Goal: Understand process/instructions: Learn about a topic

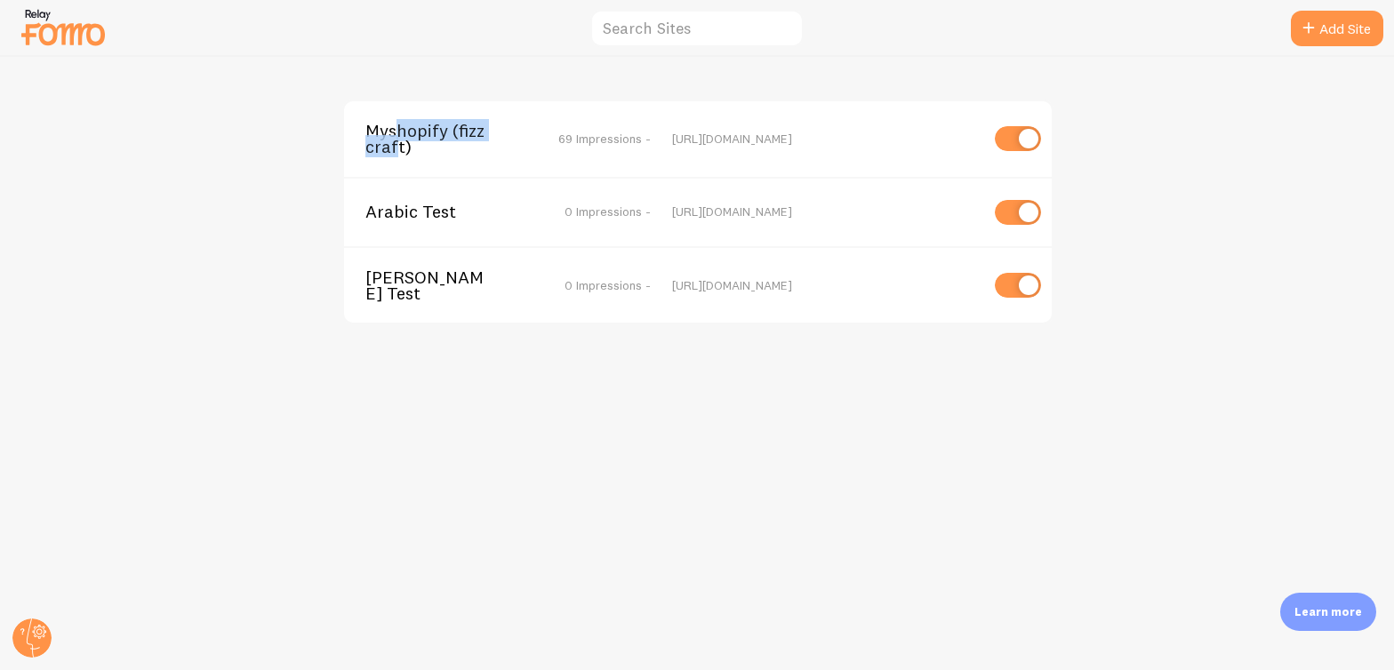
click at [397, 141] on span "Myshopify (fizzcraft)" at bounding box center [436, 139] width 143 height 33
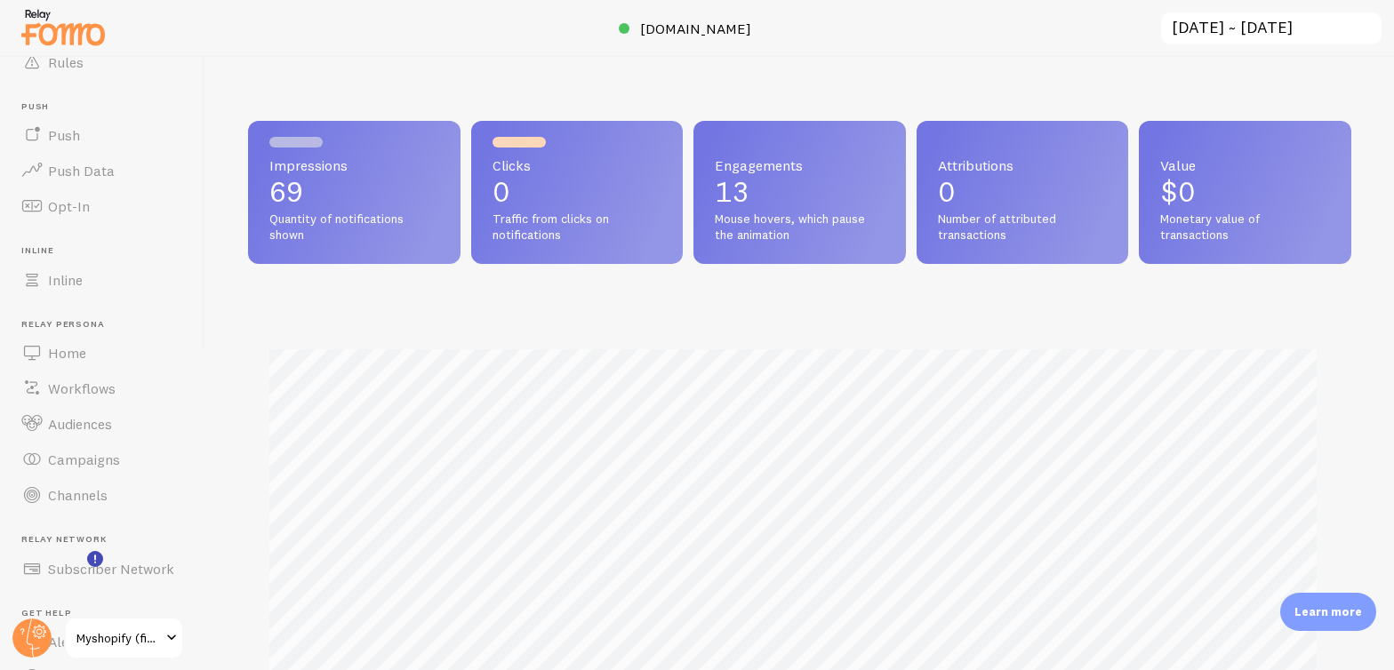
scroll to position [888495, 887873]
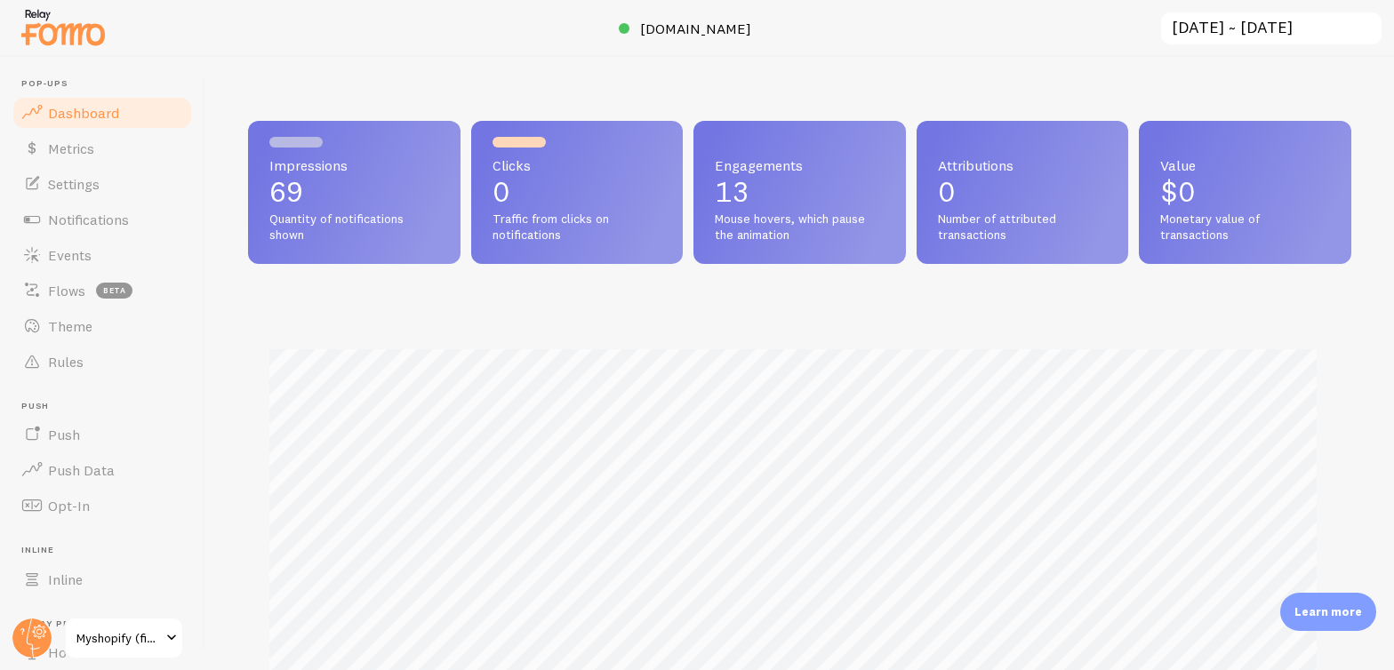
click at [1332, 612] on p "Learn more" at bounding box center [1328, 612] width 68 height 17
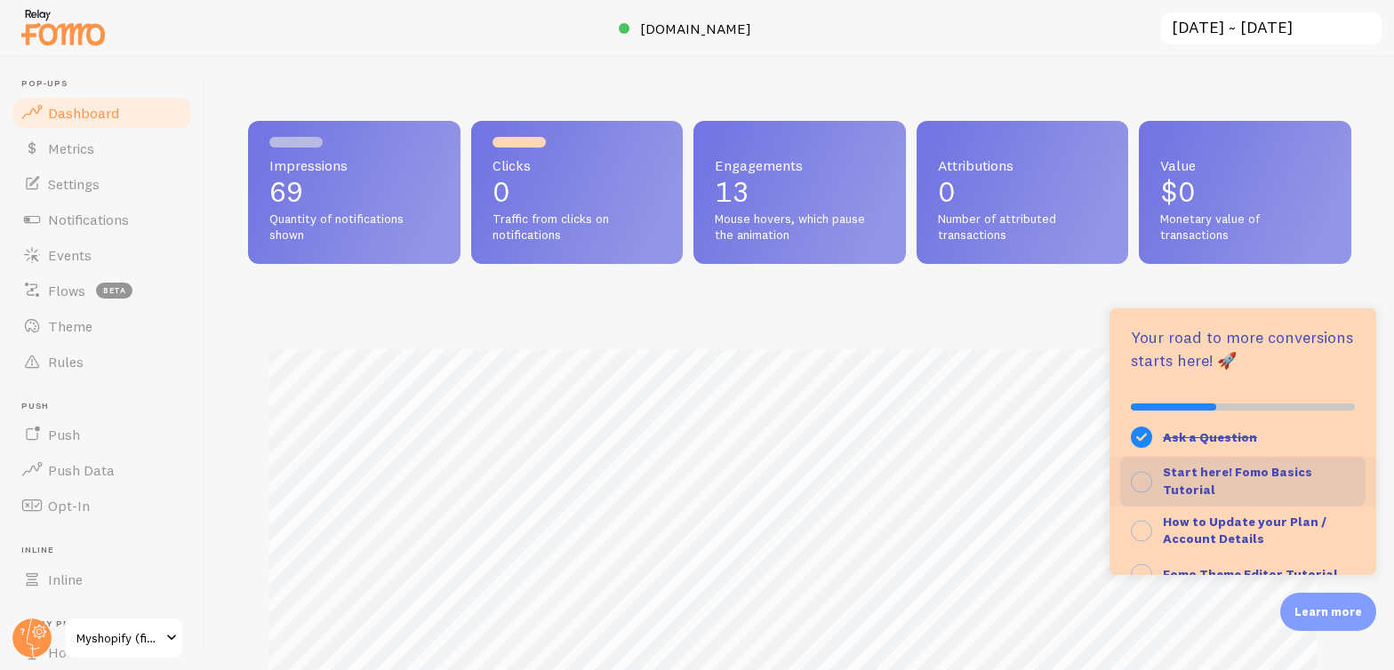
click at [1257, 470] on strong "Start here! Fomo Basics Tutorial" at bounding box center [1237, 481] width 149 height 34
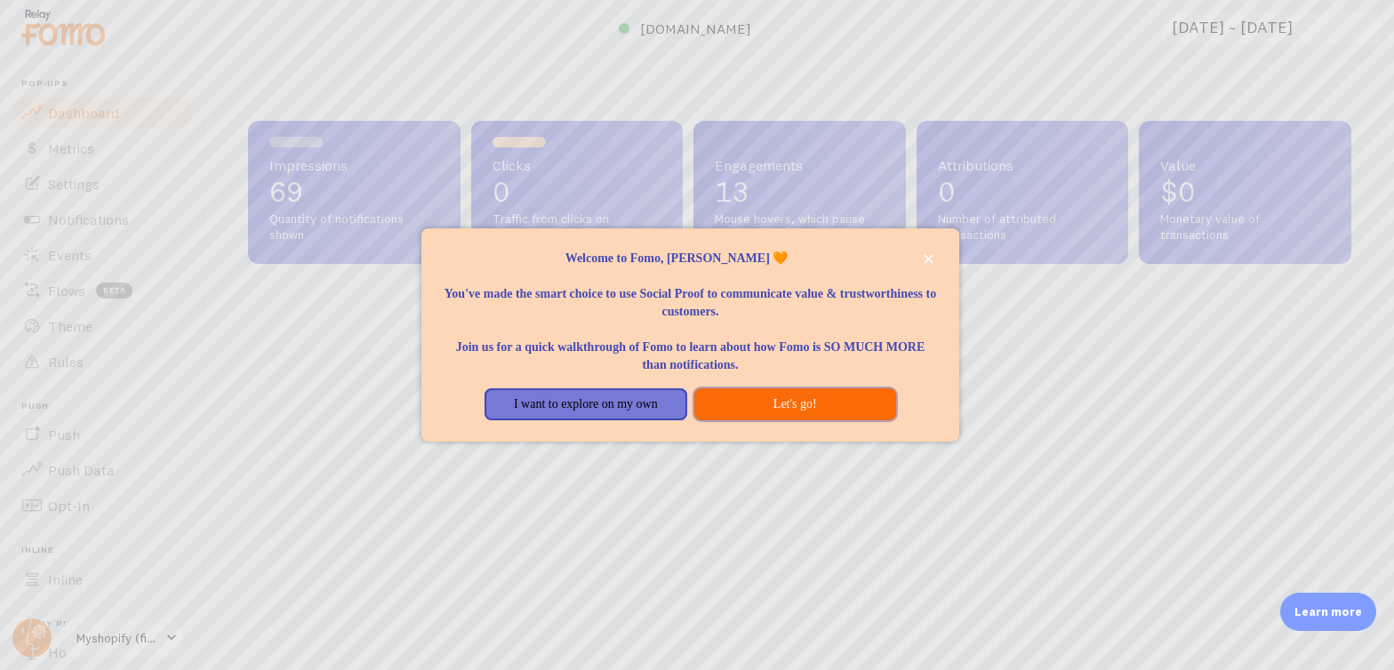
click at [800, 403] on button "Let's go!" at bounding box center [795, 404] width 202 height 32
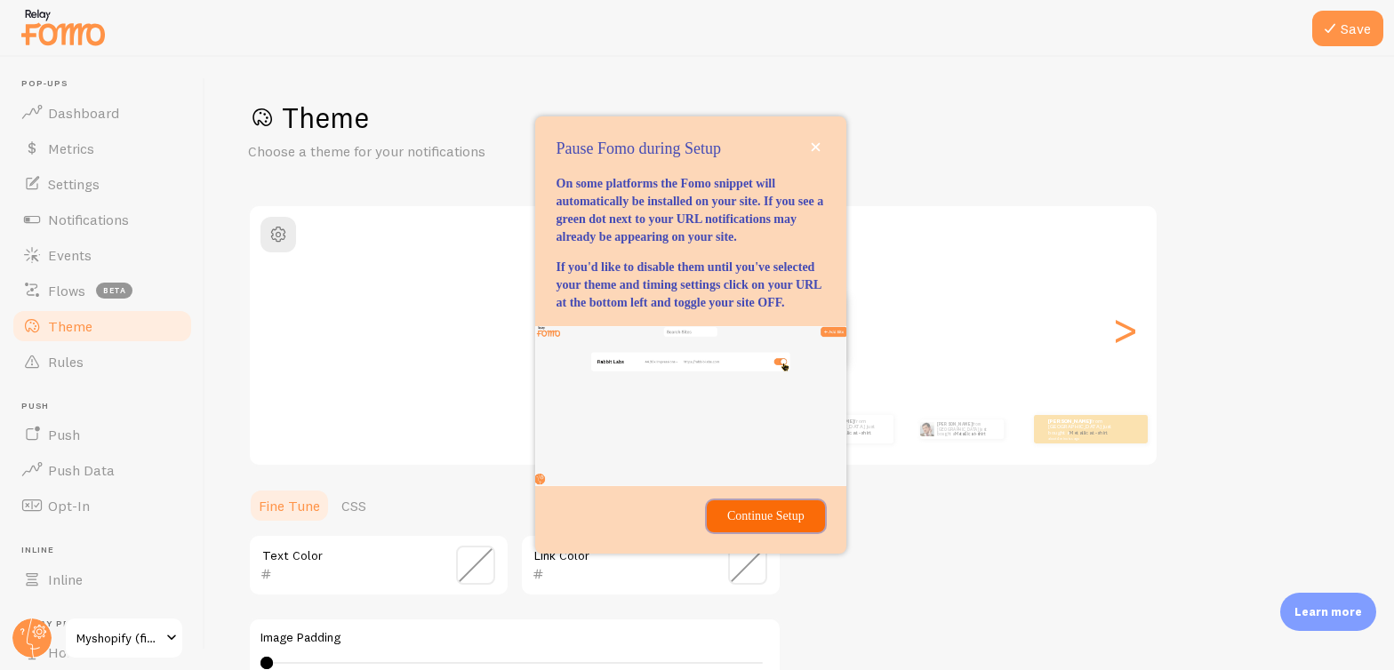
click at [764, 525] on p "Continue Setup" at bounding box center [765, 517] width 96 height 18
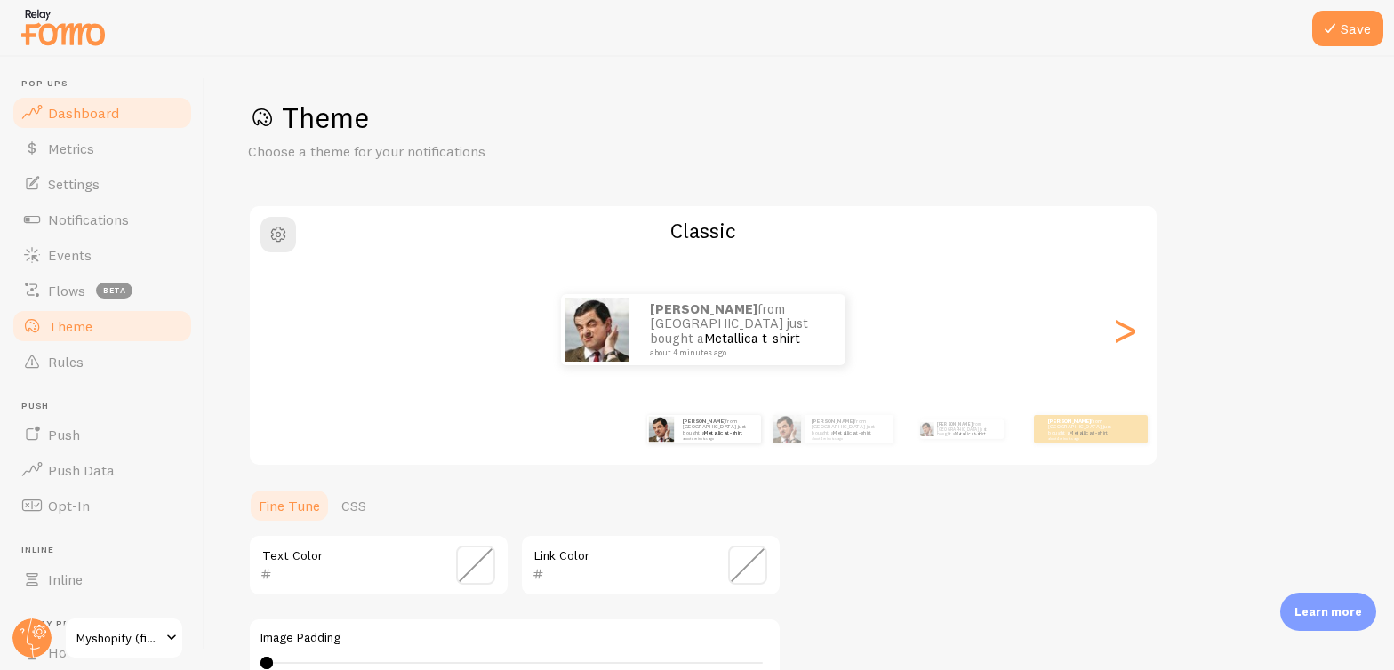
click at [71, 107] on span "Dashboard" at bounding box center [83, 113] width 71 height 18
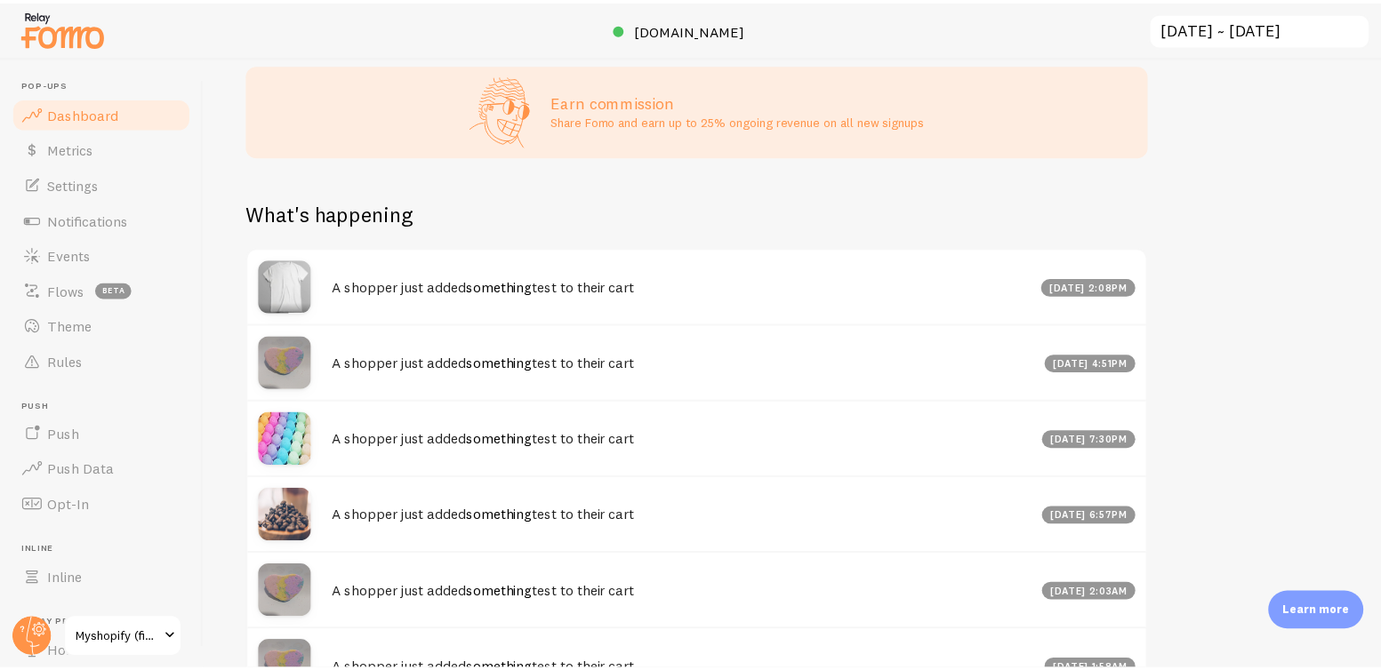
scroll to position [809, 0]
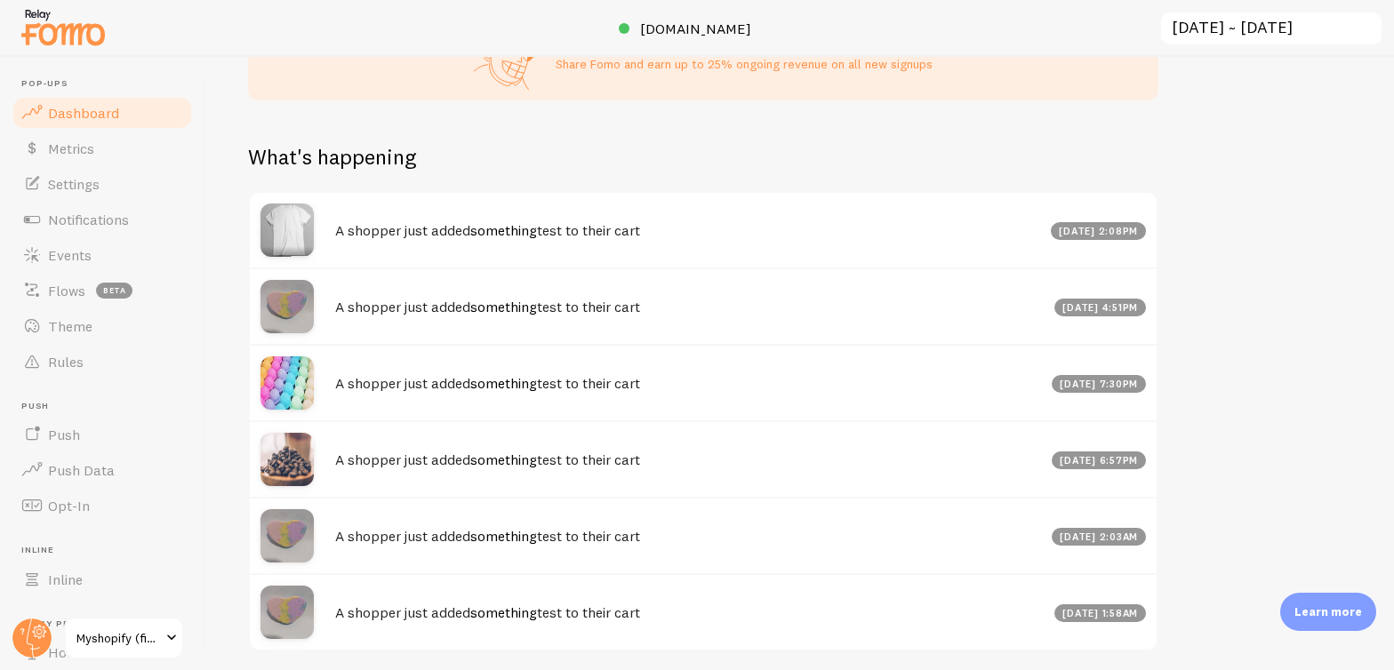
click at [1331, 611] on p "Learn more" at bounding box center [1328, 612] width 68 height 17
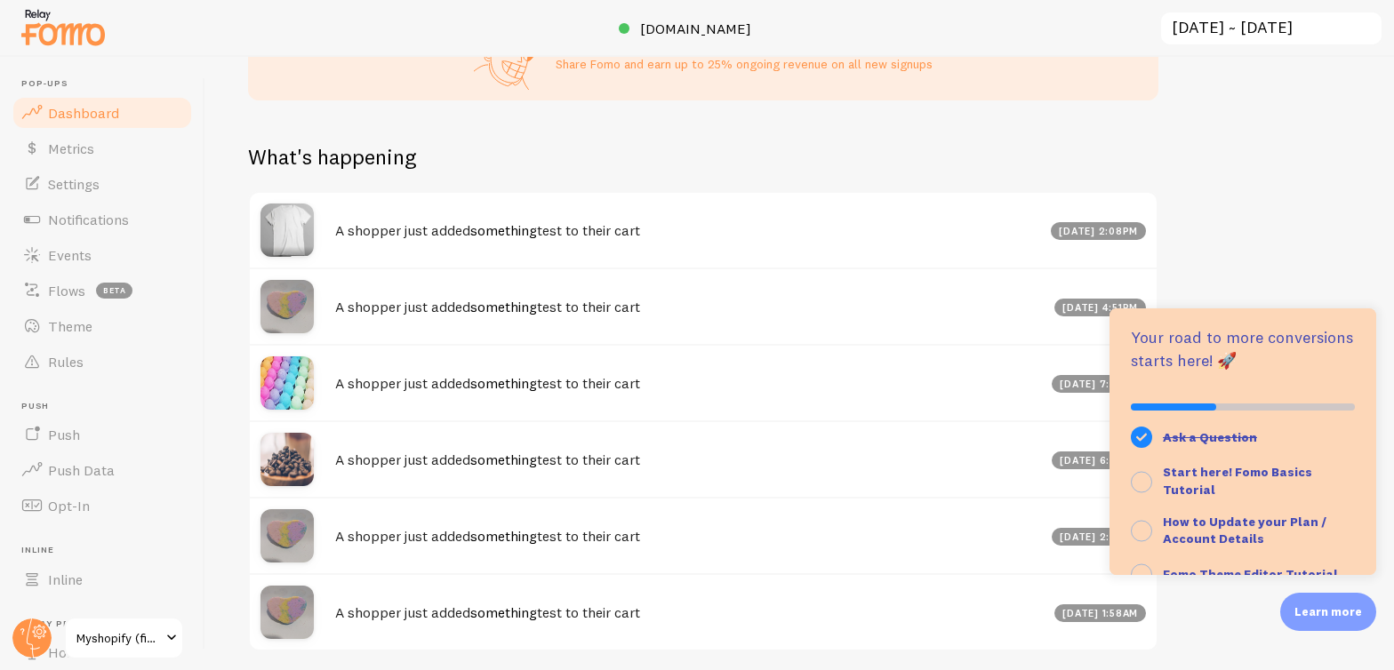
click at [1331, 611] on p "Learn more" at bounding box center [1328, 612] width 68 height 17
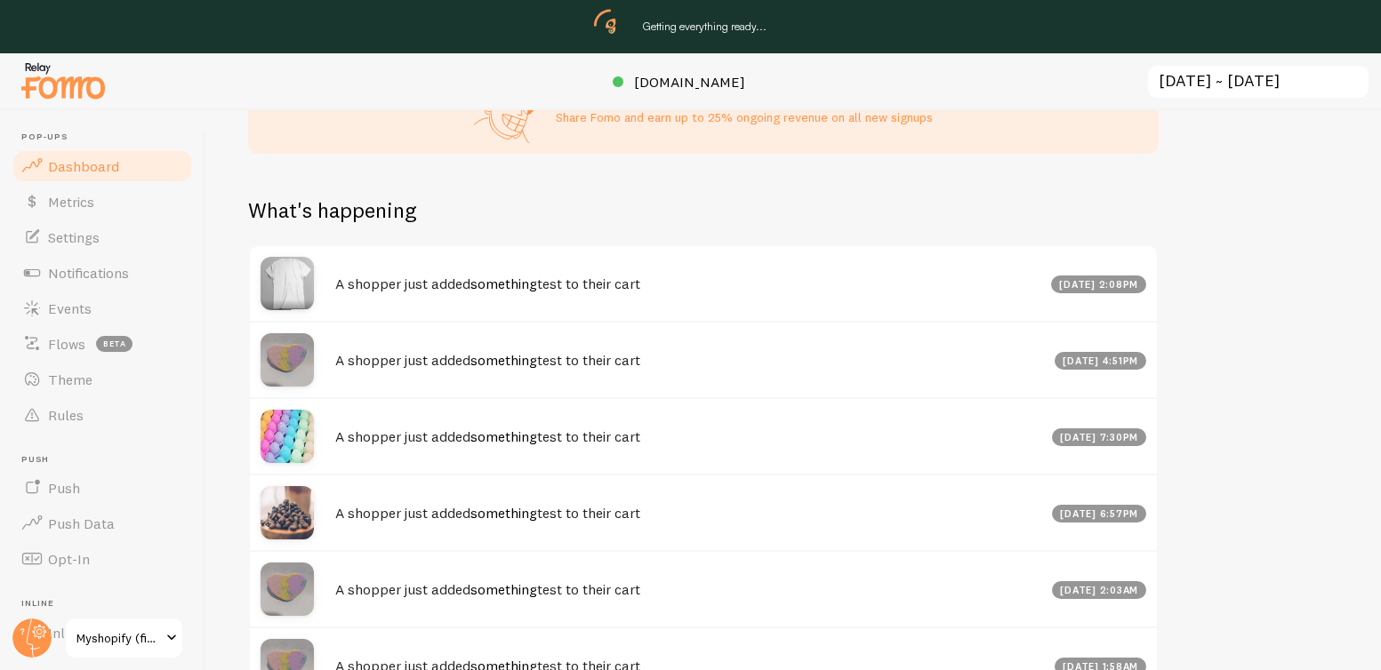
scroll to position [888495, 887886]
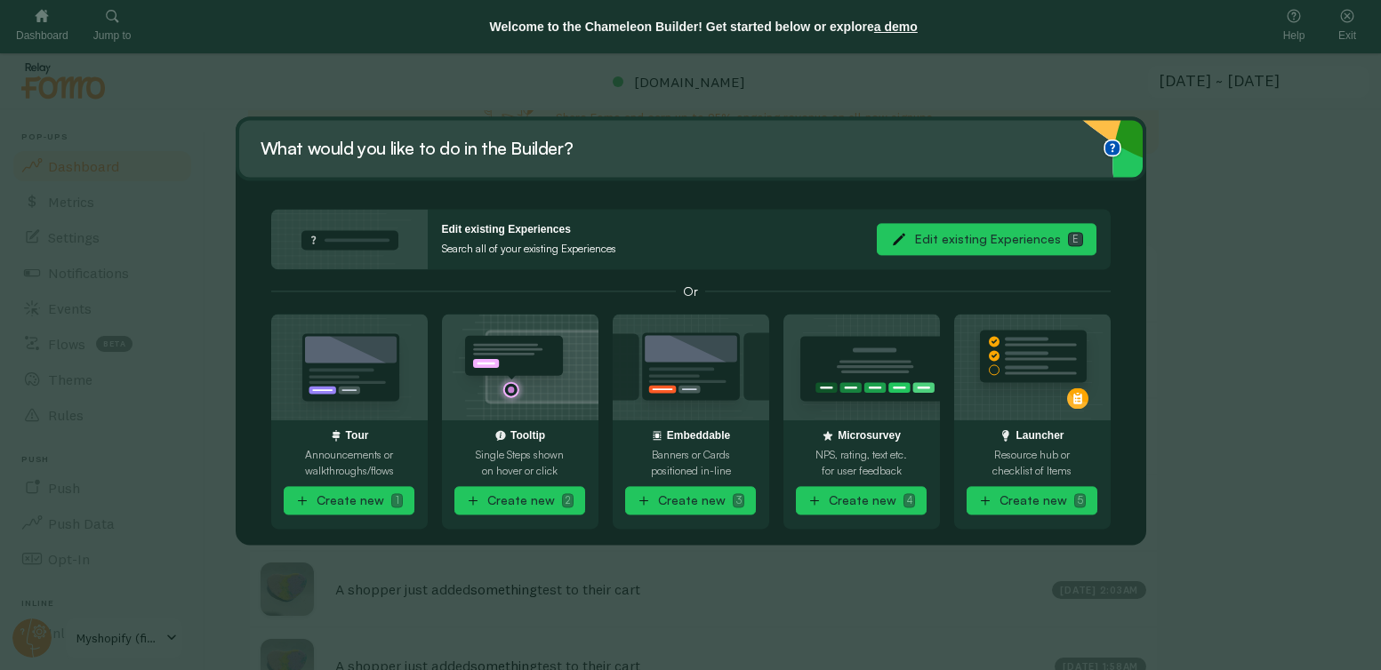
click at [1015, 239] on button "Edit existing Experiences E" at bounding box center [987, 240] width 220 height 32
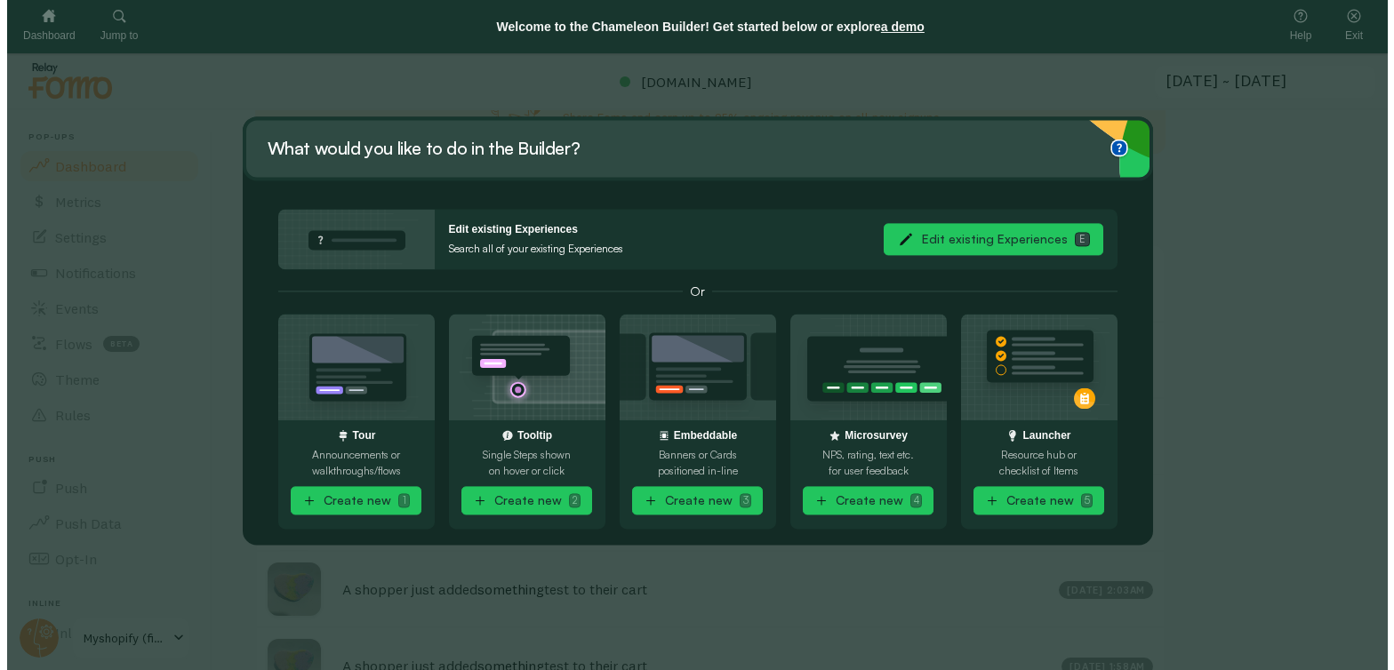
scroll to position [467, 1090]
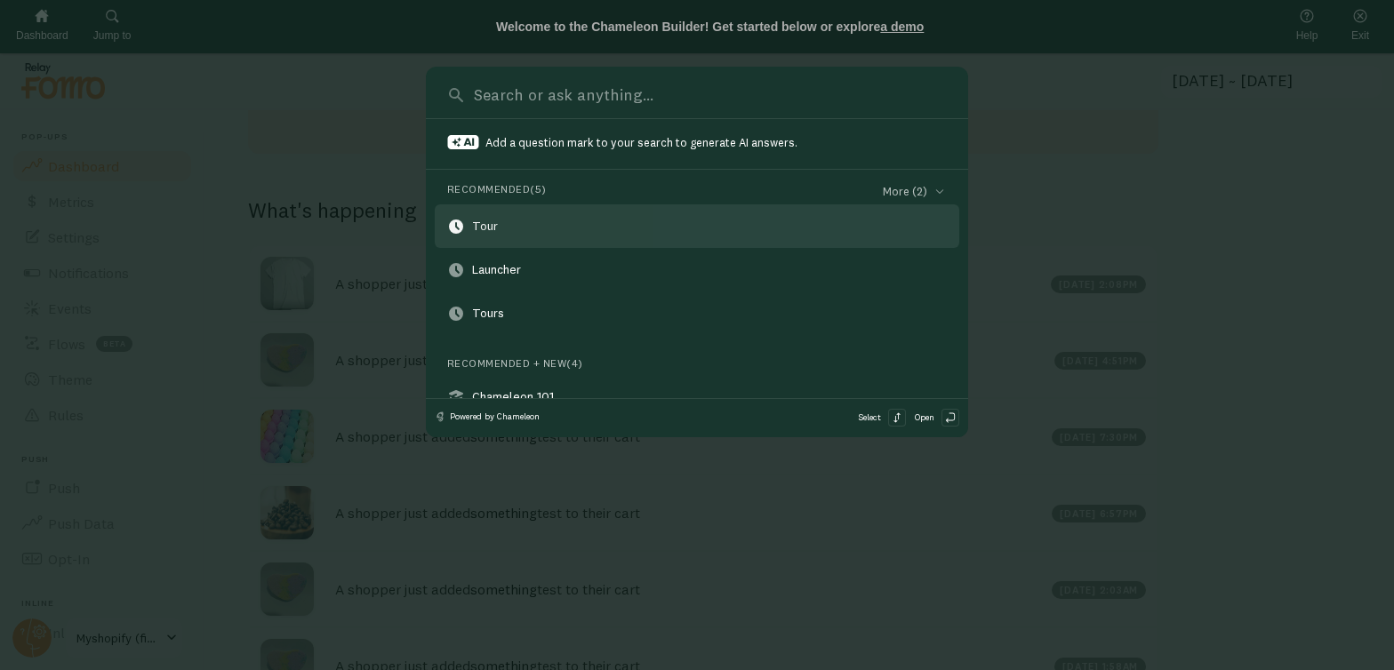
click at [574, 217] on link "Tour" at bounding box center [697, 226] width 524 height 44
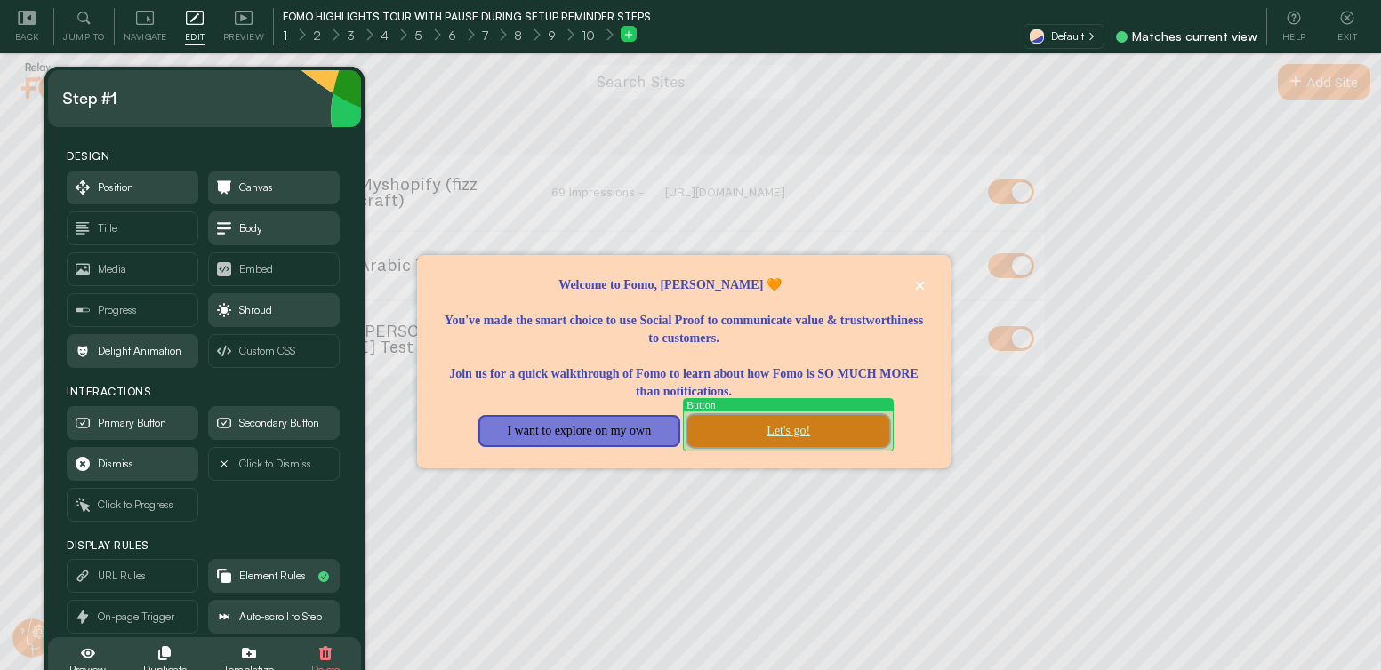
click at [797, 435] on button "Let's go!" at bounding box center [788, 431] width 202 height 32
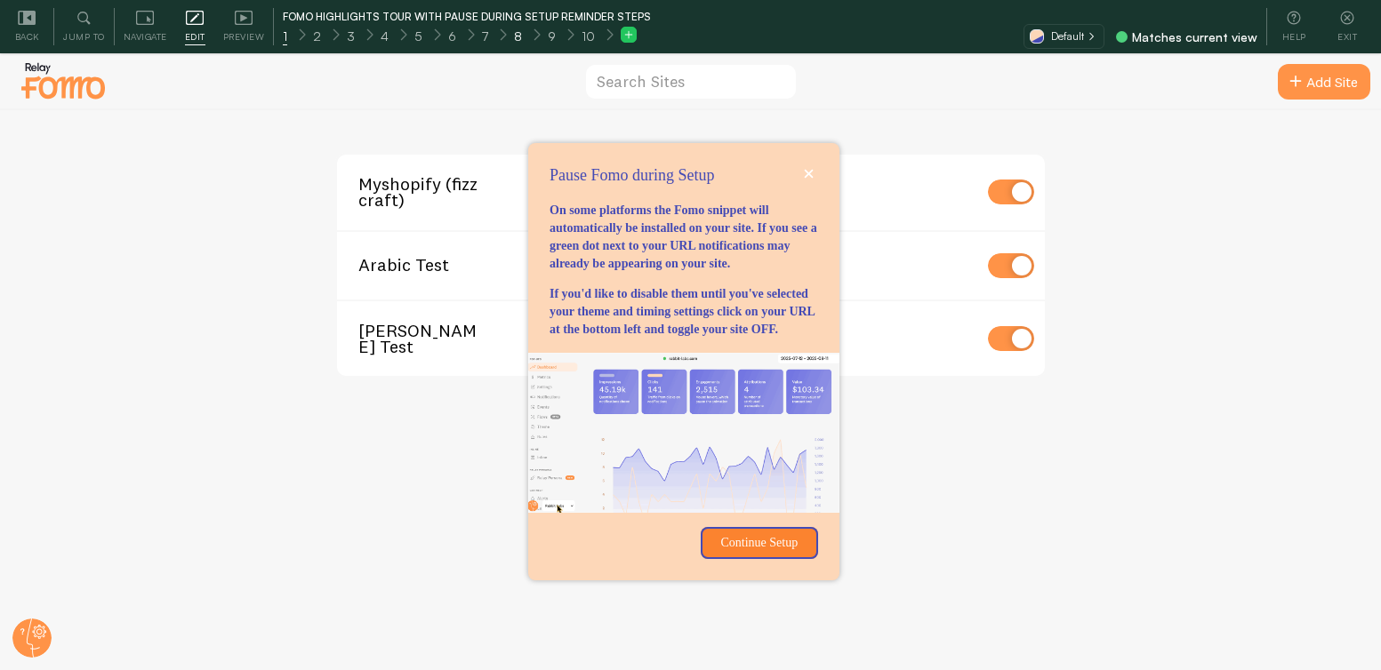
click at [516, 43] on span "8" at bounding box center [518, 37] width 8 height 18
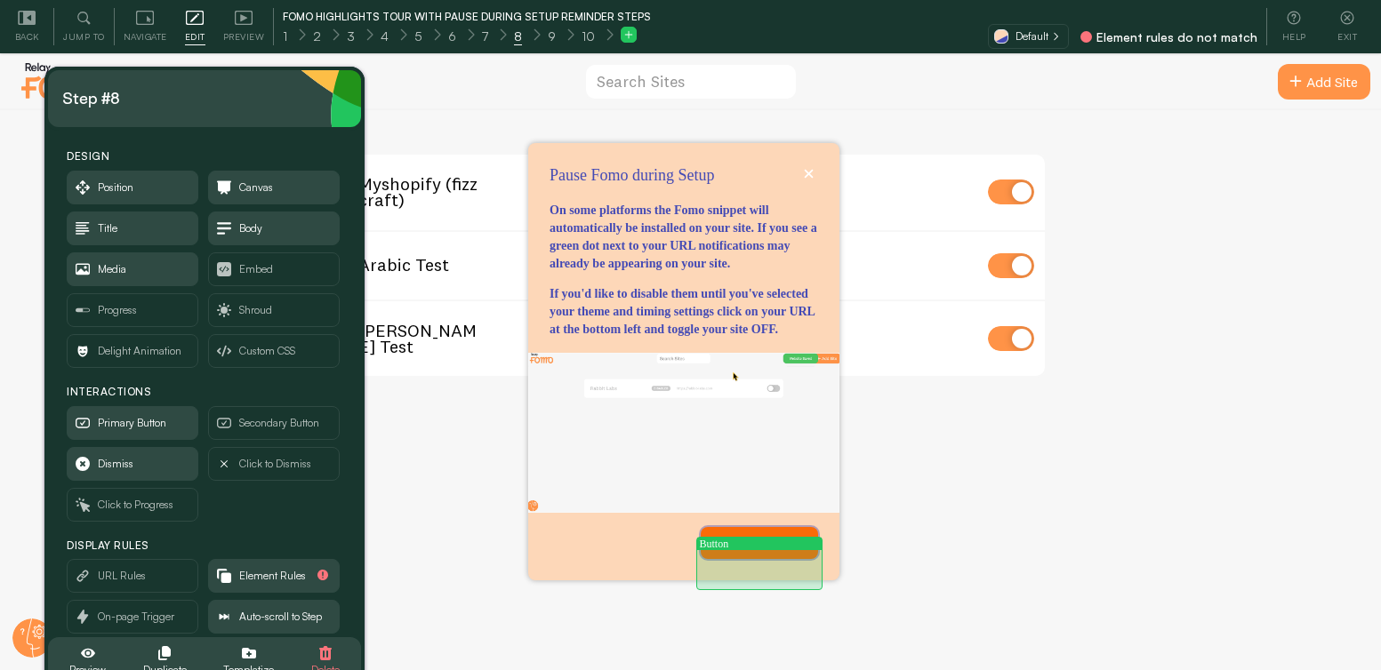
click at [743, 552] on p "Continue Setup" at bounding box center [759, 543] width 96 height 18
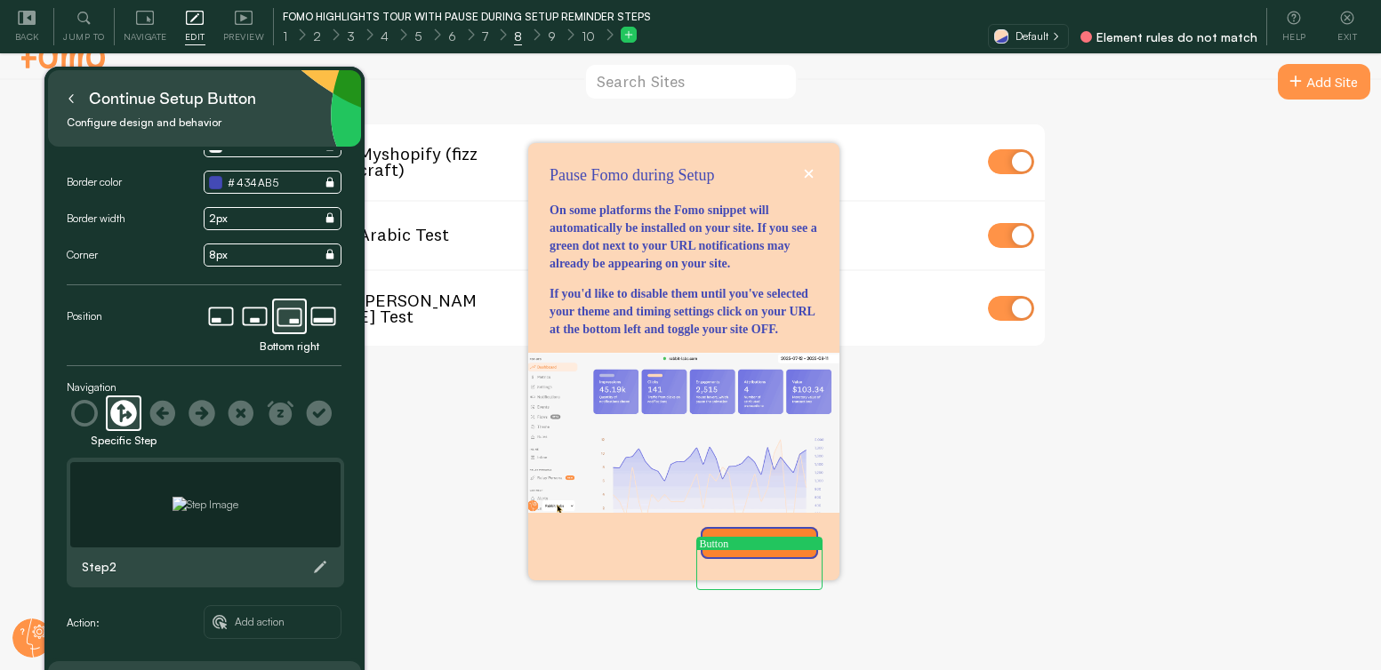
scroll to position [32, 0]
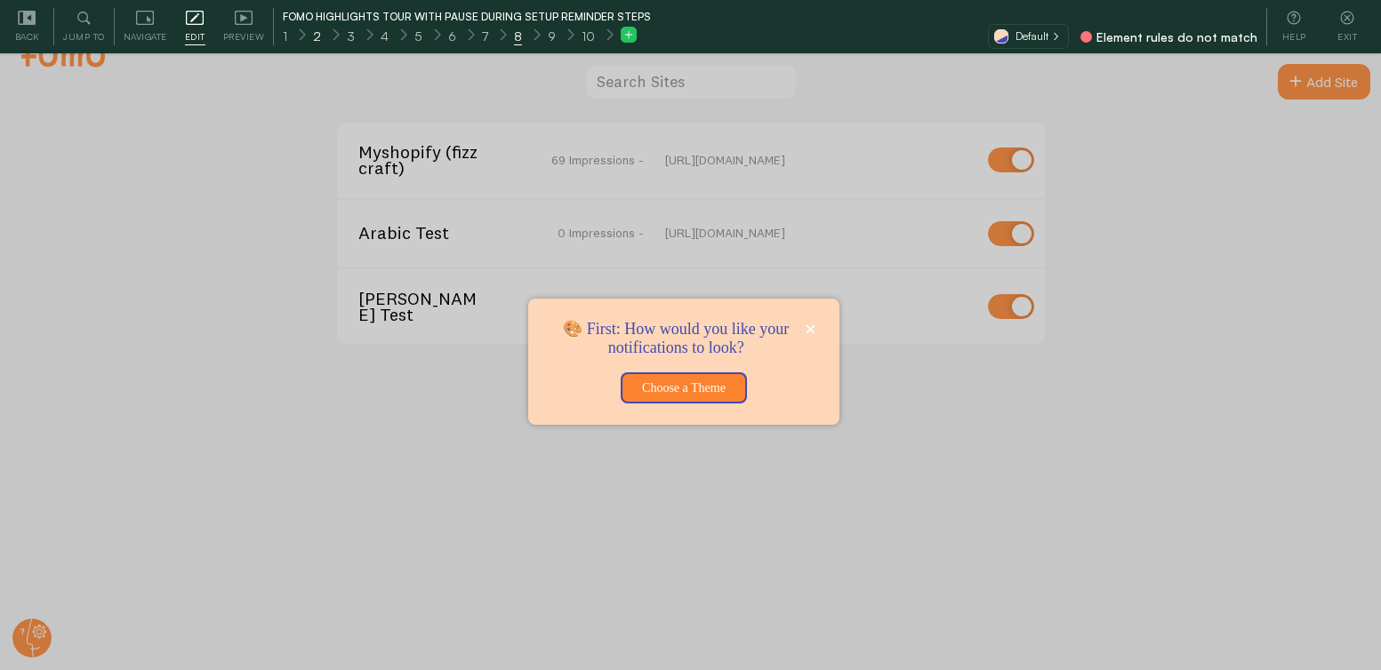
click at [324, 34] on div "2" at bounding box center [317, 35] width 35 height 20
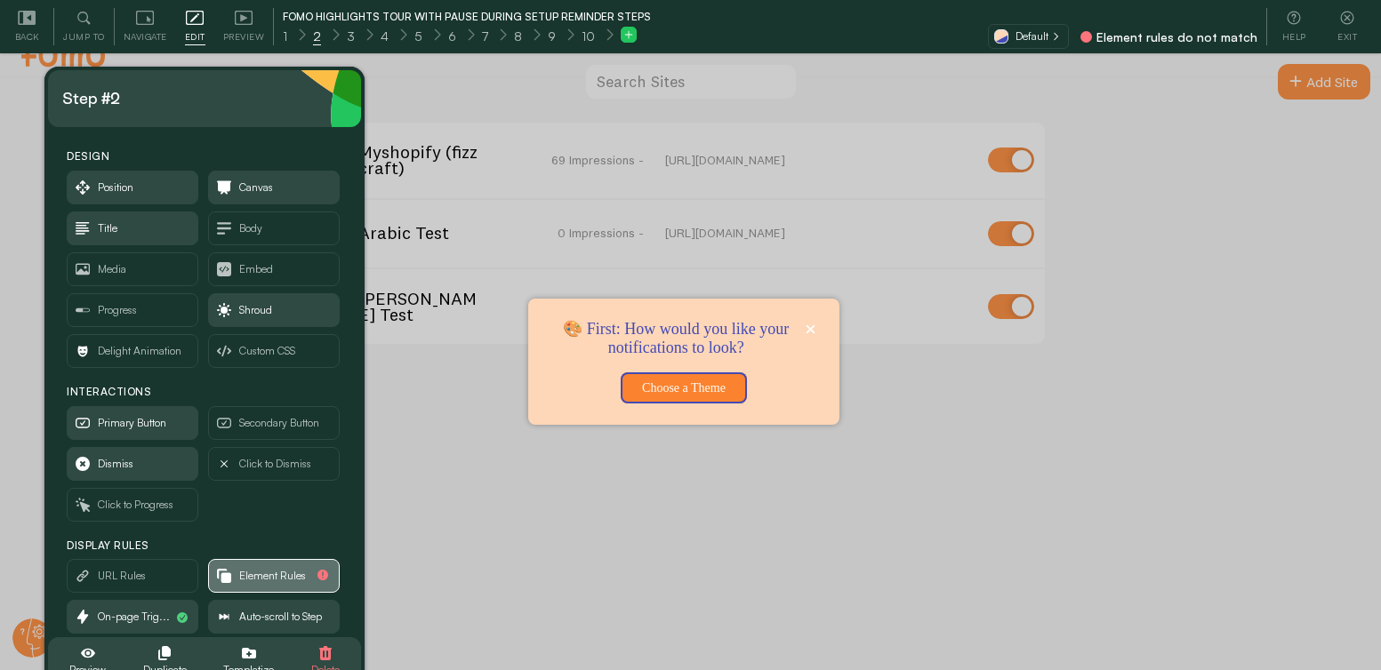
click at [278, 576] on span "Element Rules" at bounding box center [272, 576] width 67 height 20
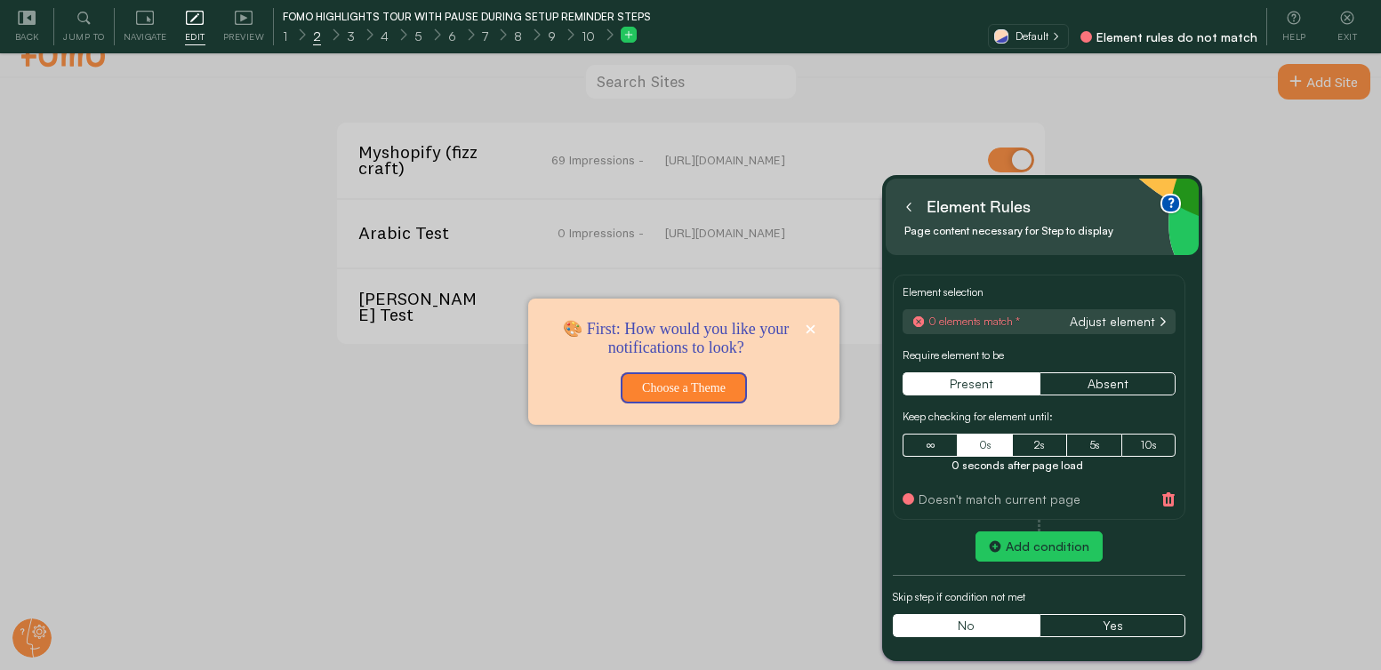
click at [1125, 318] on button "Adjust element" at bounding box center [1118, 322] width 106 height 16
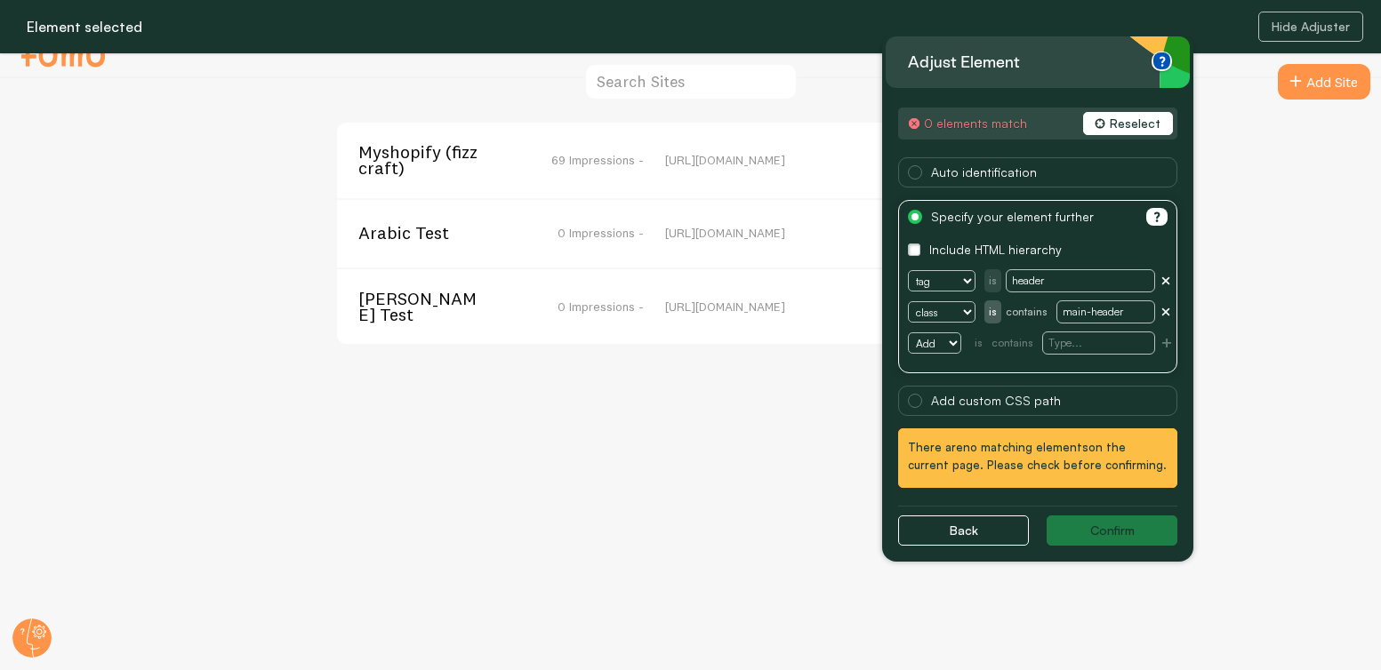
click at [398, 151] on span "Myshopify (fizzcraft)" at bounding box center [429, 160] width 143 height 33
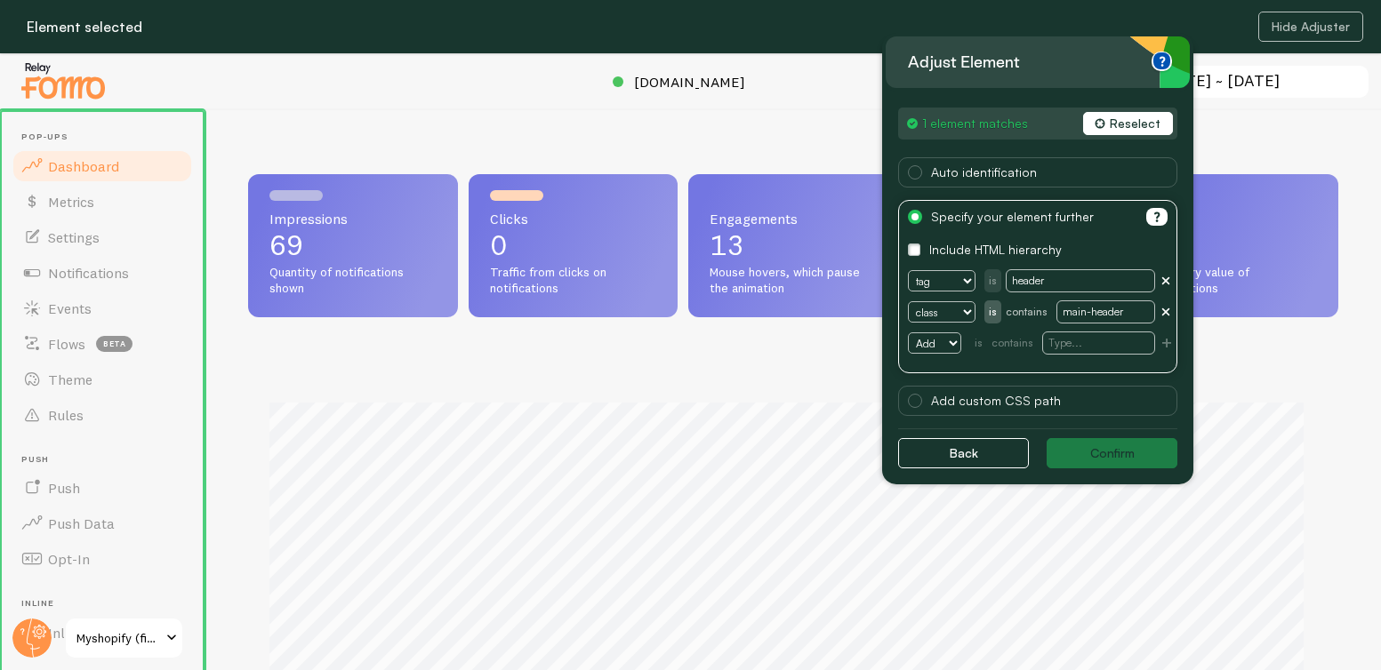
scroll to position [467, 1077]
click at [971, 458] on button "Back" at bounding box center [963, 453] width 131 height 30
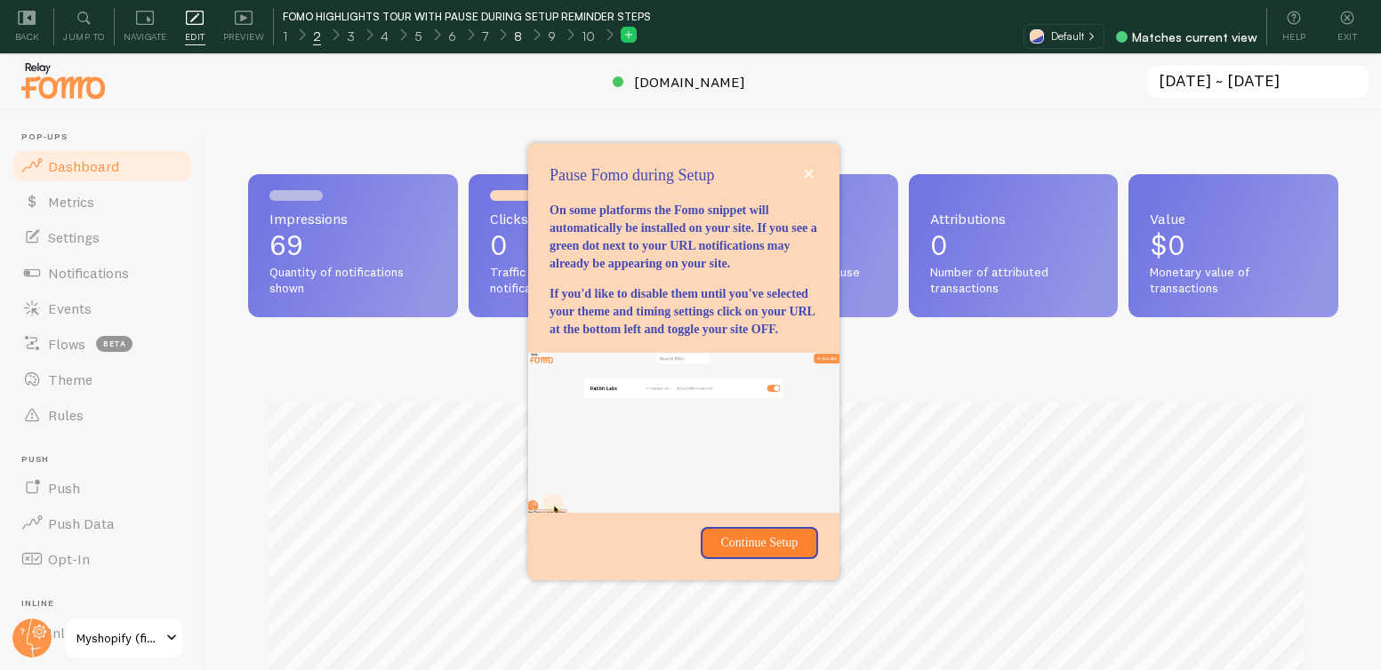
click at [515, 35] on span "8" at bounding box center [518, 37] width 8 height 18
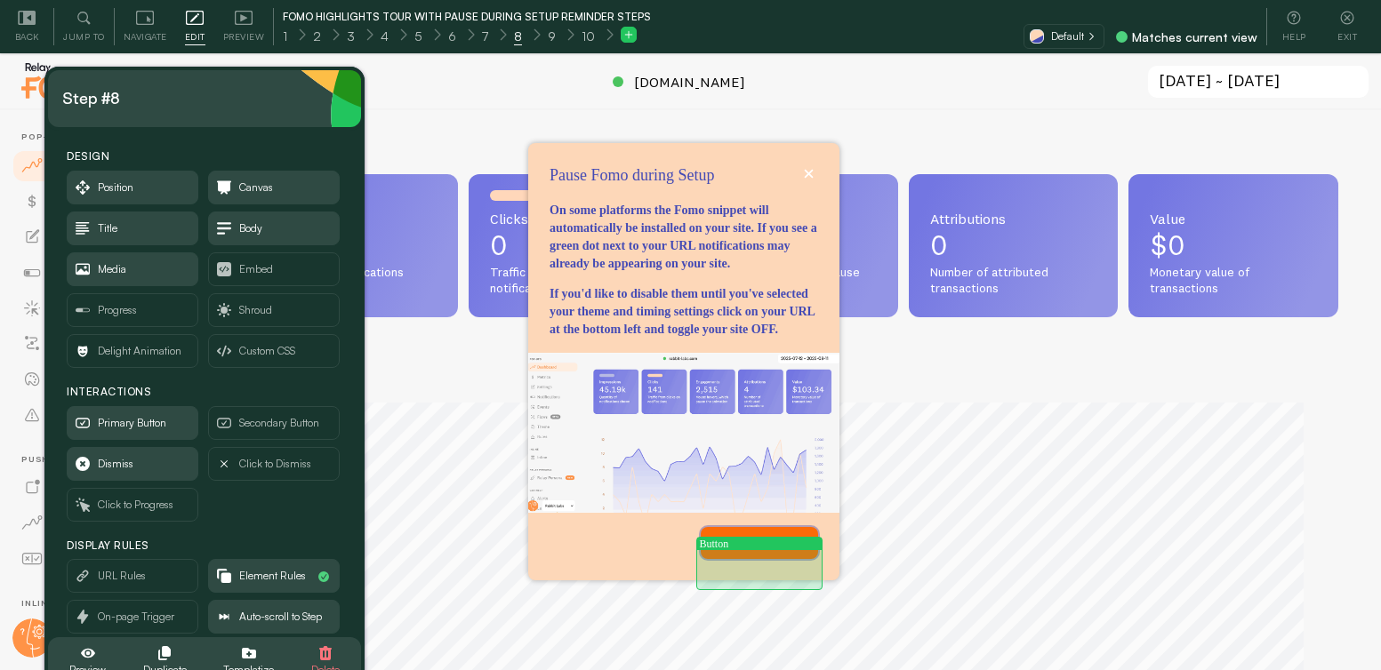
click at [773, 552] on p "Continue Setup" at bounding box center [759, 543] width 96 height 18
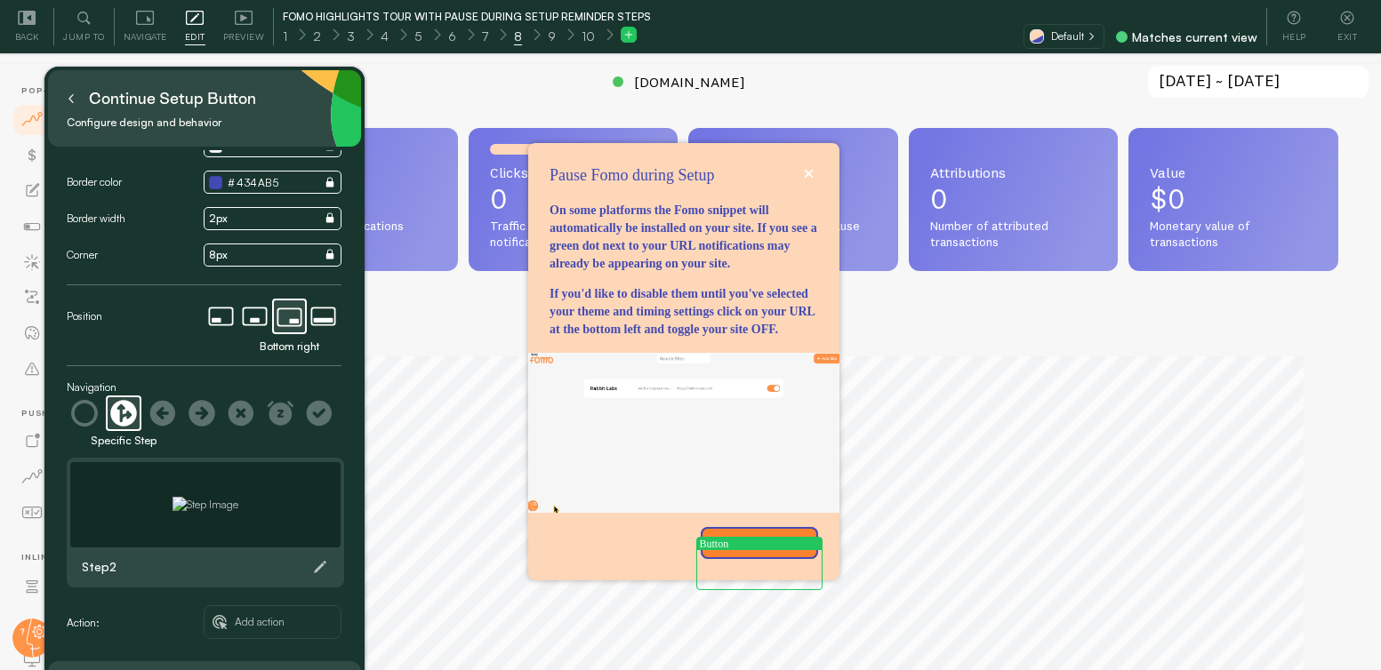
scroll to position [53, 0]
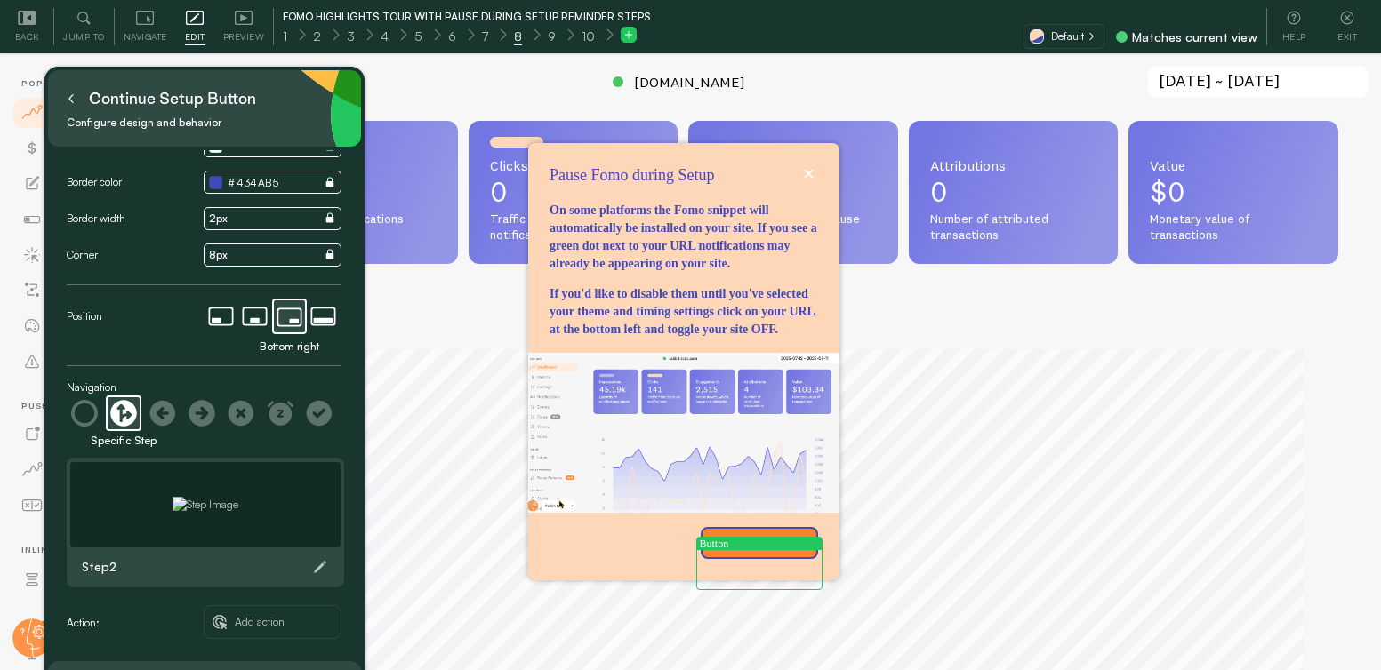
click at [270, 628] on span "Add action" at bounding box center [260, 622] width 50 height 20
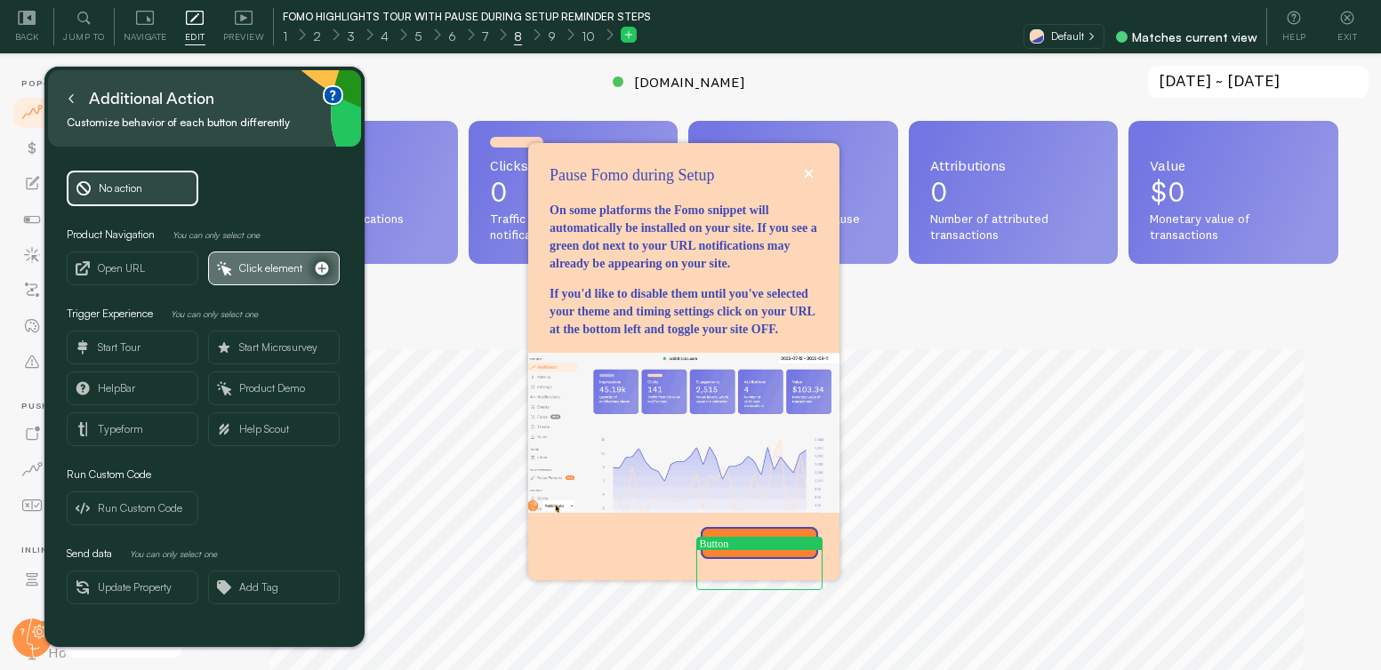
click at [255, 278] on span "Click element" at bounding box center [274, 268] width 130 height 32
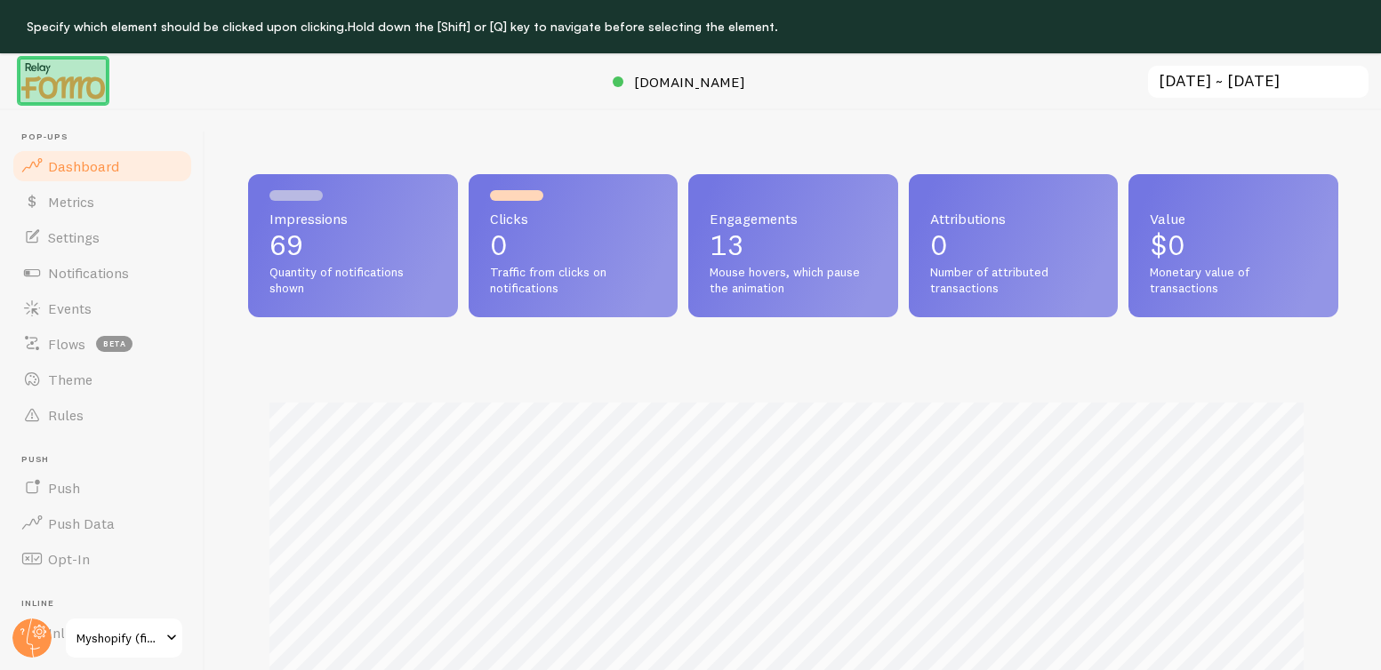
click at [57, 98] on img at bounding box center [63, 80] width 89 height 45
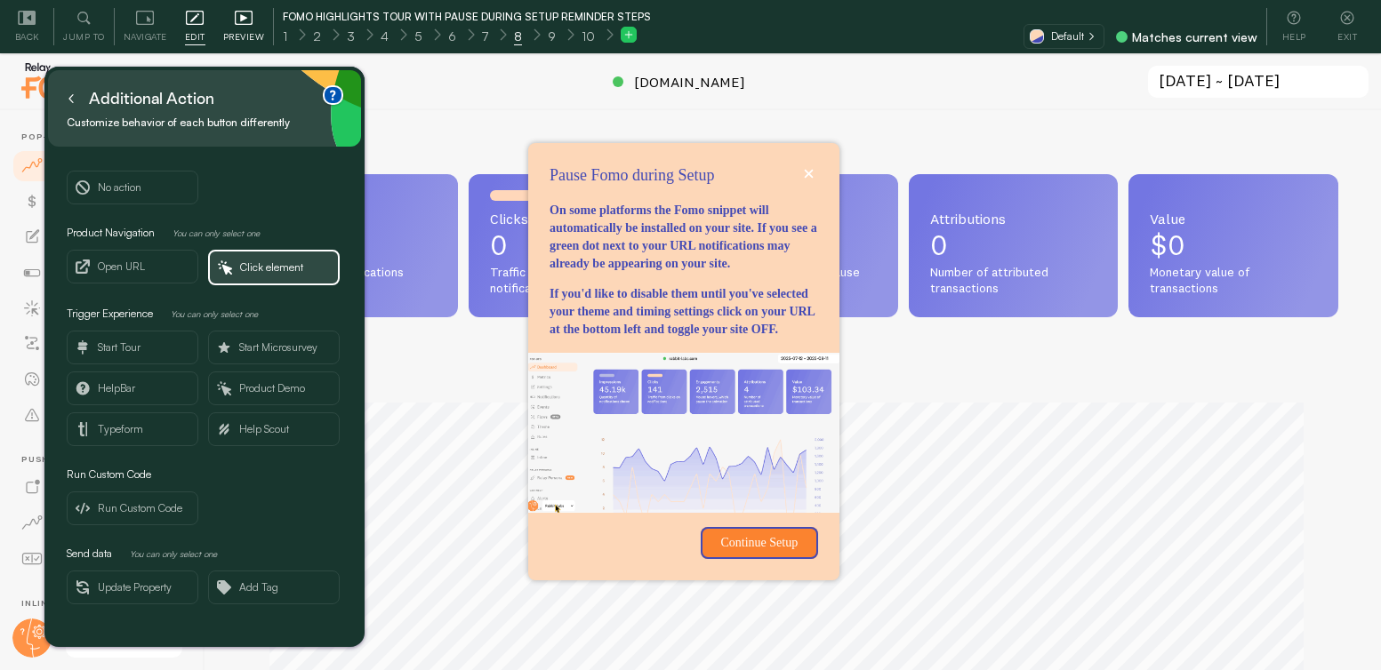
click at [232, 28] on span "Preview" at bounding box center [244, 36] width 42 height 17
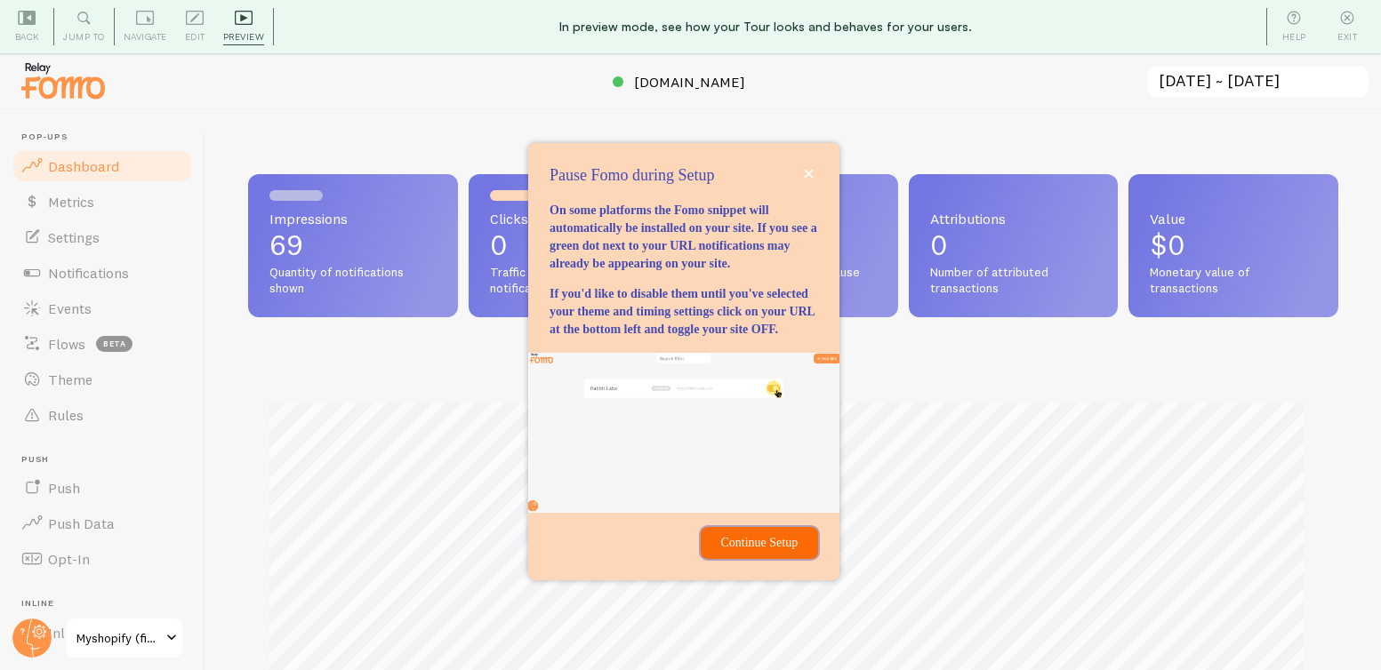
click at [778, 552] on p "Continue Setup" at bounding box center [759, 543] width 96 height 18
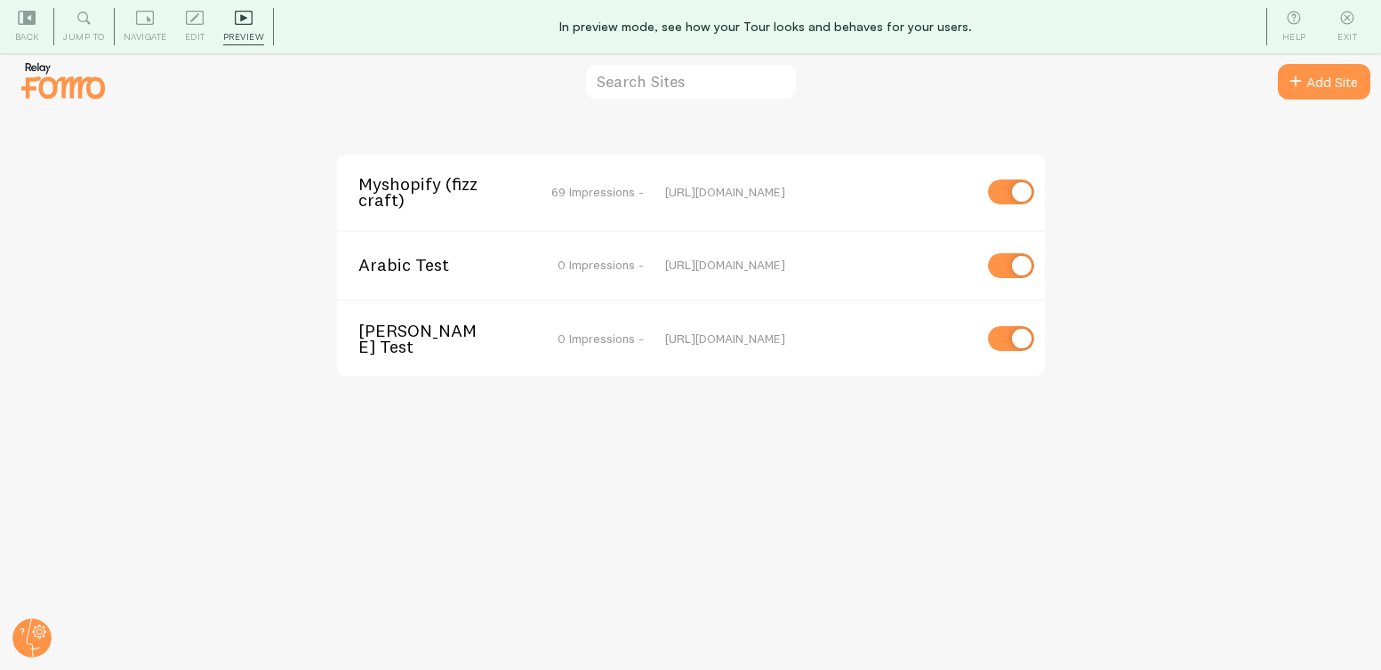
click at [385, 184] on span "Myshopify (fizzcraft)" at bounding box center [429, 192] width 143 height 33
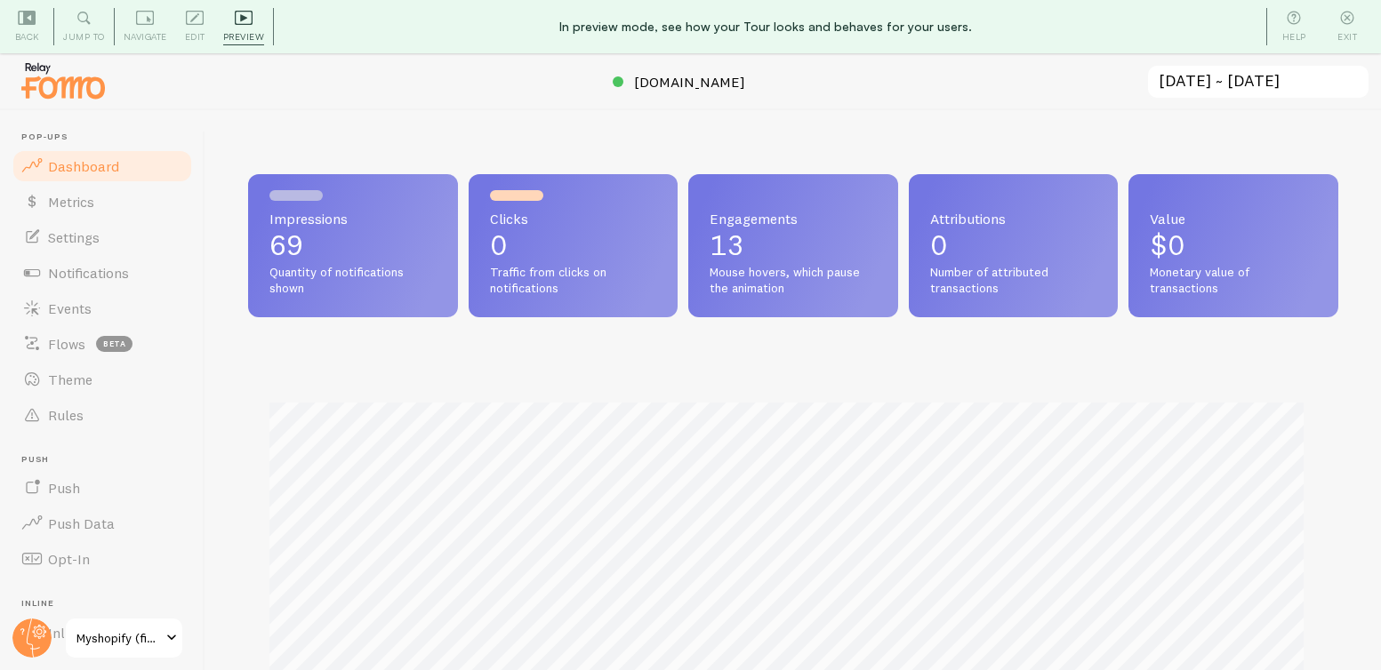
scroll to position [467, 1077]
click at [190, 36] on span "Edit" at bounding box center [195, 36] width 20 height 17
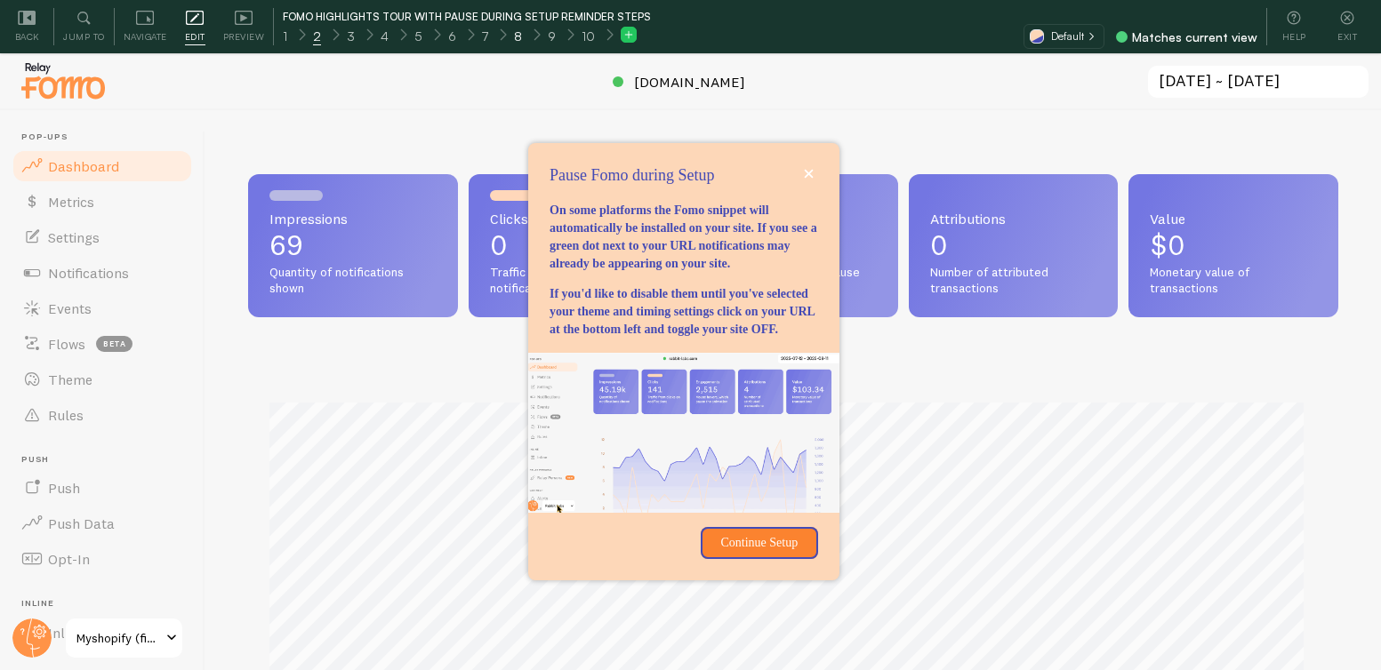
click at [514, 38] on span "8" at bounding box center [518, 37] width 8 height 18
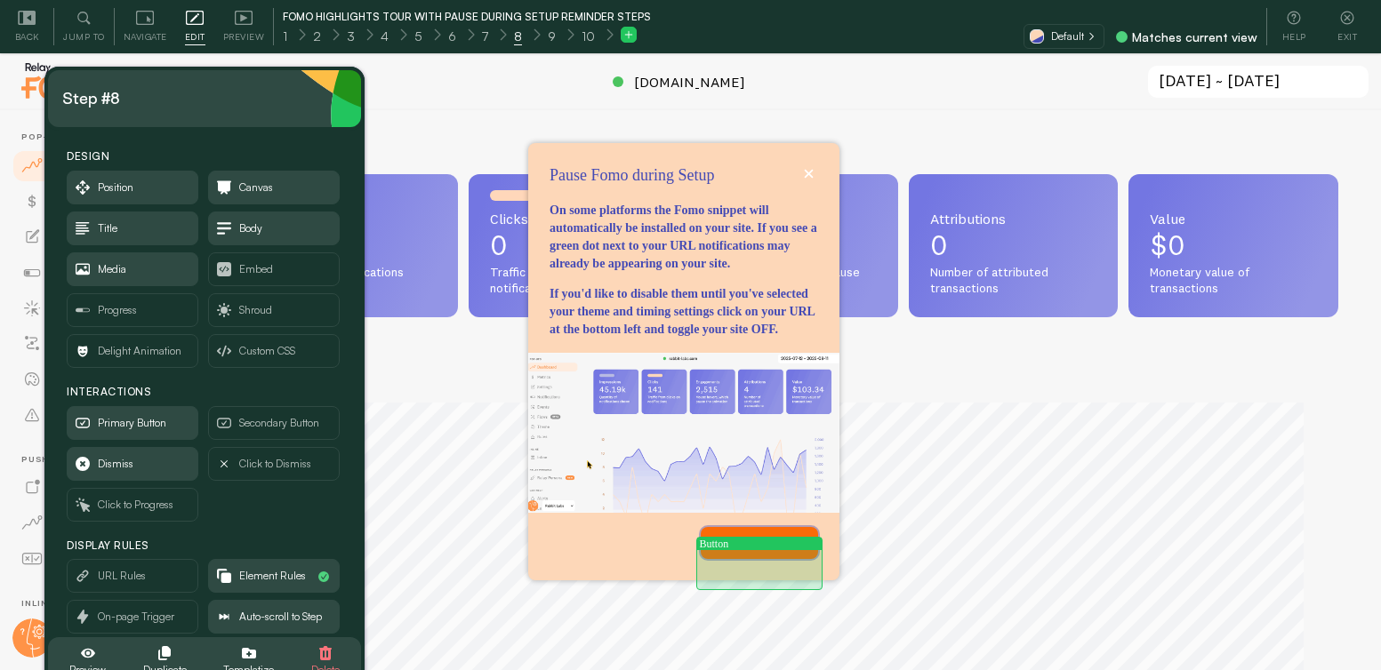
click at [764, 552] on p "Continue Setup" at bounding box center [759, 543] width 96 height 18
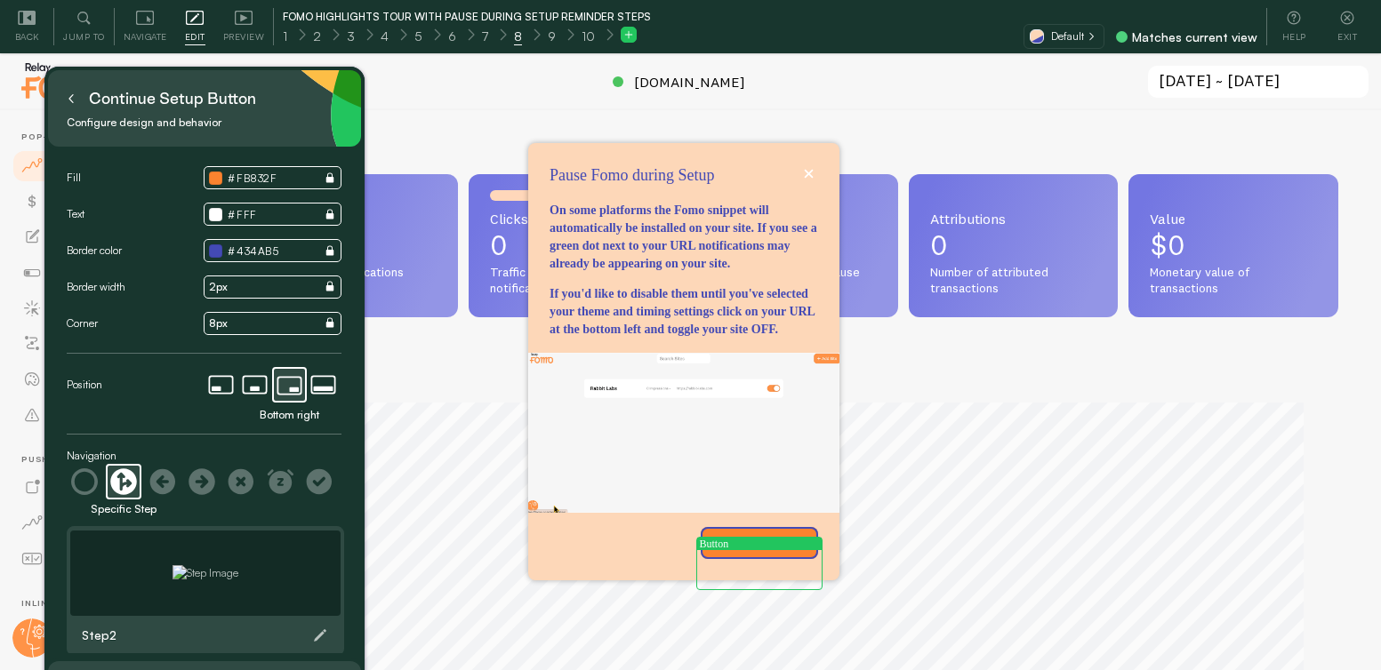
scroll to position [70, 0]
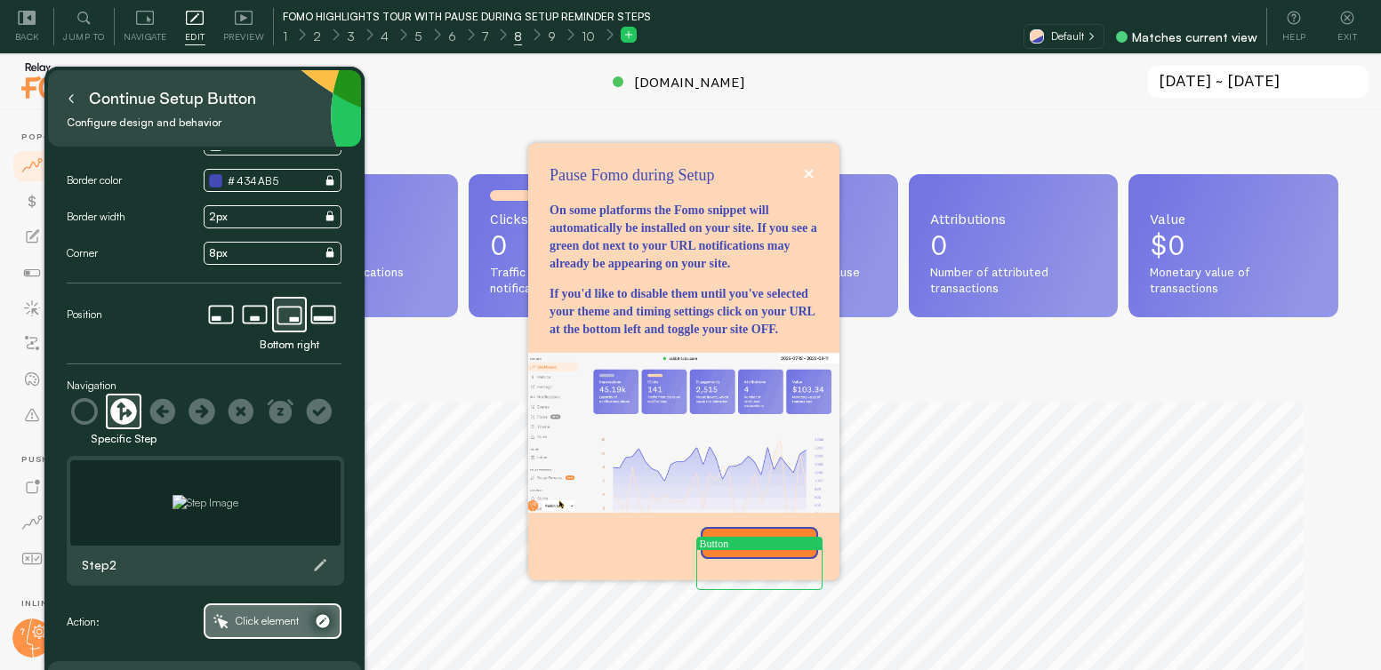
click at [263, 624] on span "Click element" at bounding box center [267, 622] width 63 height 20
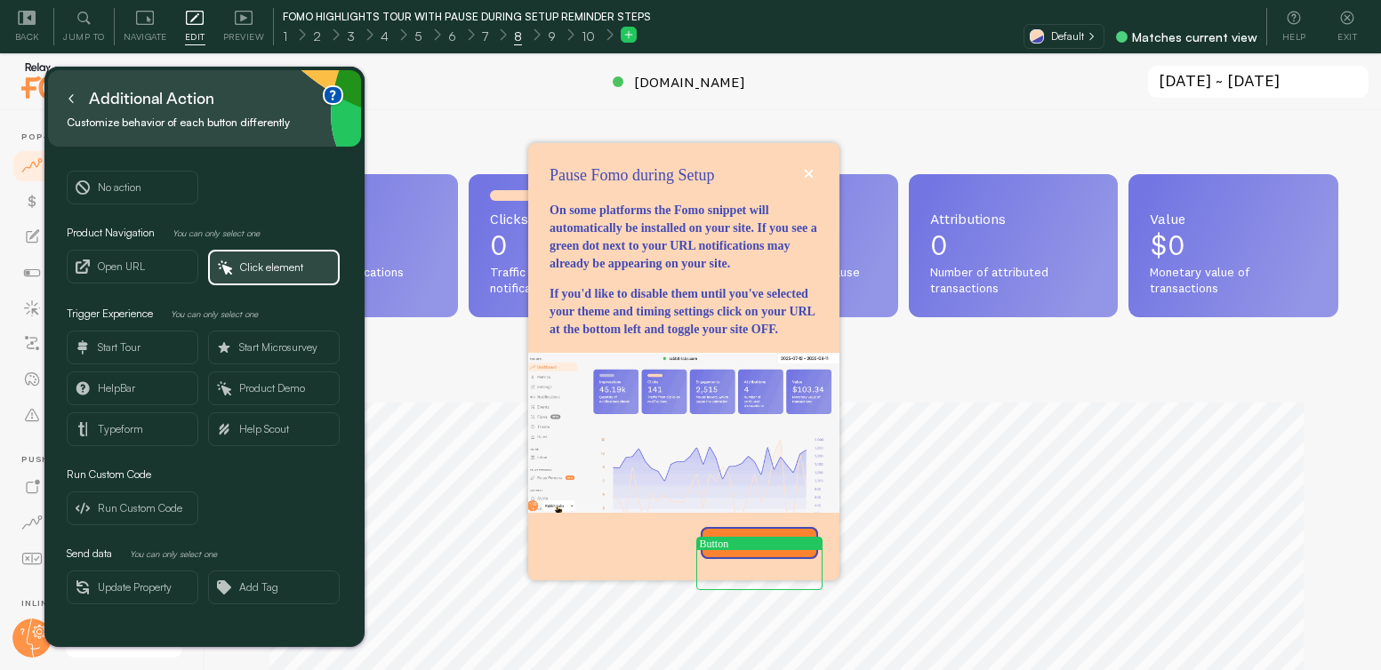
scroll to position [0, 0]
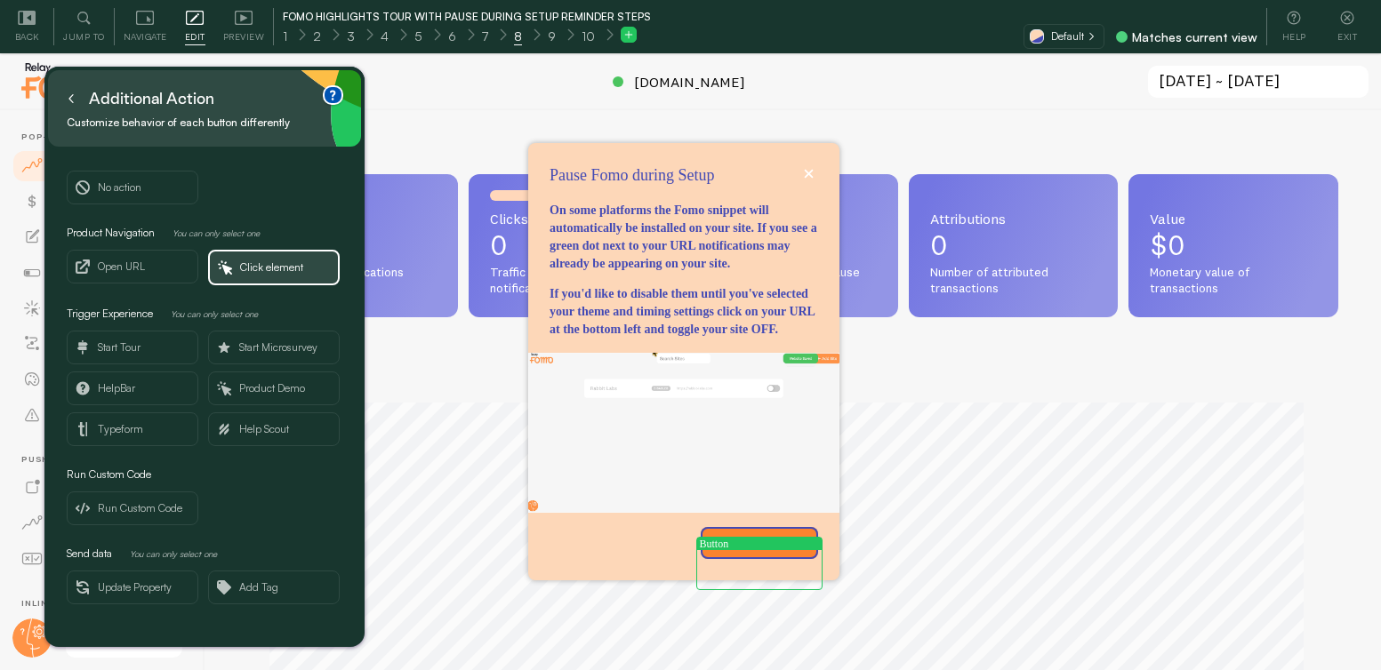
click at [276, 277] on span "Click element" at bounding box center [274, 268] width 128 height 32
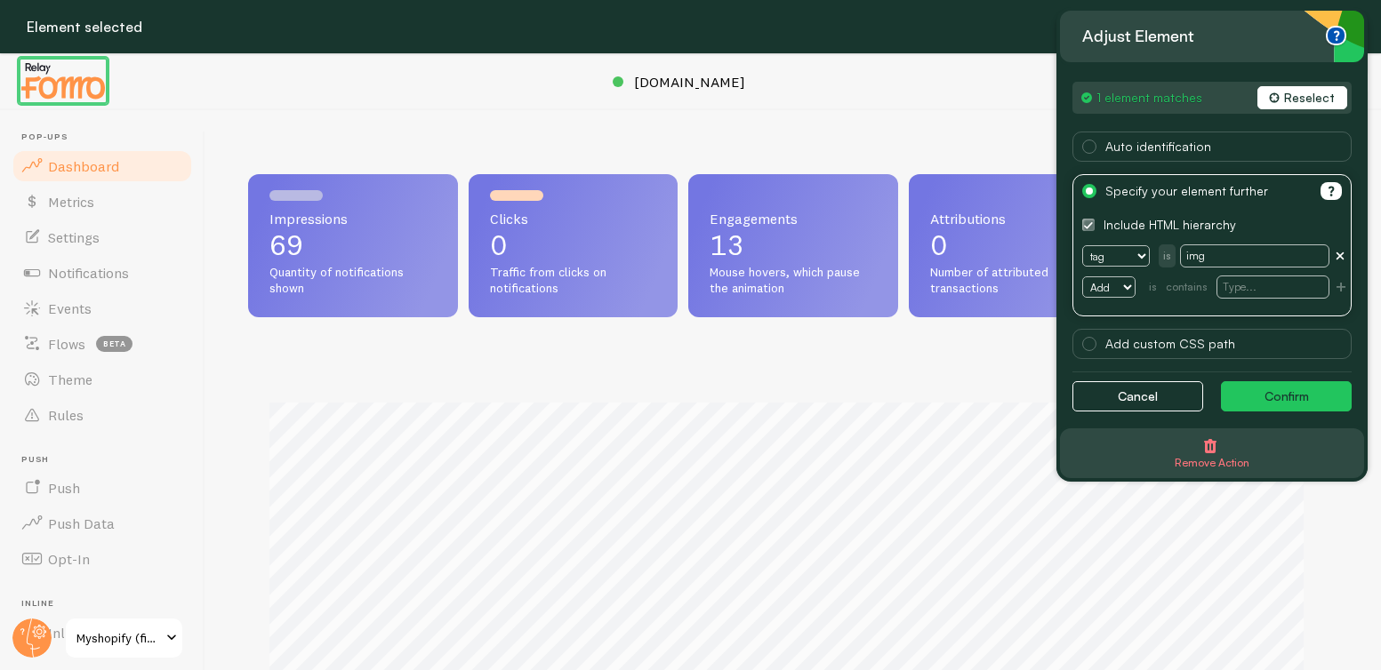
click at [1285, 95] on button "Reselect" at bounding box center [1302, 97] width 90 height 23
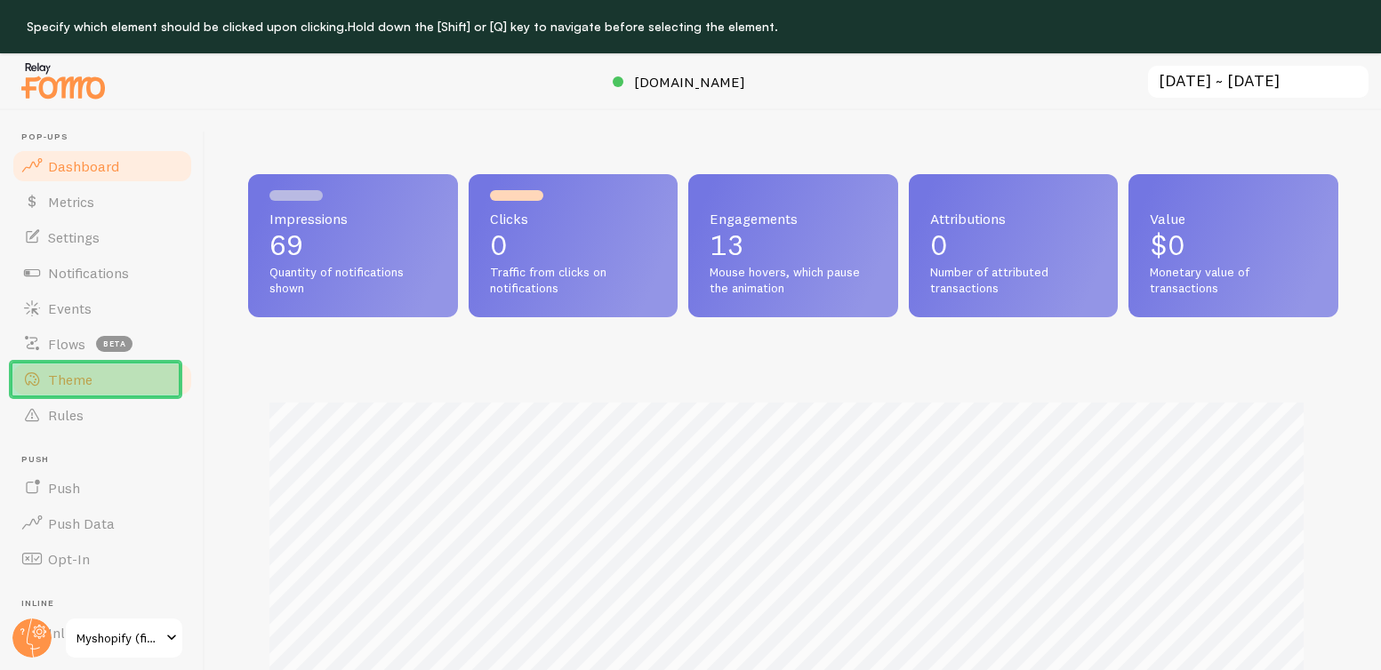
click at [108, 386] on link "Theme" at bounding box center [102, 380] width 183 height 36
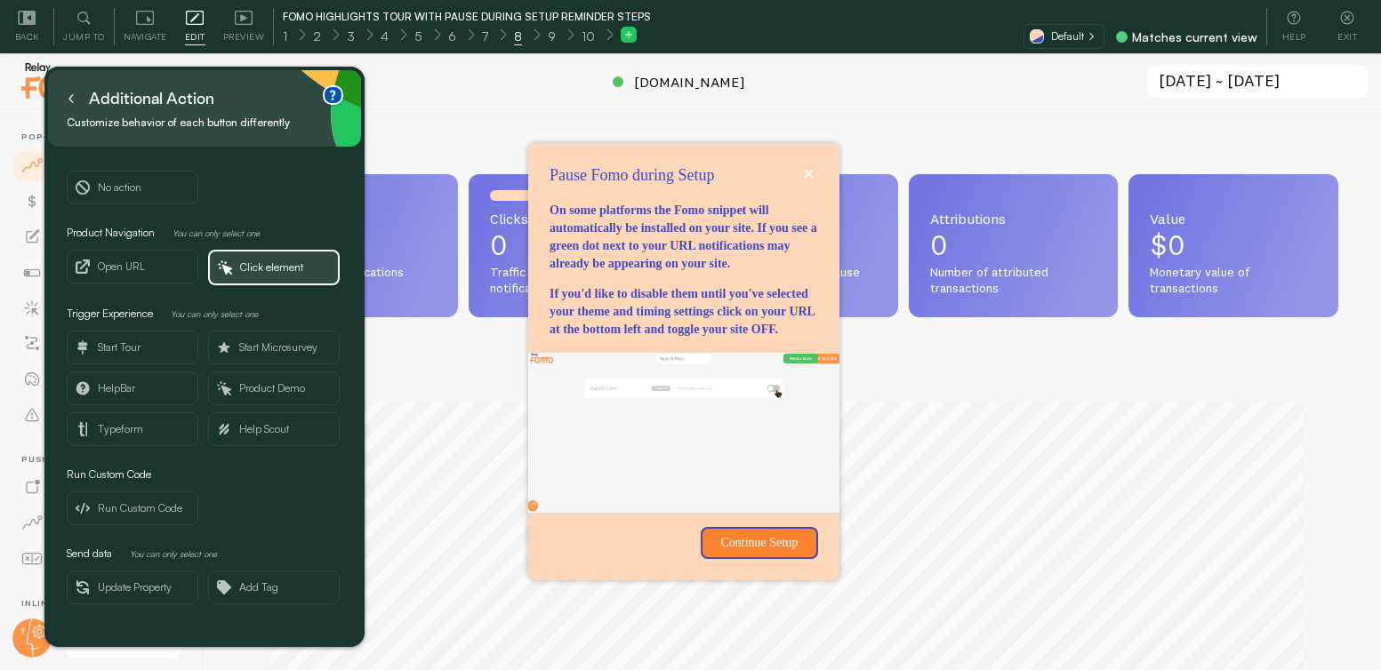
click at [73, 97] on icon at bounding box center [71, 98] width 9 height 9
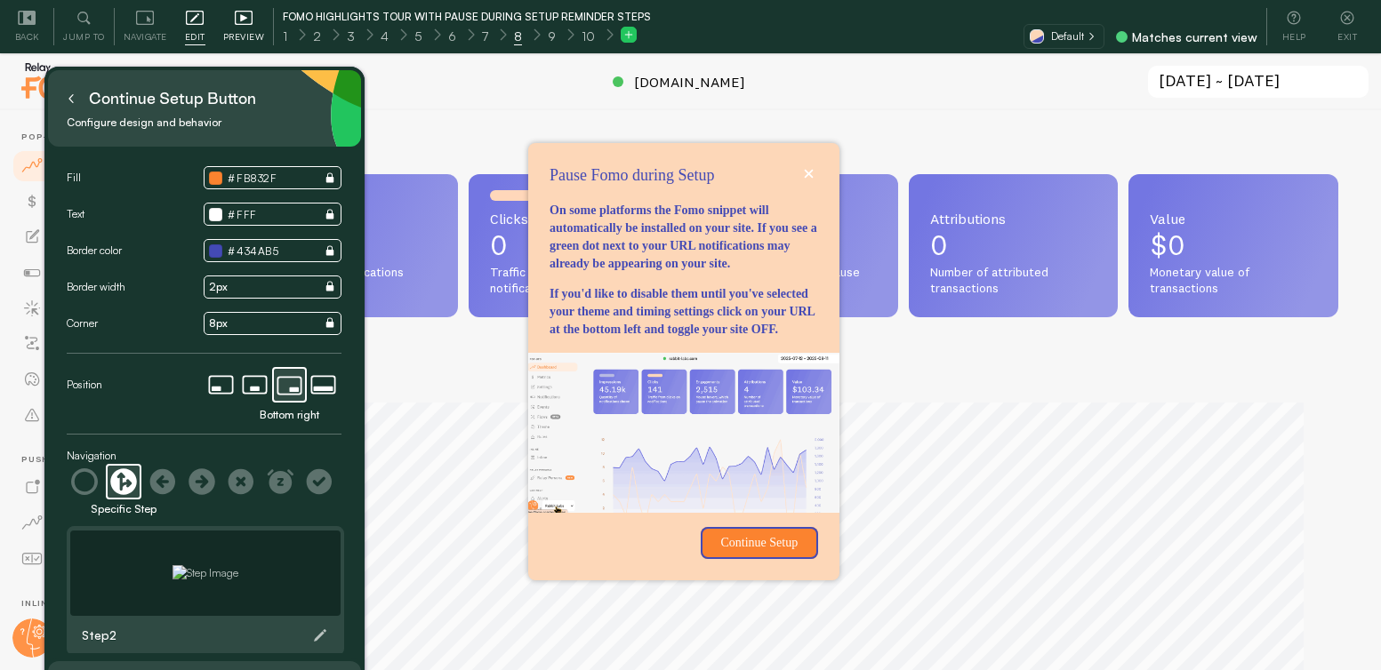
click at [231, 32] on span "Preview" at bounding box center [244, 36] width 42 height 17
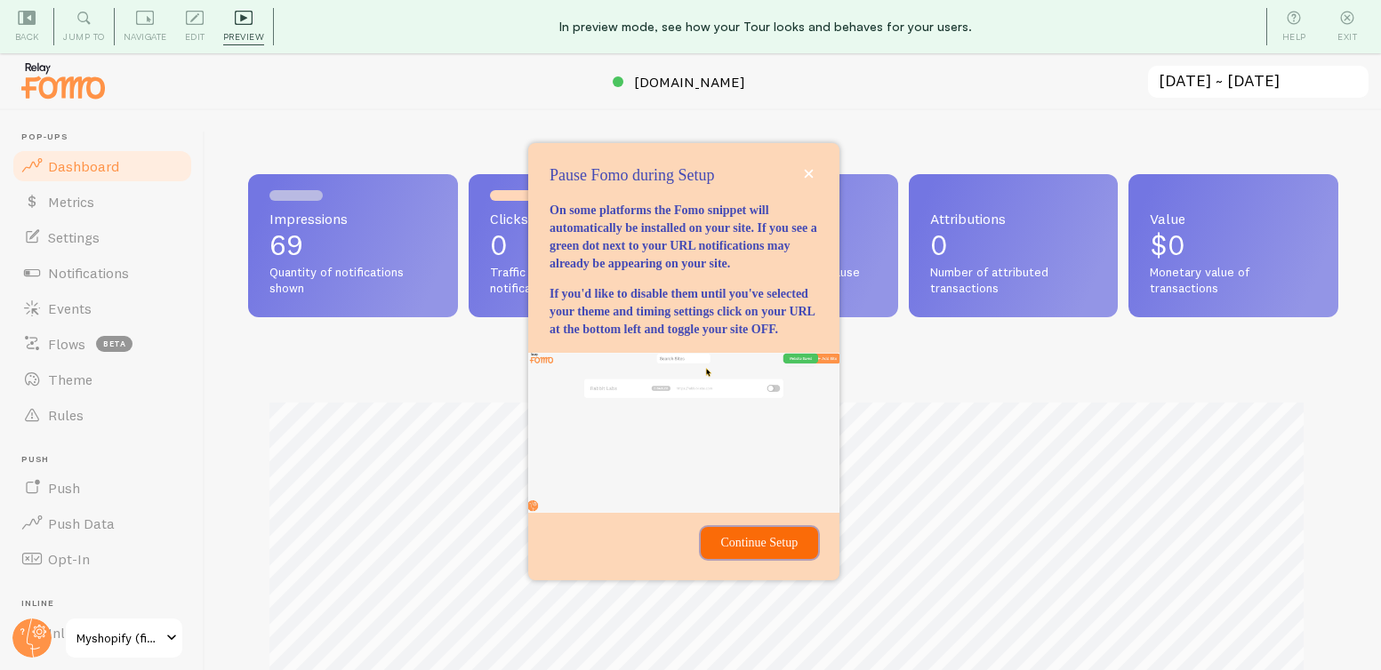
click at [763, 552] on p "Continue Setup" at bounding box center [759, 543] width 96 height 18
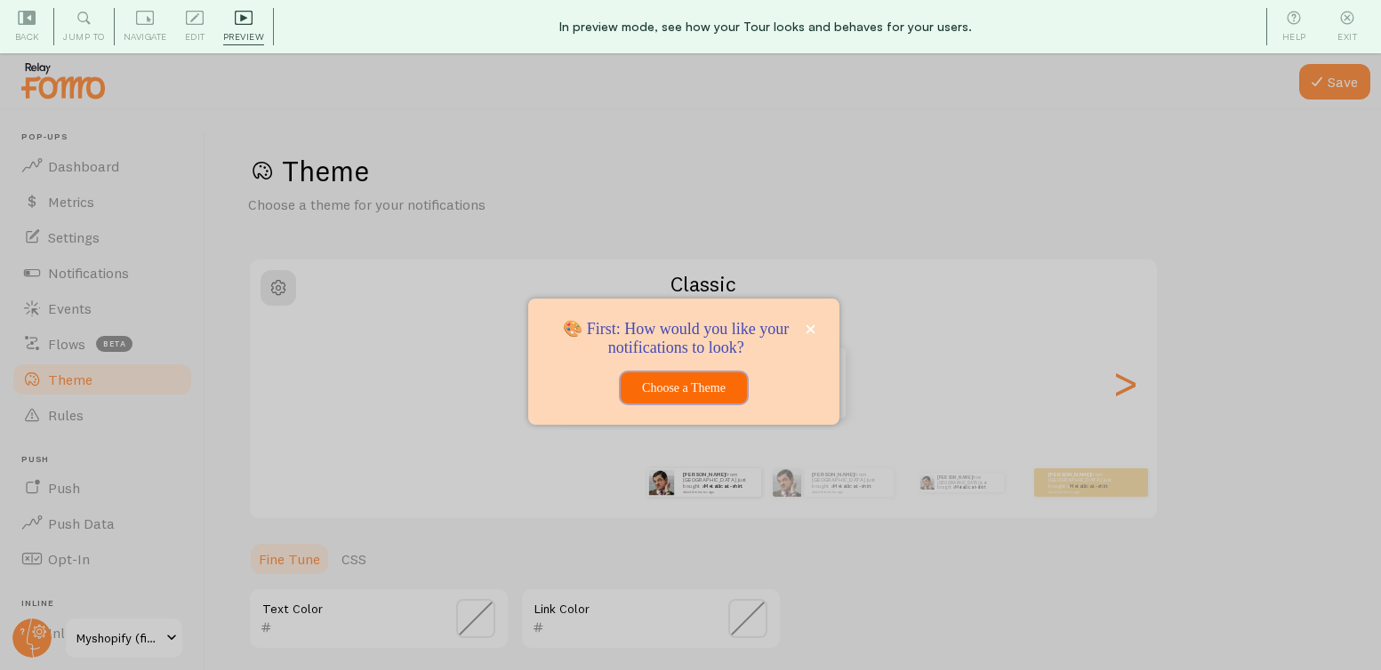
click at [709, 394] on button "Choose a Theme" at bounding box center [682, 388] width 125 height 32
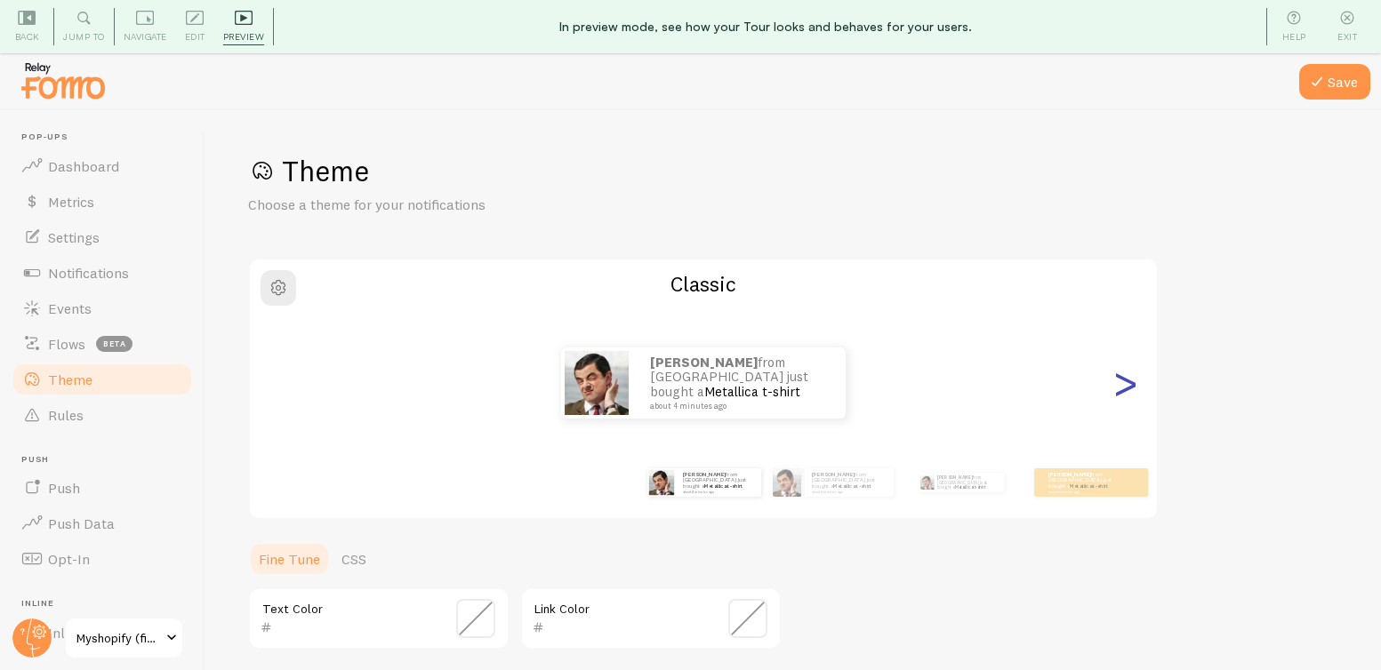
click at [1132, 387] on div ">" at bounding box center [1124, 383] width 21 height 128
type input "0"
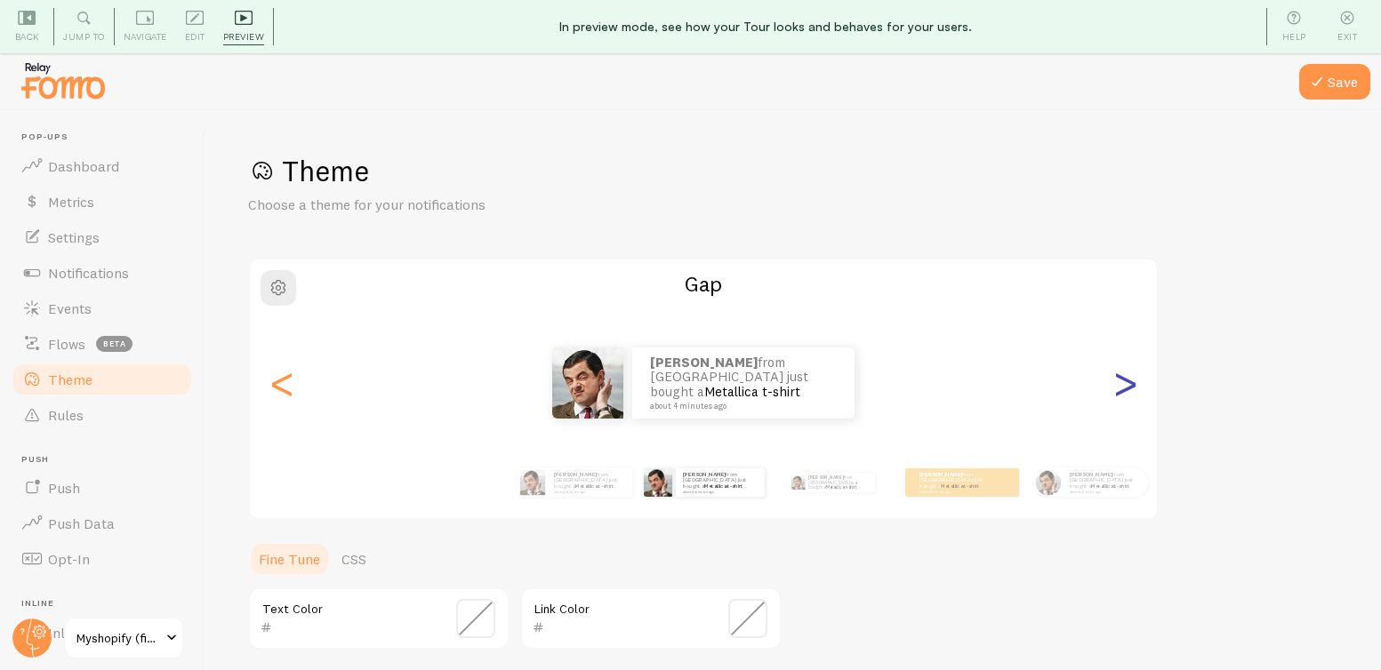
click at [1132, 387] on div ">" at bounding box center [1124, 383] width 21 height 128
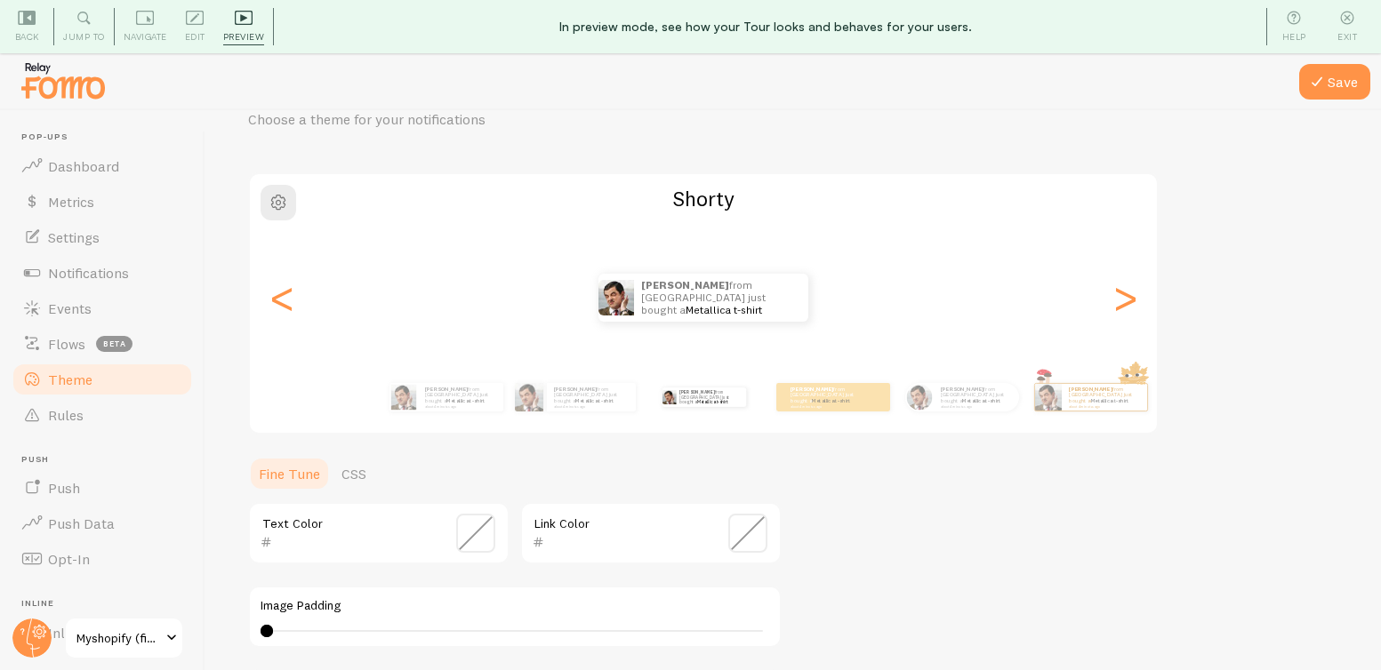
scroll to position [119, 0]
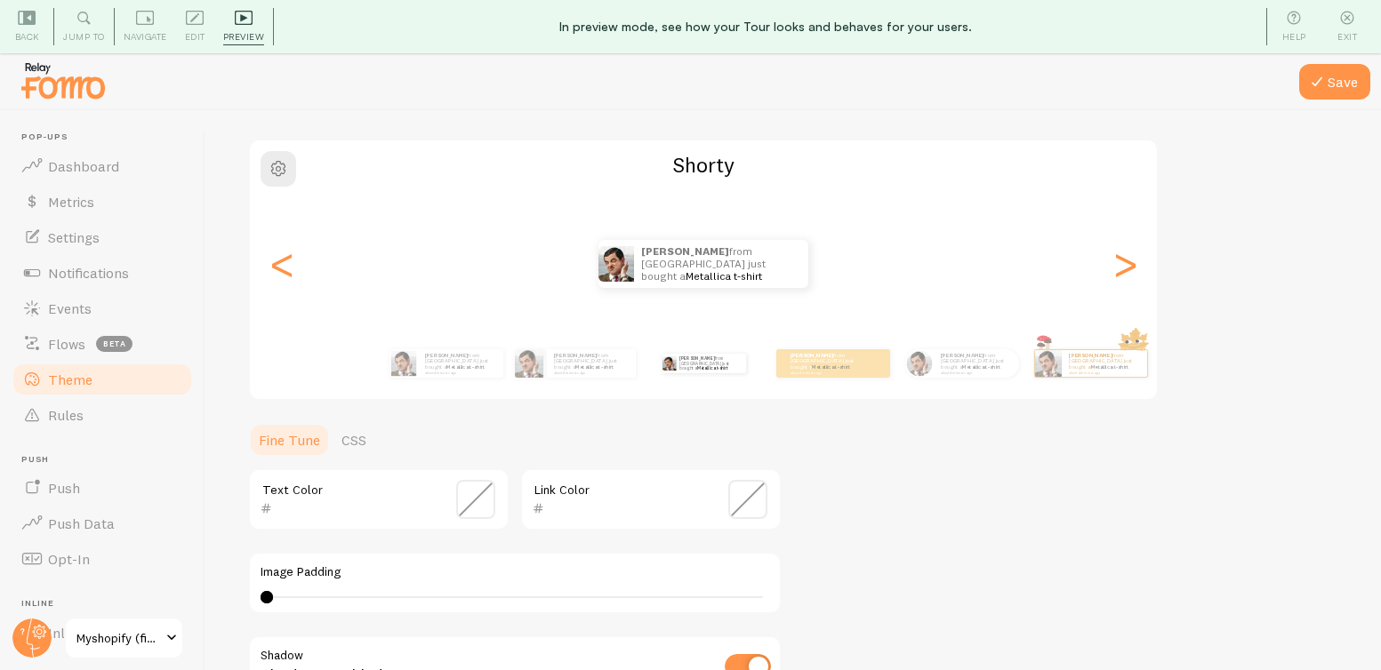
click at [232, 39] on span "Preview" at bounding box center [244, 36] width 42 height 17
click at [188, 28] on span "Edit" at bounding box center [195, 36] width 20 height 17
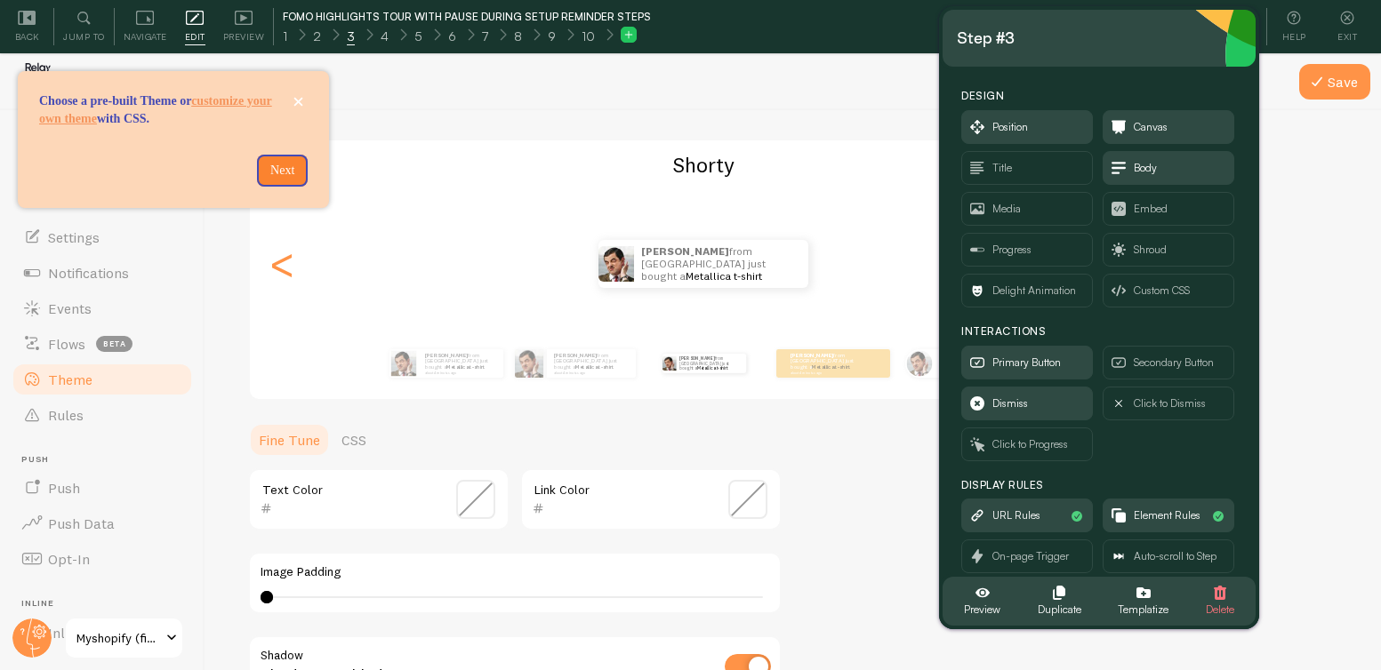
drag, startPoint x: 200, startPoint y: 101, endPoint x: 1094, endPoint y: 41, distance: 896.3
click at [1094, 41] on div "Step #3" at bounding box center [1099, 38] width 284 height 28
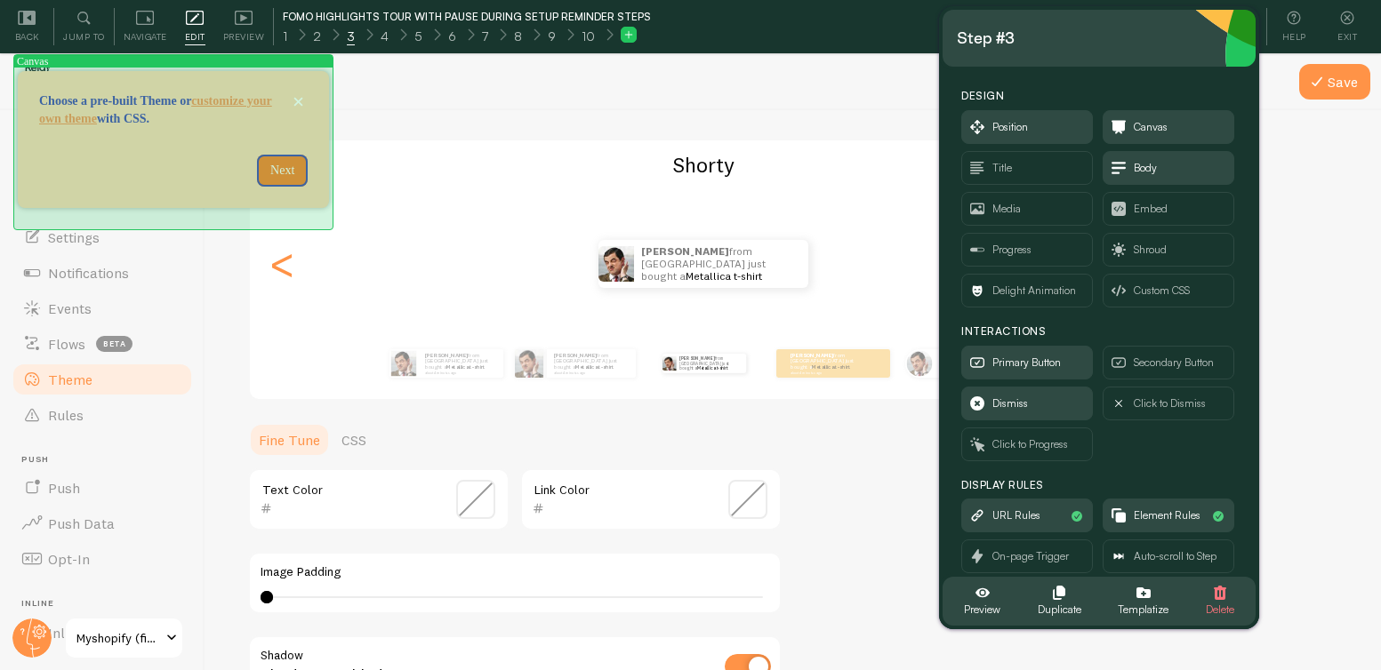
click at [312, 150] on div "Canvas Choose a pre-built Theme or customize your own theme with CSS. Next" at bounding box center [173, 139] width 311 height 137
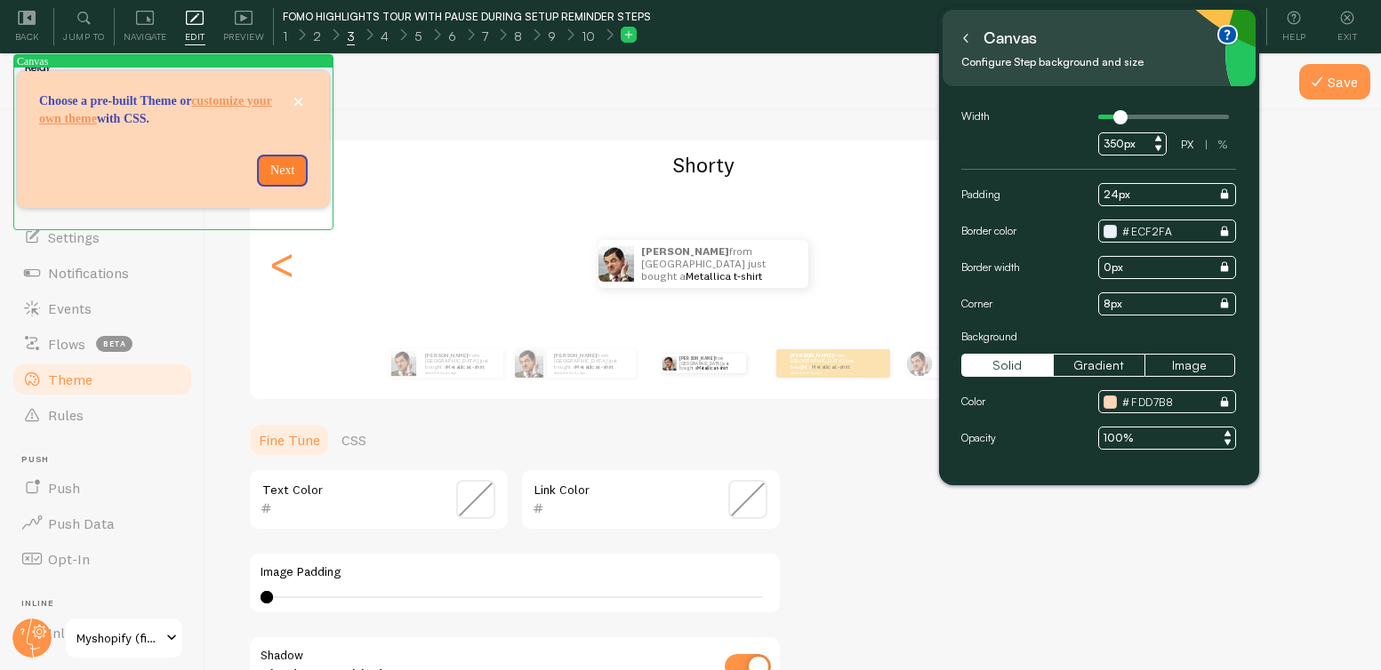
click at [968, 37] on icon at bounding box center [965, 38] width 9 height 9
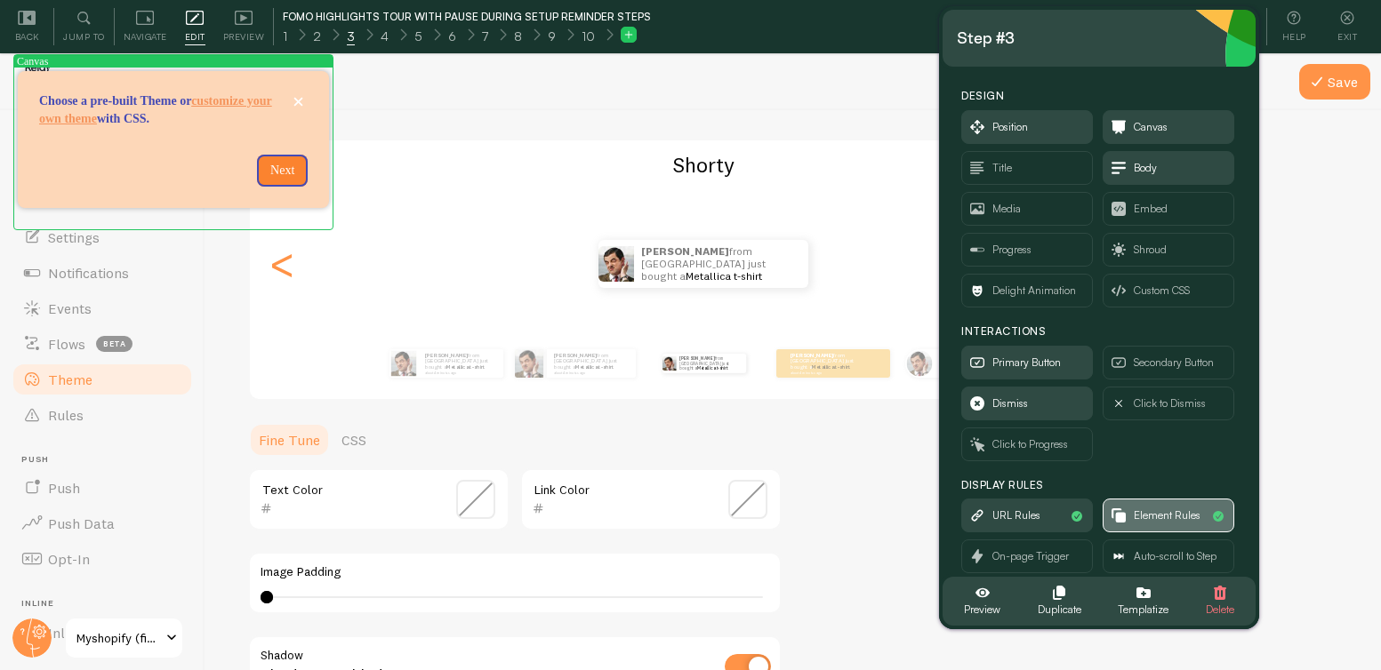
click at [1158, 528] on span "Element Rules" at bounding box center [1168, 516] width 130 height 32
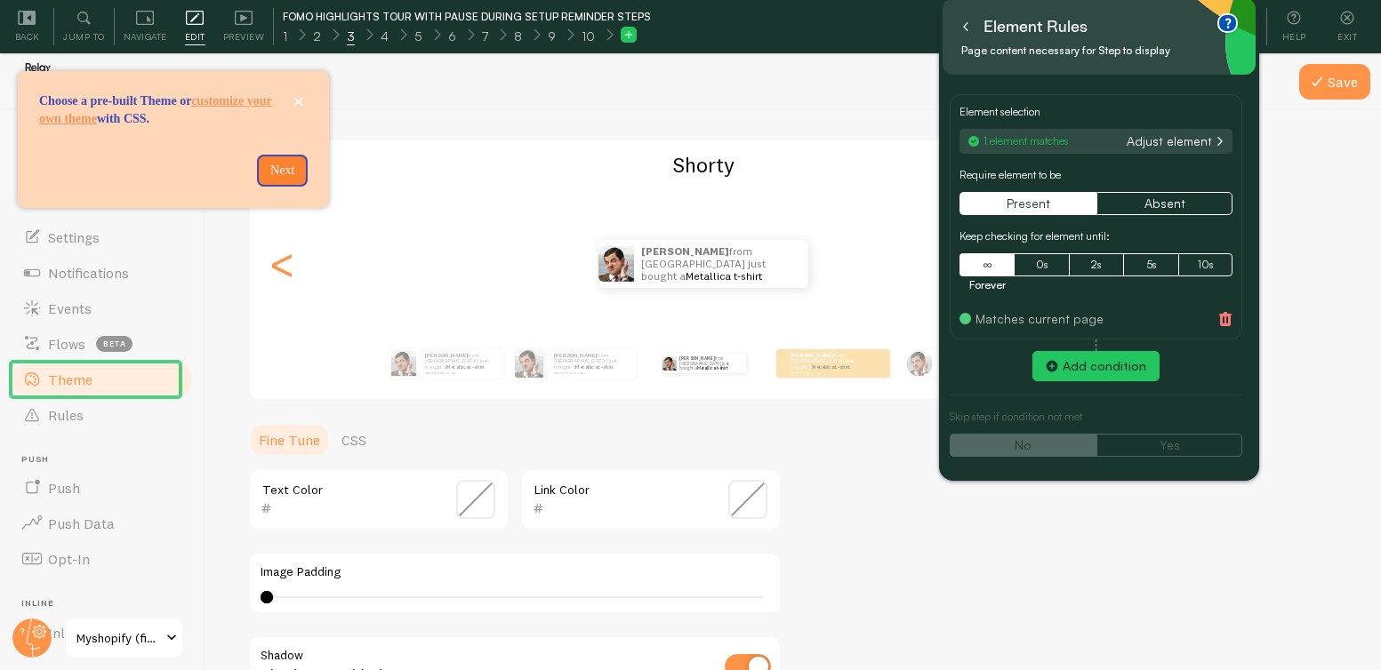
click at [1172, 141] on button "Adjust element" at bounding box center [1175, 141] width 106 height 16
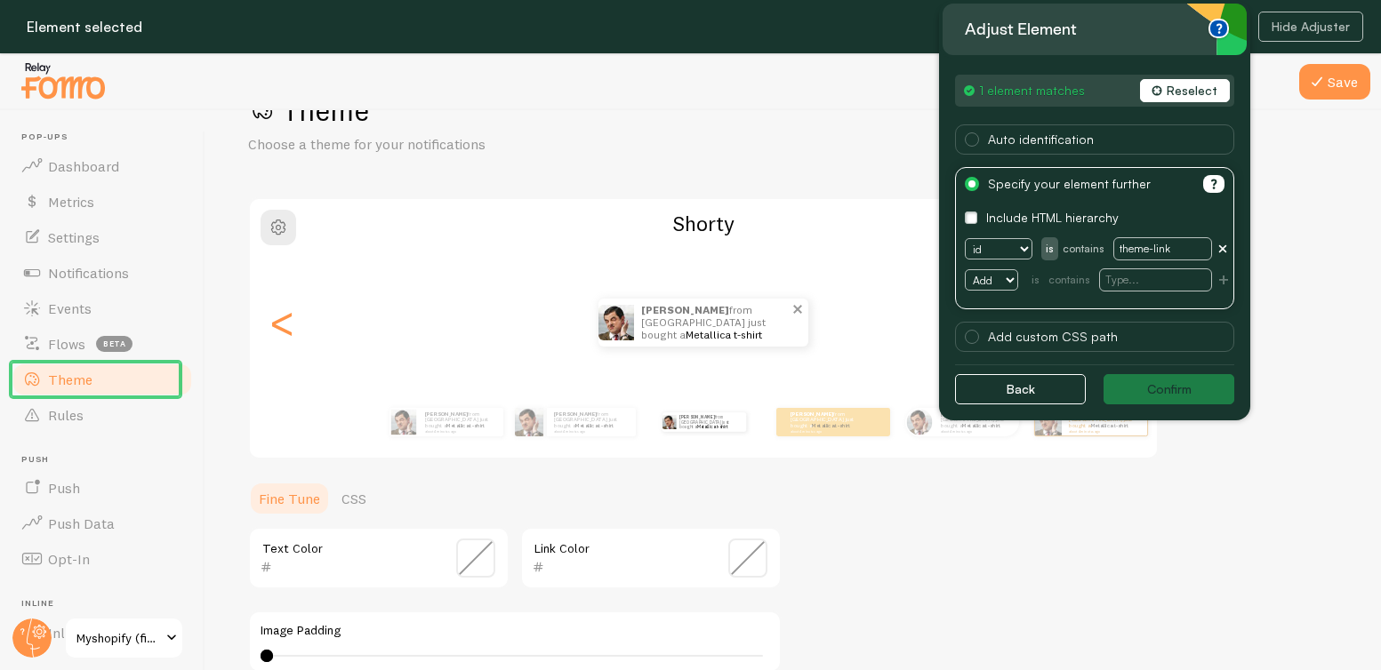
scroll to position [0, 0]
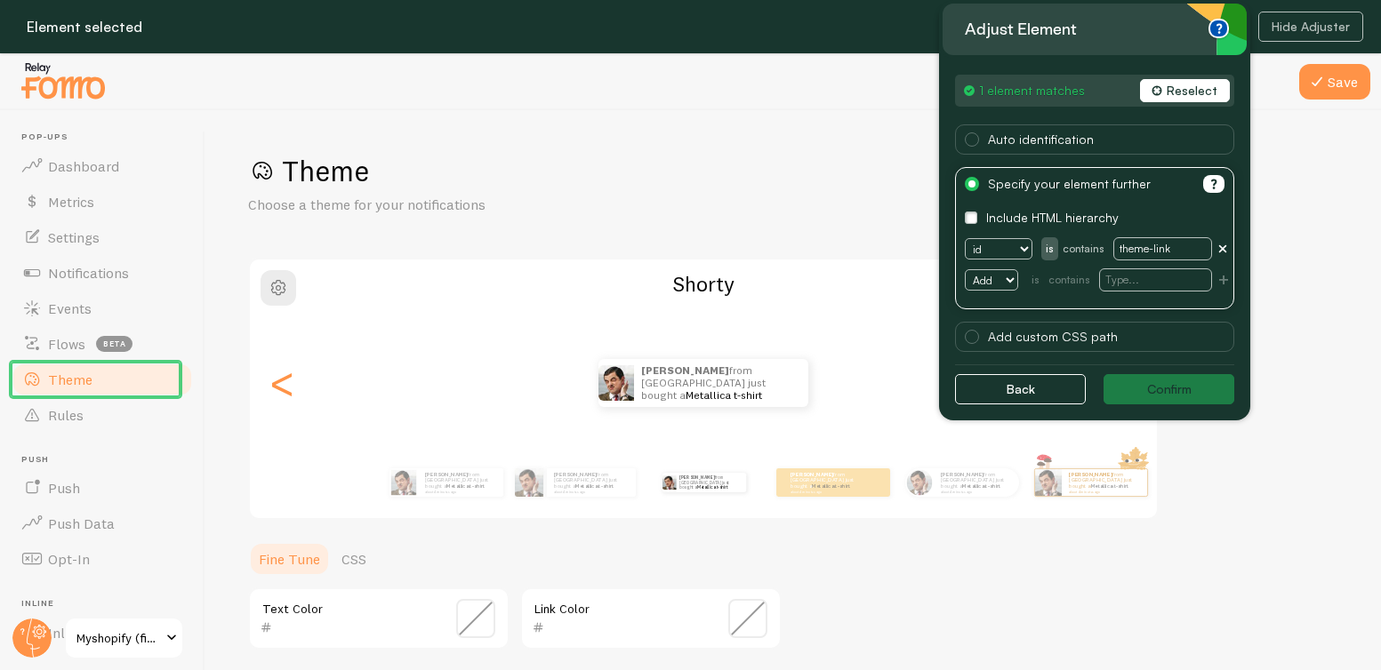
click at [1182, 85] on button "Reselect" at bounding box center [1185, 90] width 90 height 23
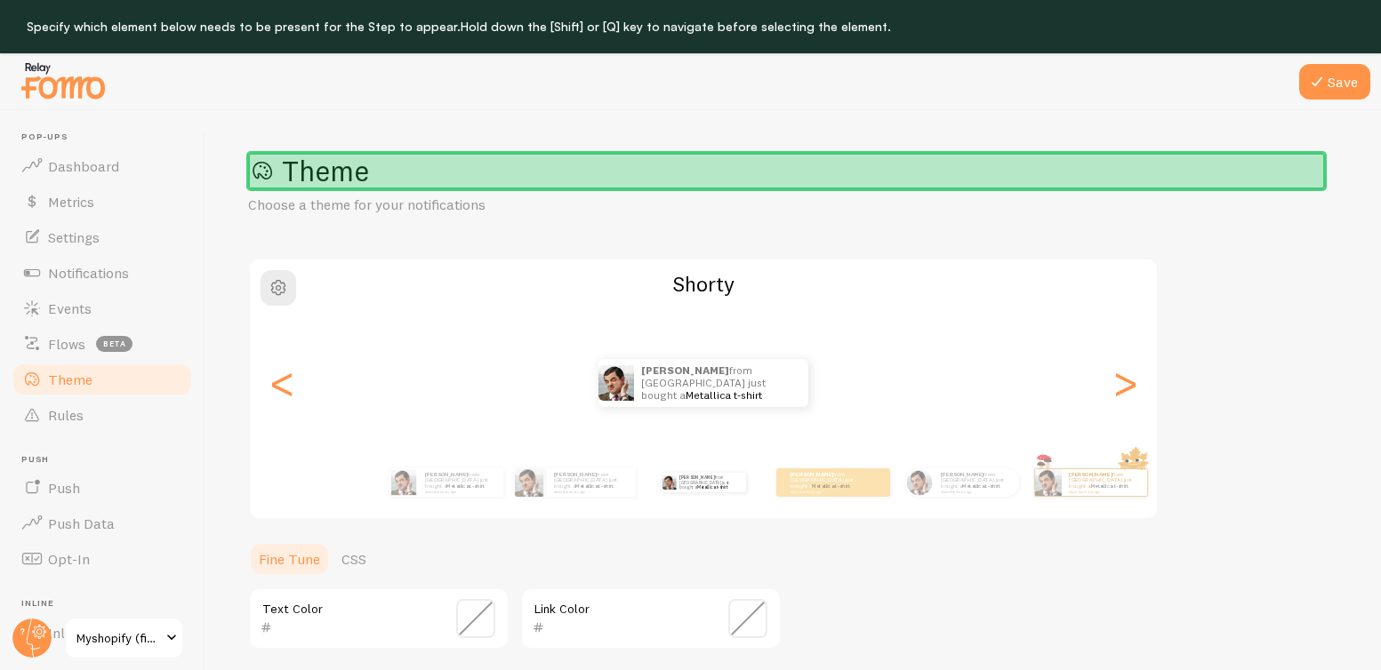
click at [385, 183] on h1 "Theme" at bounding box center [793, 171] width 1090 height 36
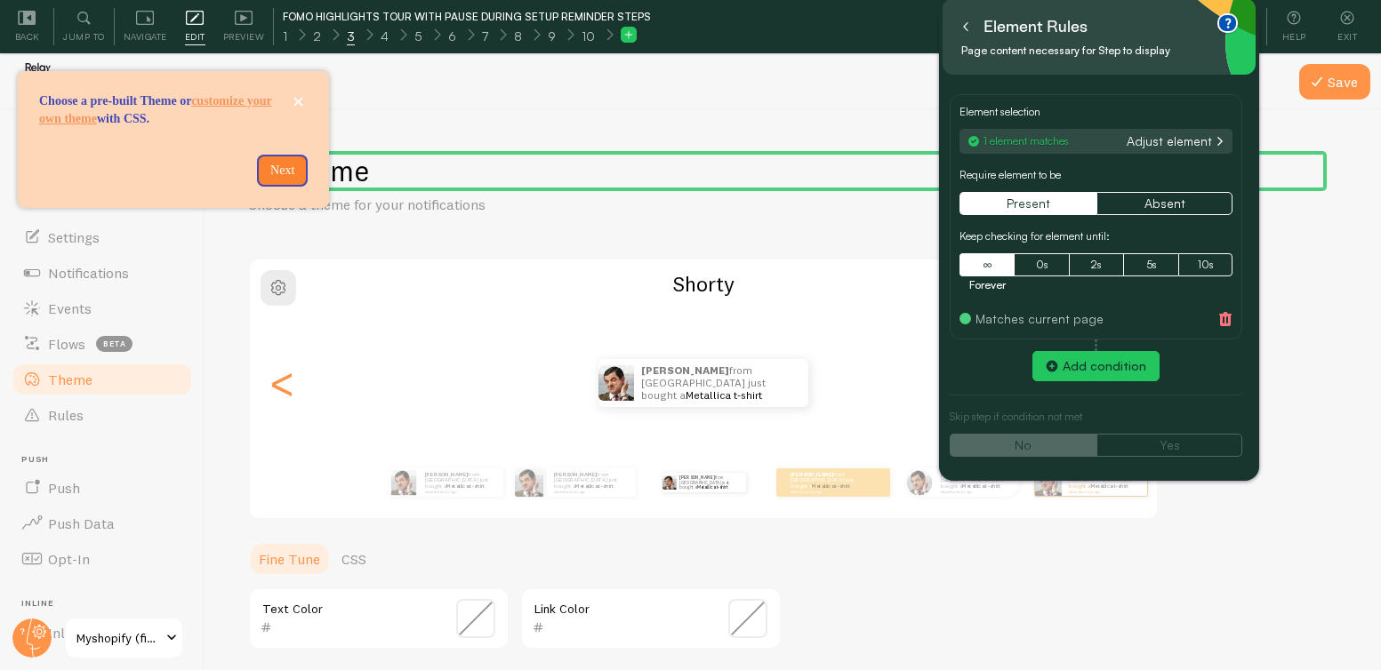
click at [968, 26] on icon at bounding box center [965, 26] width 9 height 9
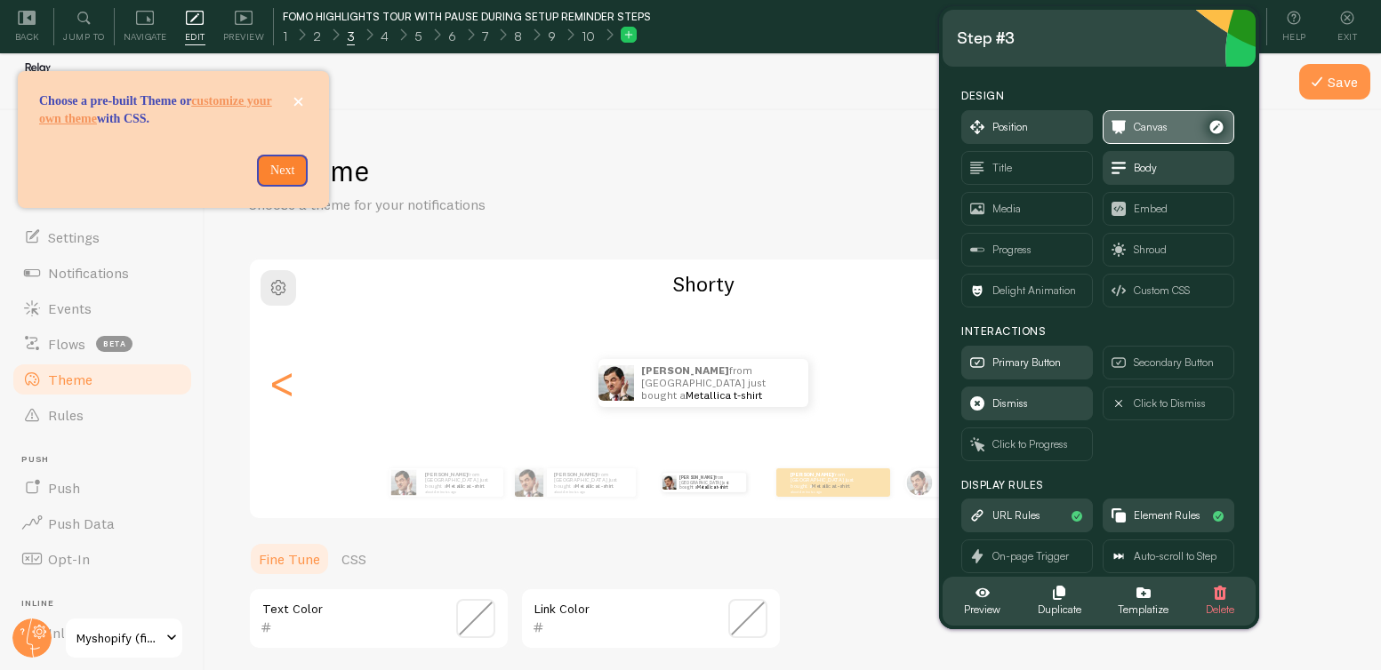
click at [1151, 132] on span "Canvas" at bounding box center [1150, 127] width 34 height 20
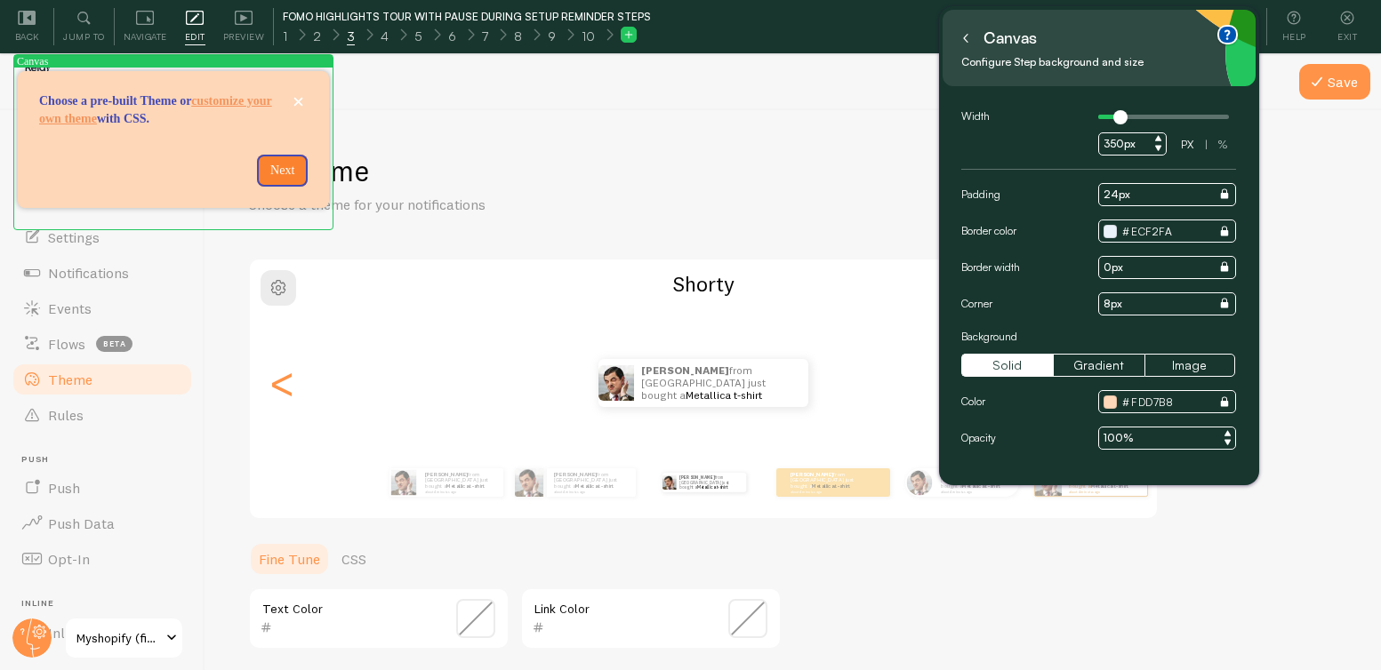
click at [970, 36] on button at bounding box center [966, 38] width 18 height 28
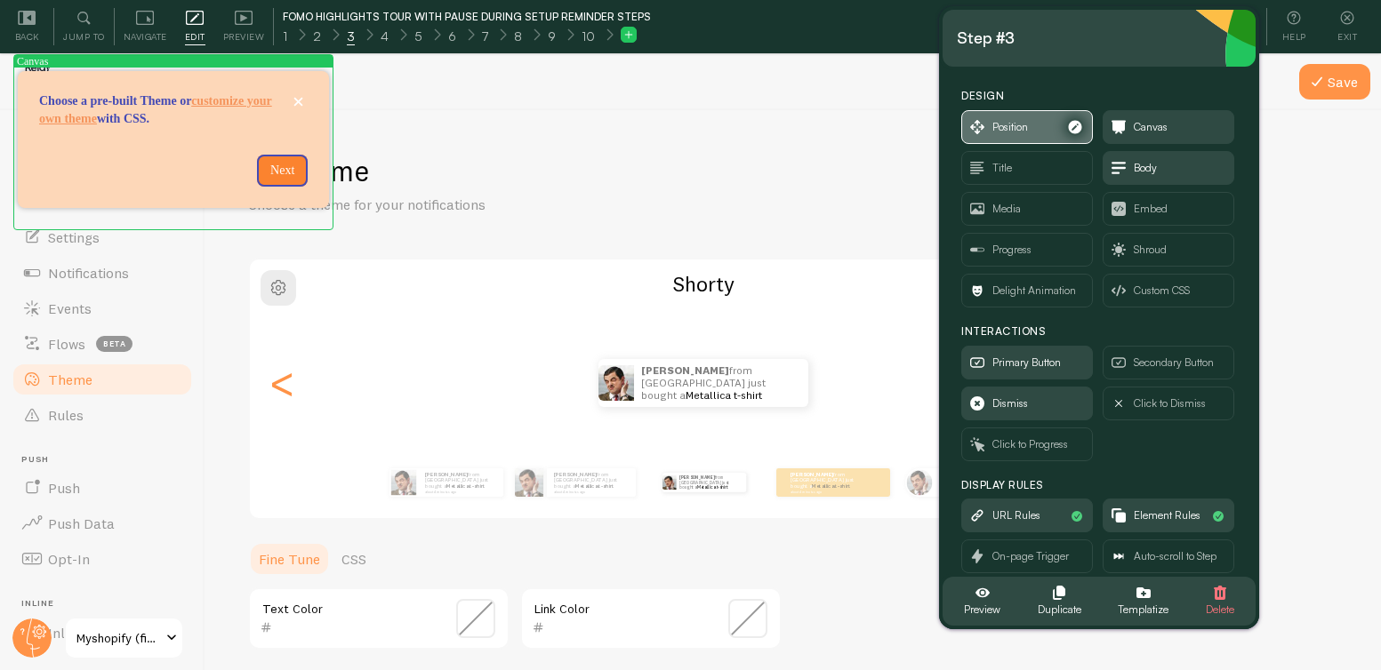
click at [1041, 133] on span "Position" at bounding box center [1027, 127] width 130 height 32
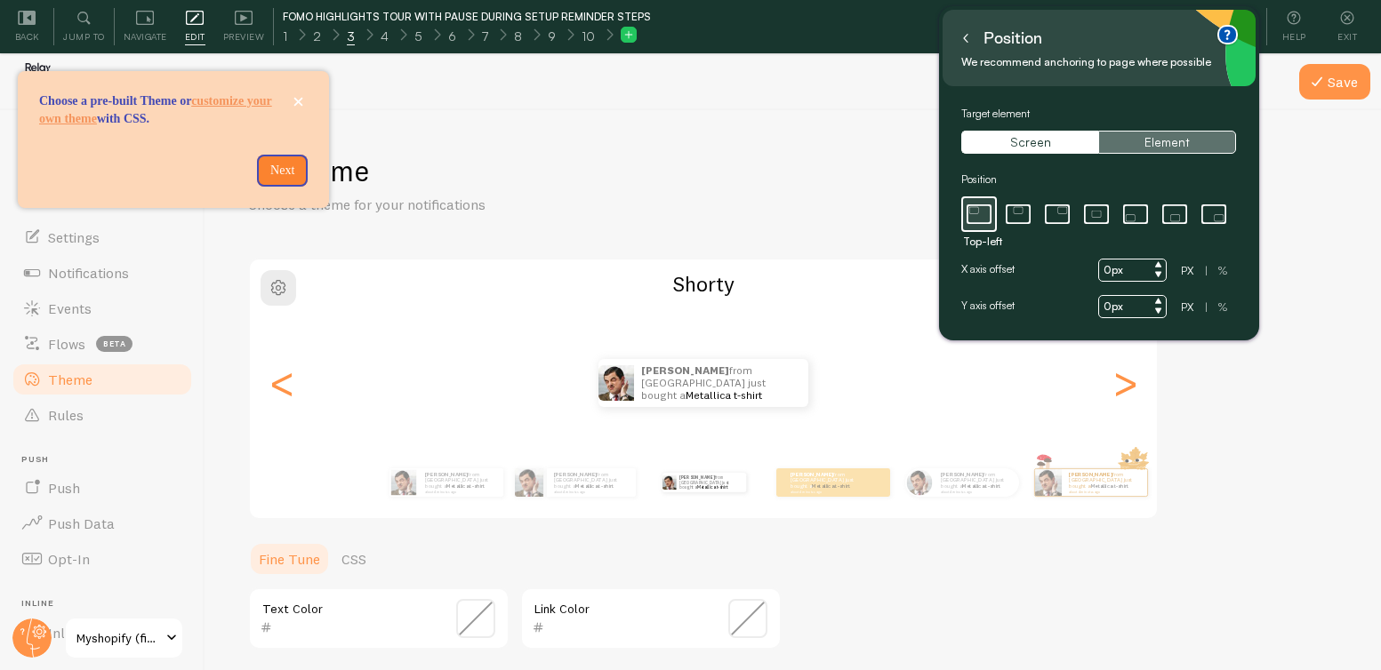
click at [1166, 135] on button "Element" at bounding box center [1166, 142] width 137 height 23
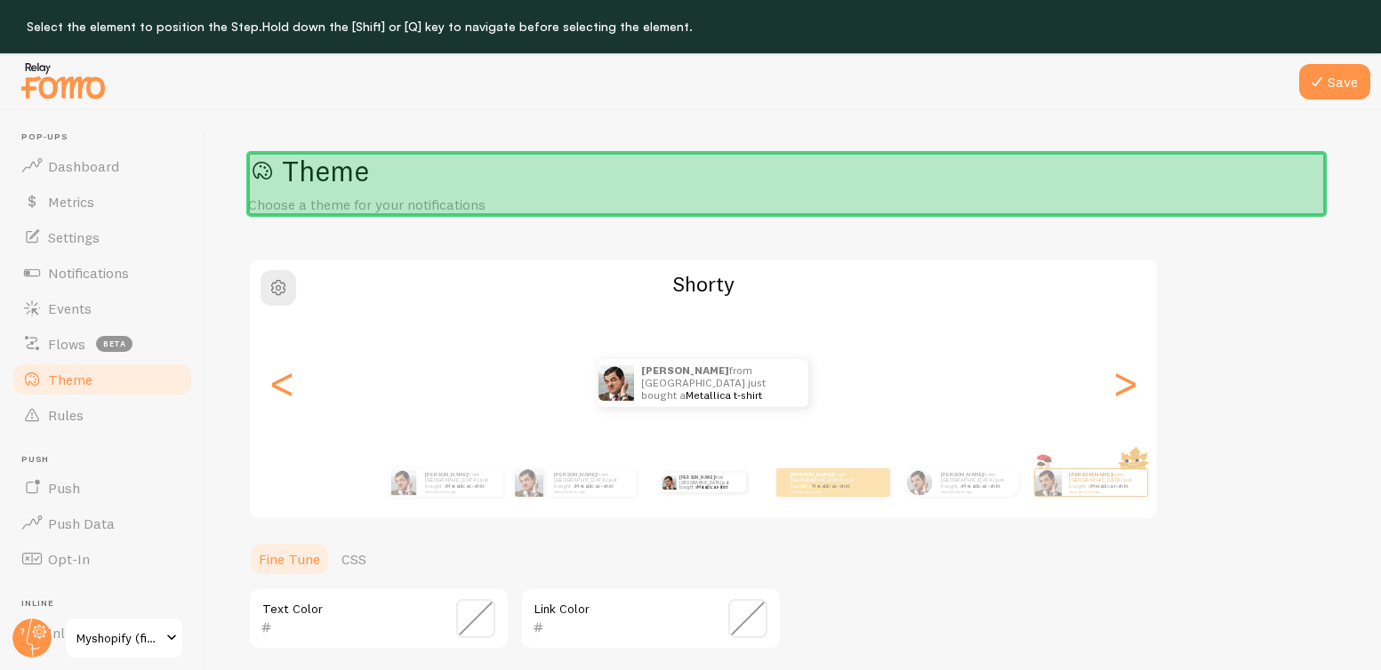
click at [889, 204] on div "Theme Choose a theme for your notifications" at bounding box center [793, 184] width 1090 height 62
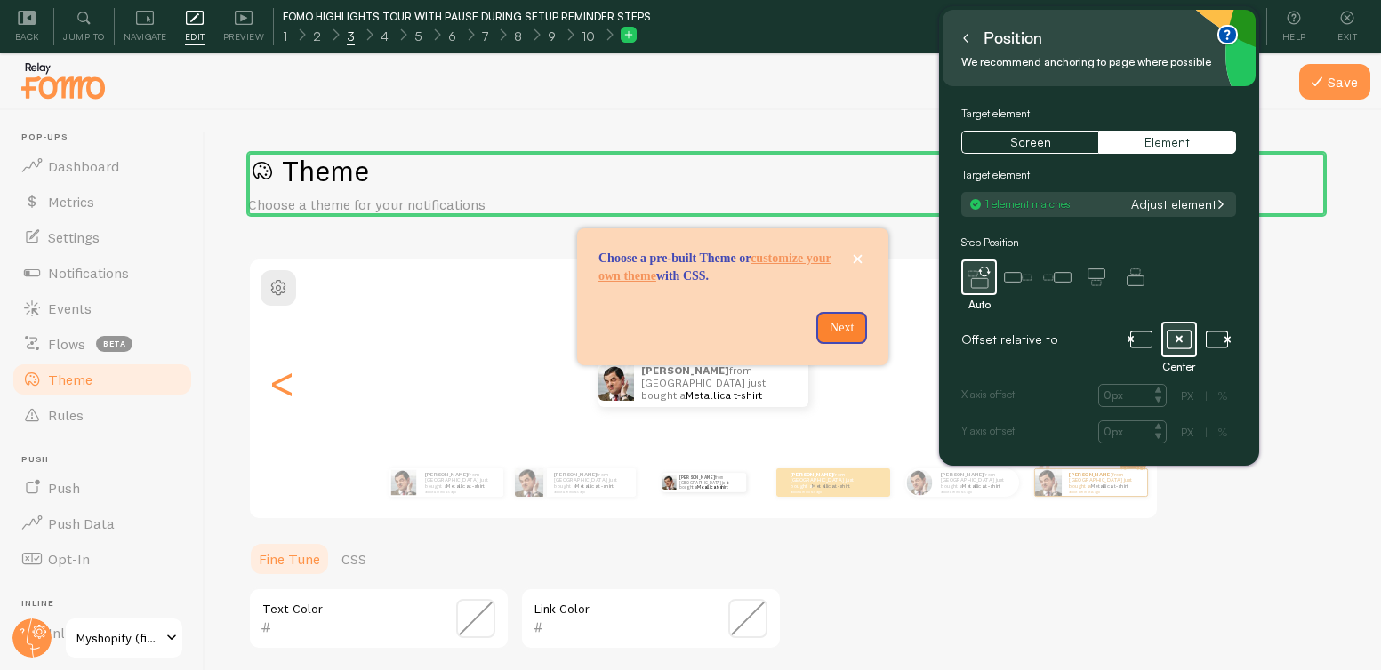
click at [961, 40] on icon at bounding box center [965, 38] width 9 height 9
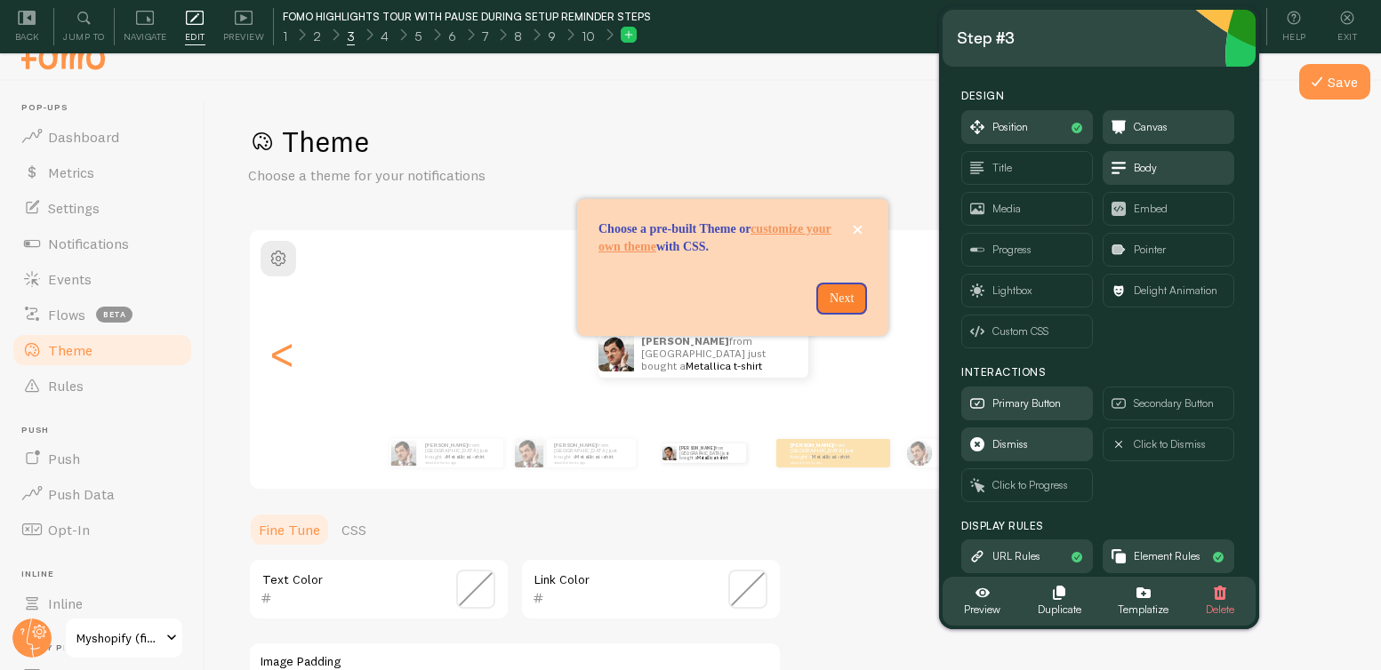
click at [1316, 183] on div "Theme Choose a theme for your notifications" at bounding box center [793, 155] width 1090 height 62
click at [225, 33] on span "Preview" at bounding box center [244, 36] width 42 height 17
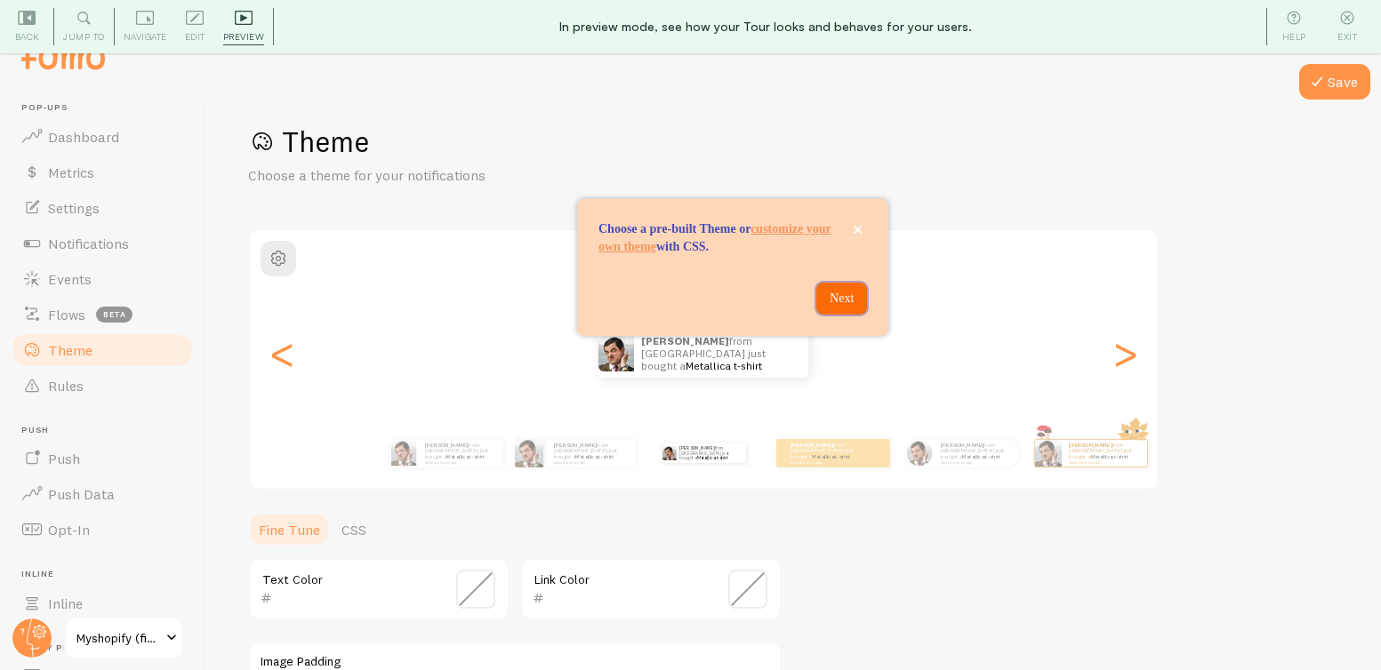
click at [845, 308] on p "Next" at bounding box center [841, 299] width 29 height 18
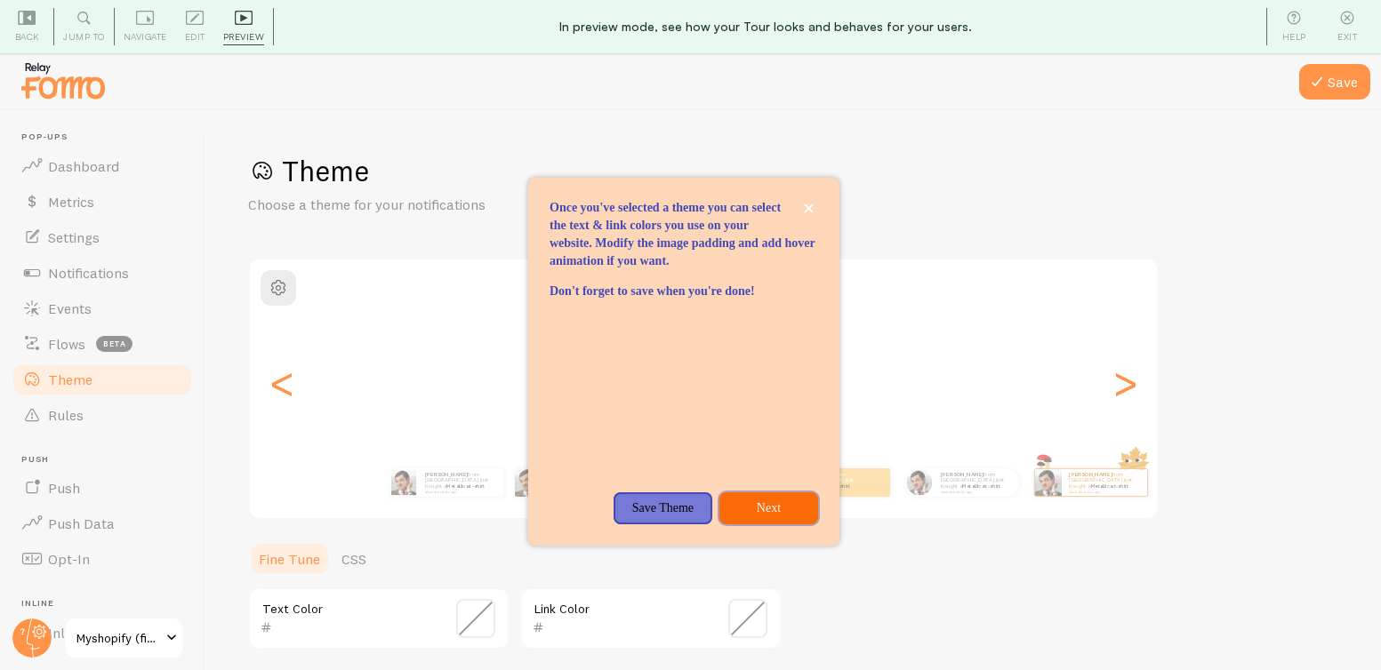
click at [786, 517] on p "Next" at bounding box center [768, 509] width 77 height 18
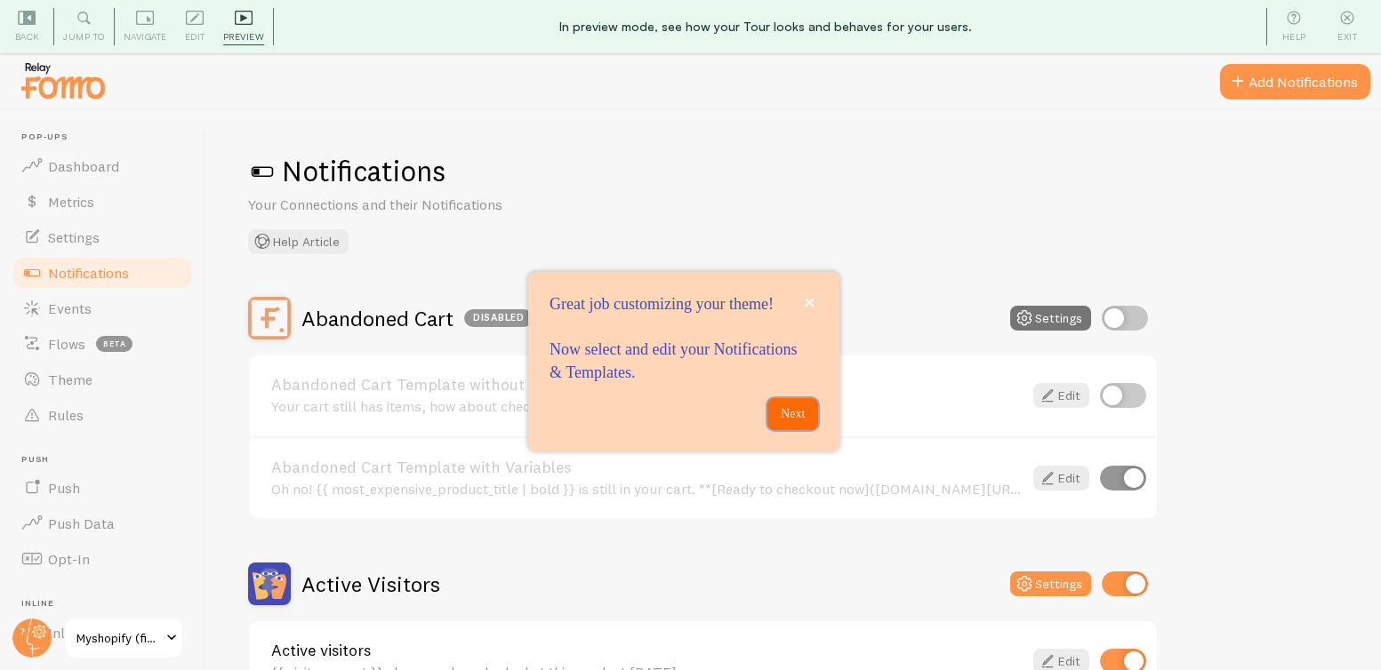
click at [804, 423] on p "Next" at bounding box center [792, 414] width 29 height 18
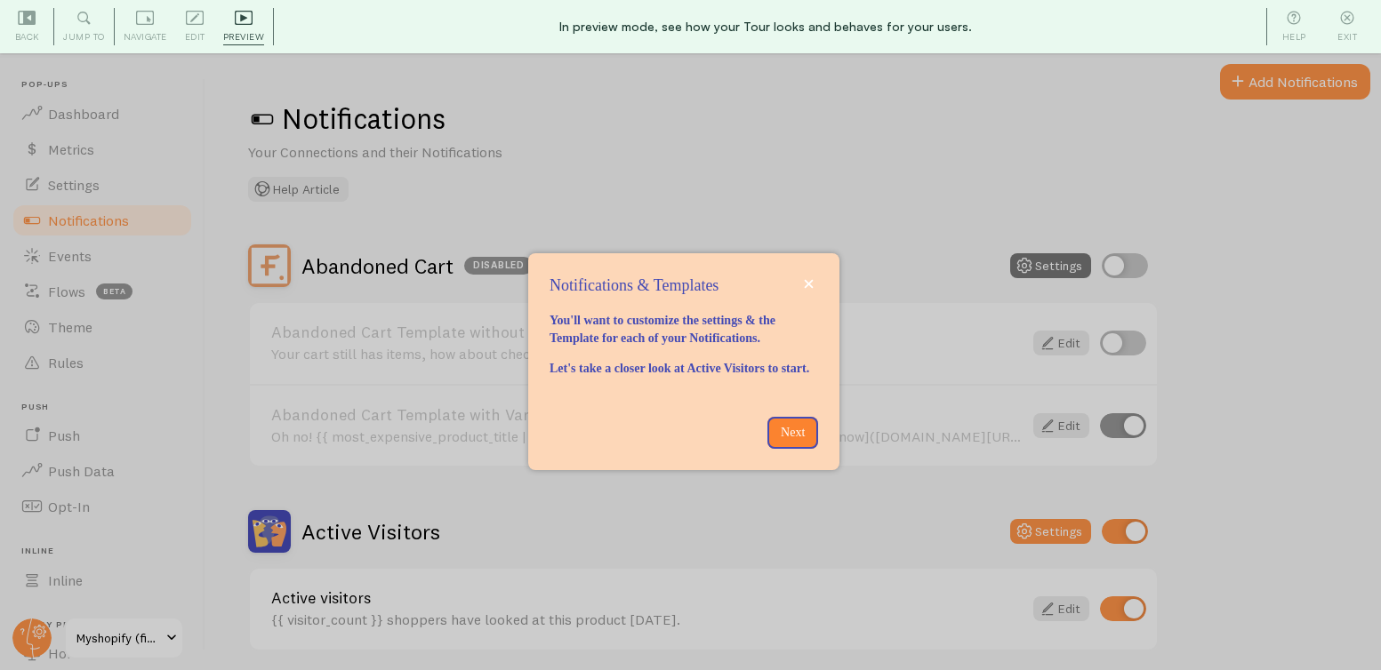
scroll to position [53, 0]
click at [801, 442] on p "Next" at bounding box center [792, 433] width 29 height 18
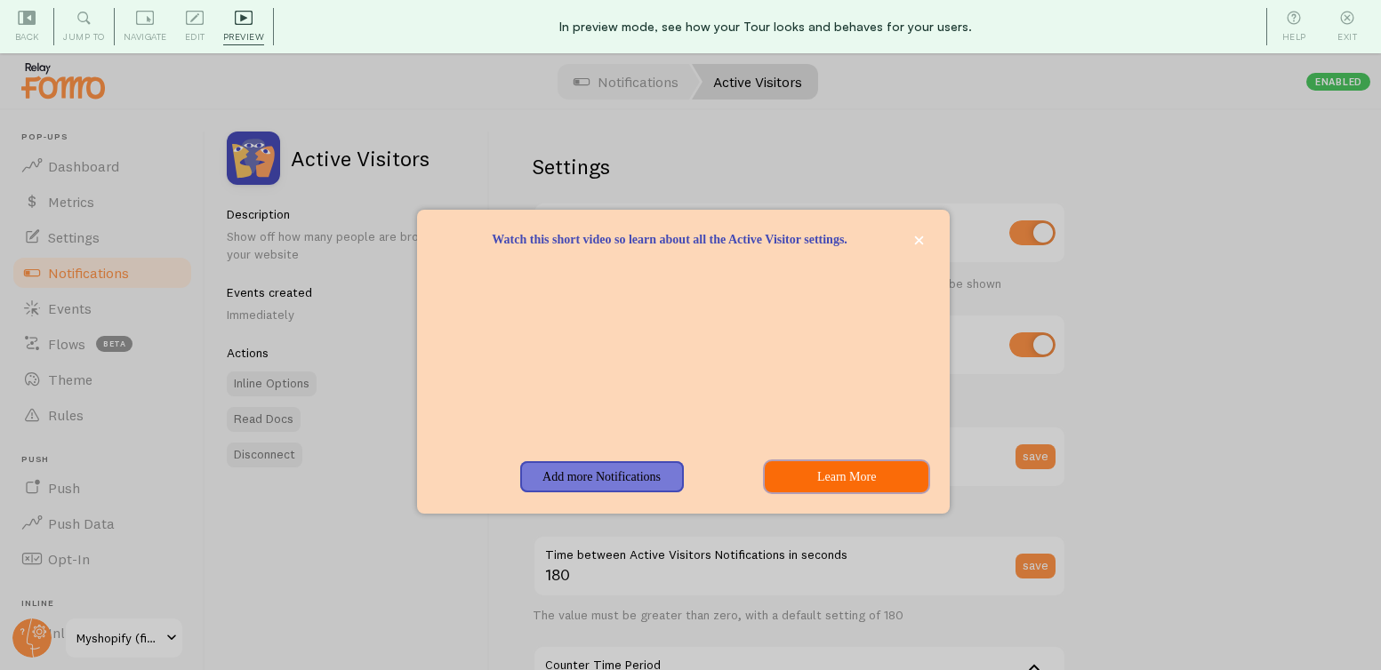
click at [830, 492] on button "Learn More" at bounding box center [847, 477] width 164 height 32
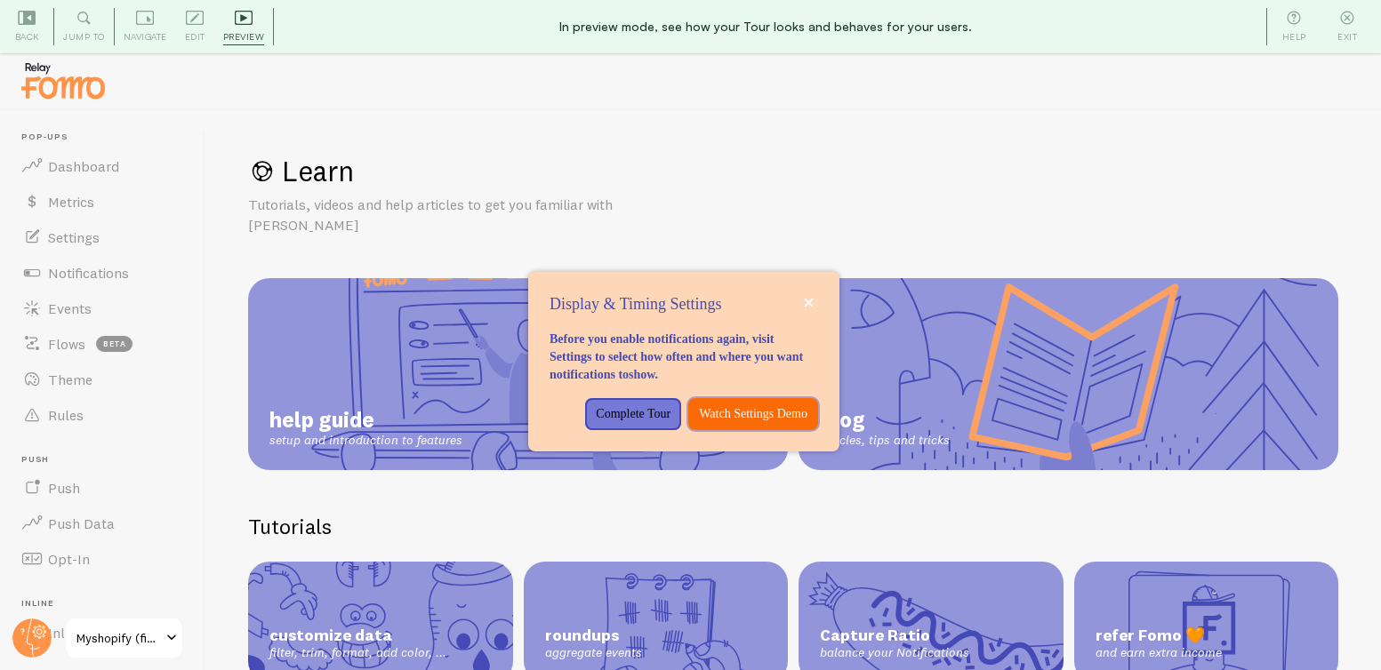
click at [756, 430] on button "Watch Settings Demo" at bounding box center [753, 414] width 130 height 32
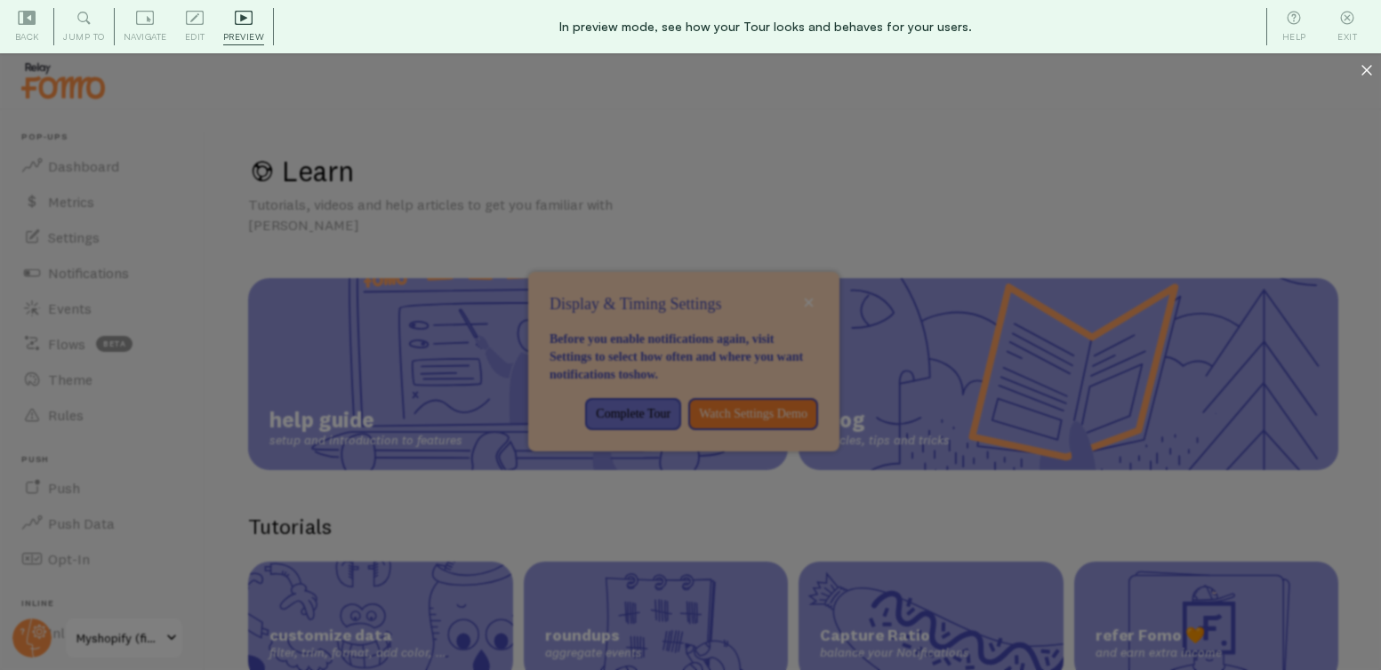
click at [1368, 69] on icon at bounding box center [1366, 70] width 11 height 11
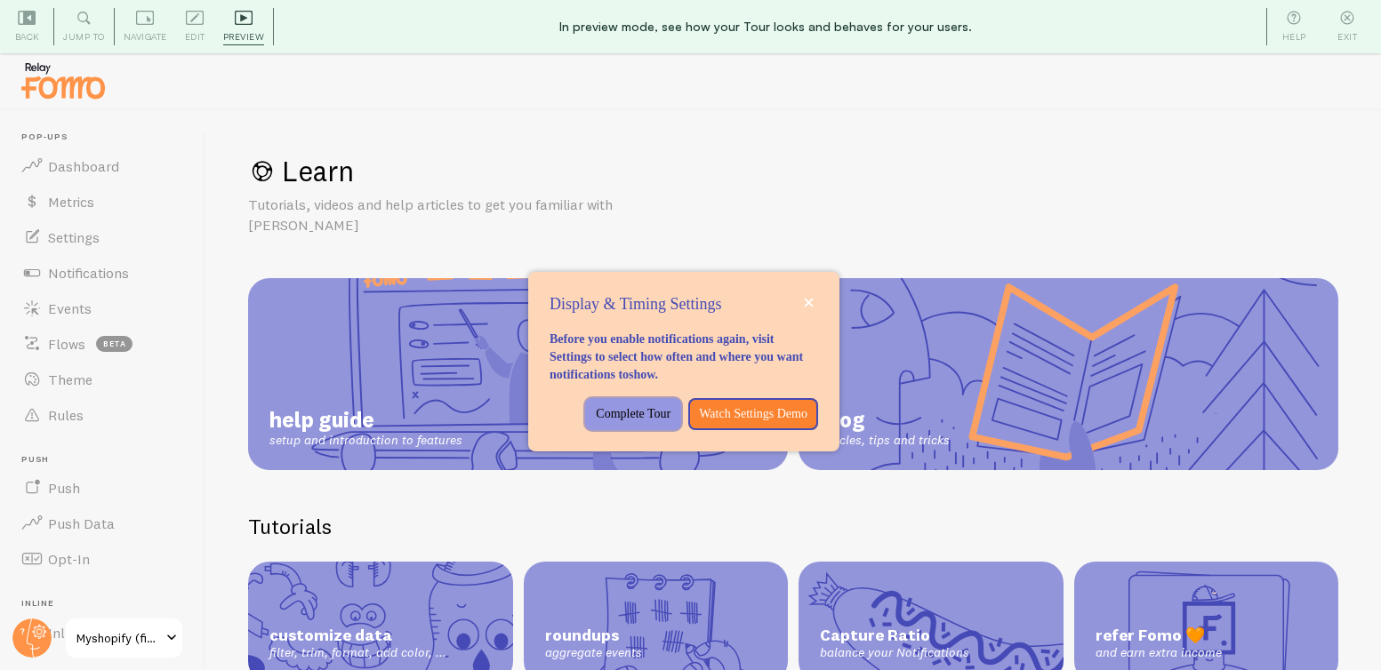
click at [670, 405] on p "Complete Tour" at bounding box center [633, 414] width 75 height 18
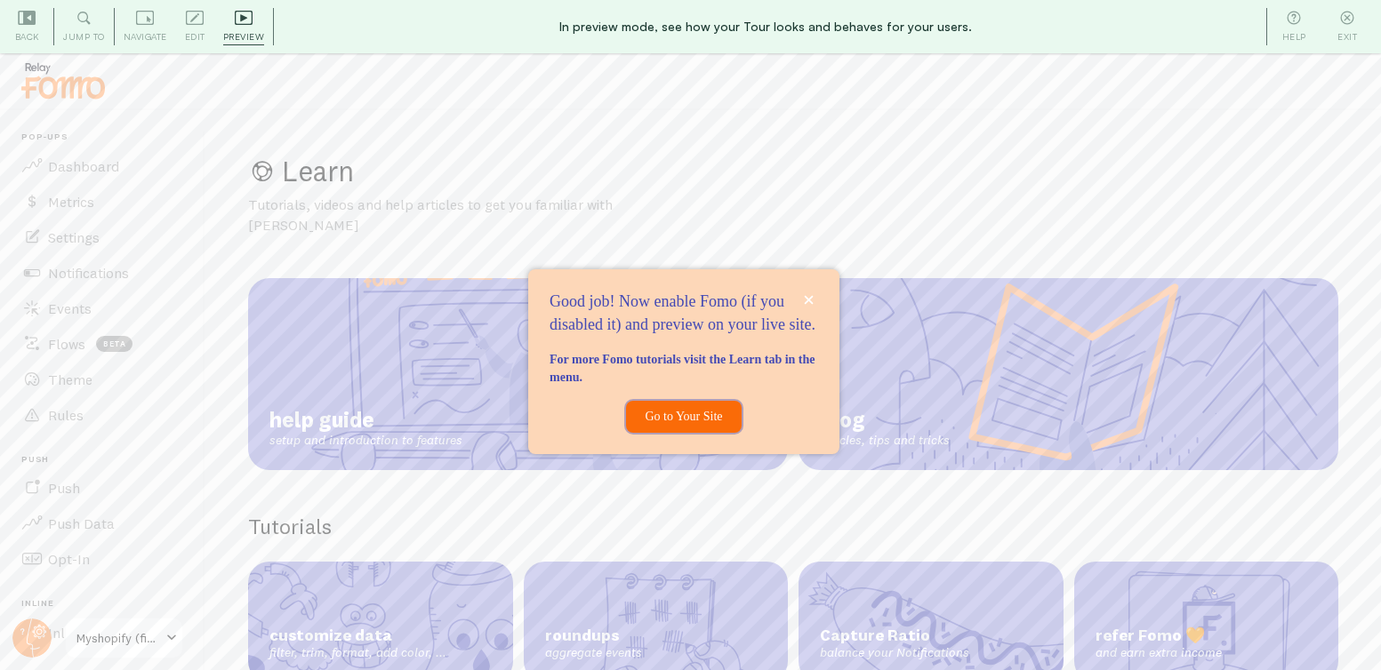
click at [697, 426] on p "Go to Your Site" at bounding box center [683, 417] width 94 height 18
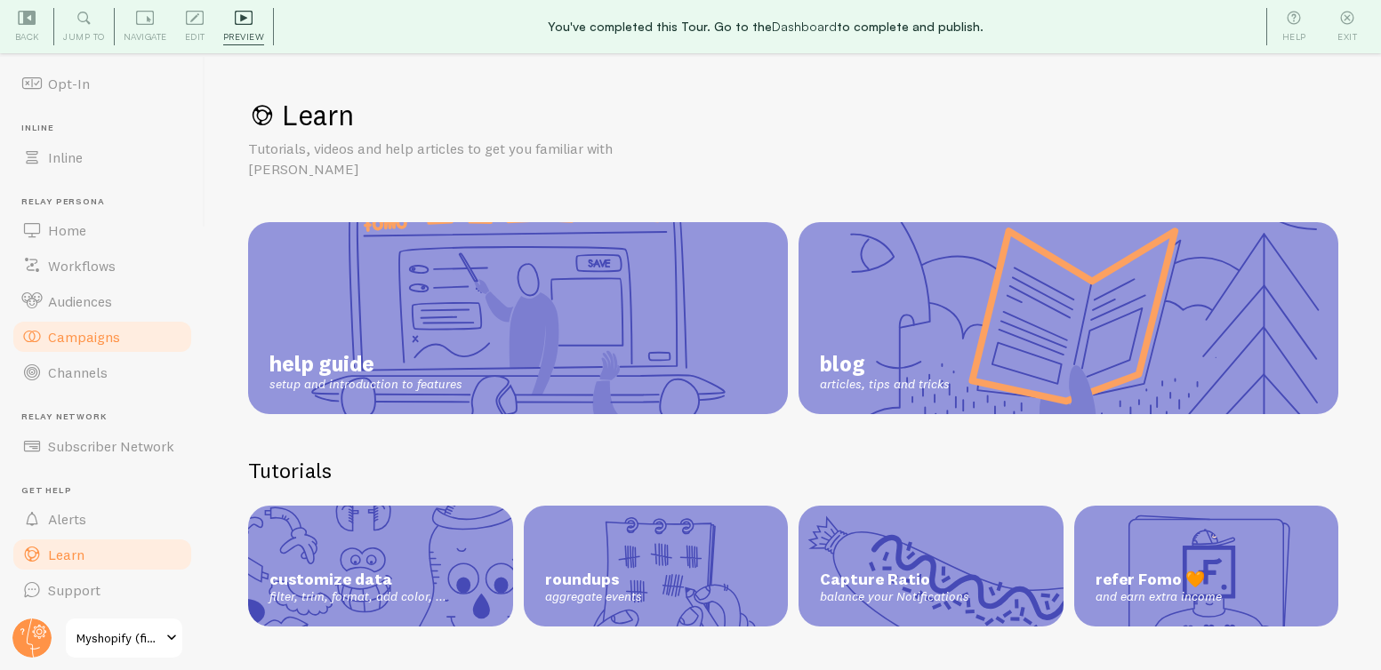
scroll to position [424, 0]
click at [84, 548] on link "Learn" at bounding box center [102, 553] width 183 height 36
click at [1341, 25] on icon at bounding box center [1347, 18] width 18 height 18
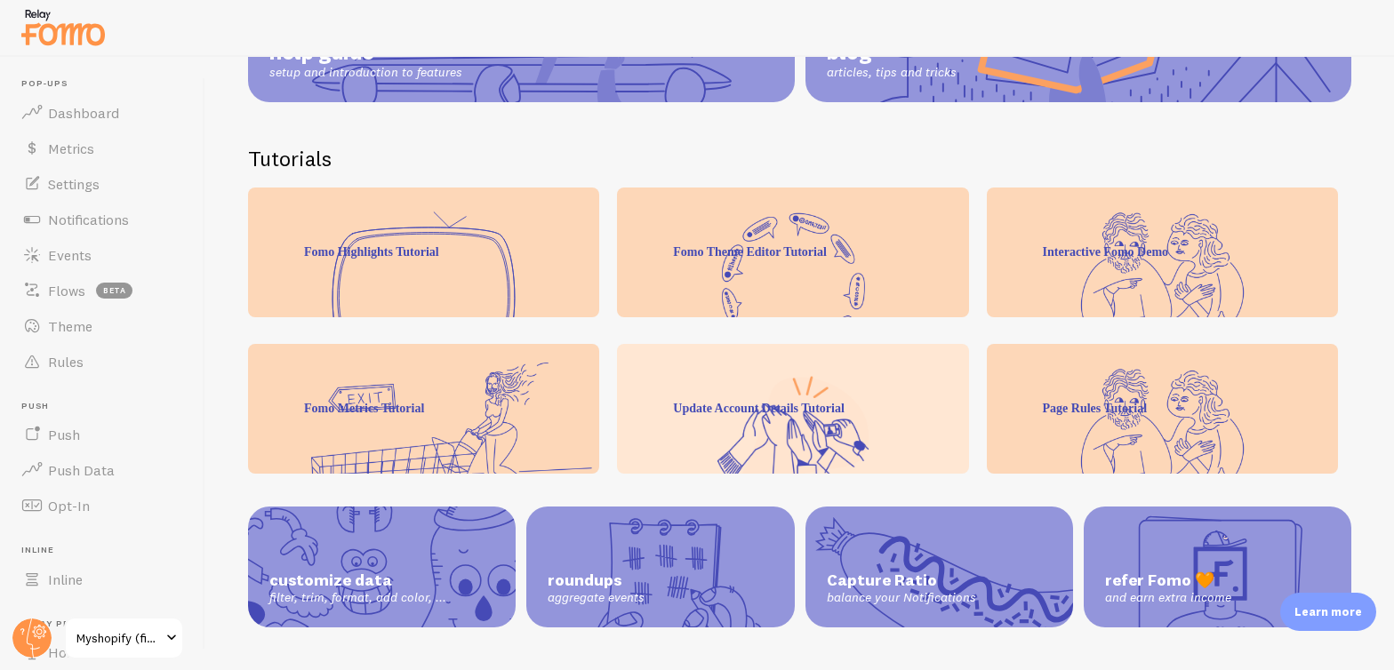
scroll to position [316, 0]
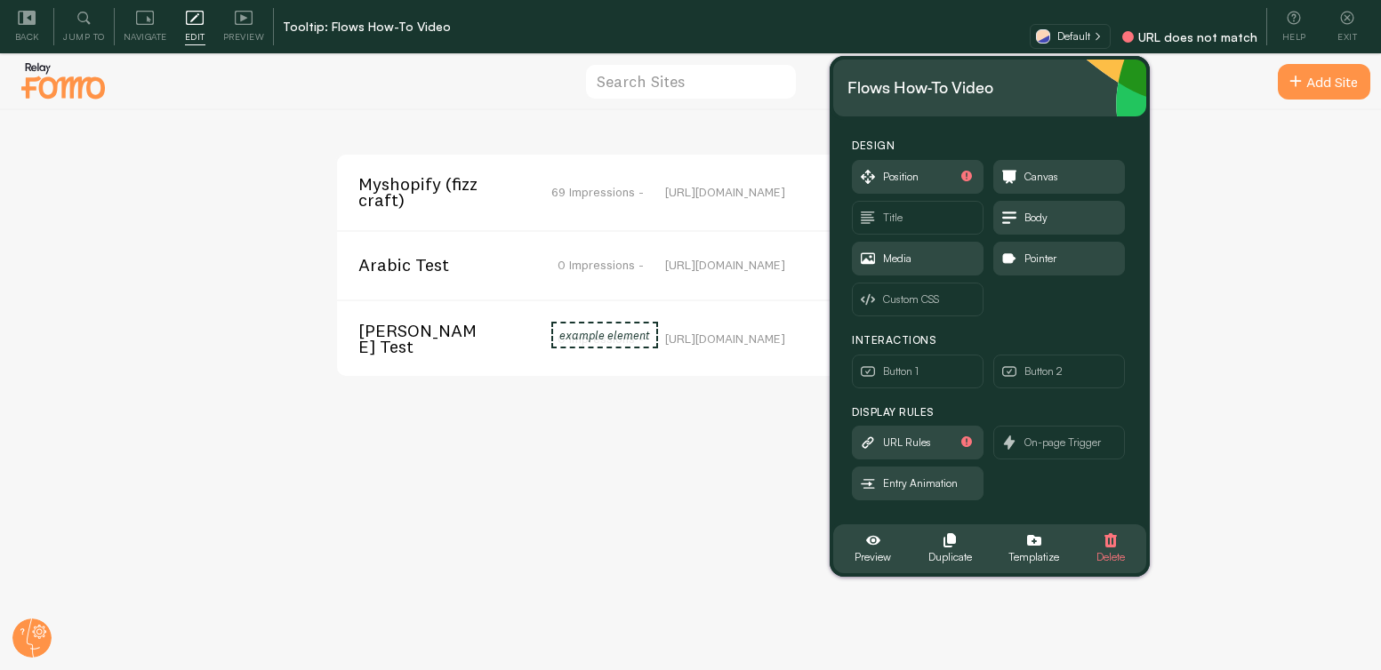
drag, startPoint x: 236, startPoint y: 111, endPoint x: 1005, endPoint y: 108, distance: 769.8
click at [1021, 100] on div "Flows How-To Video" at bounding box center [989, 88] width 284 height 28
click at [408, 184] on span "Myshopify (fizzcraft)" at bounding box center [429, 192] width 143 height 33
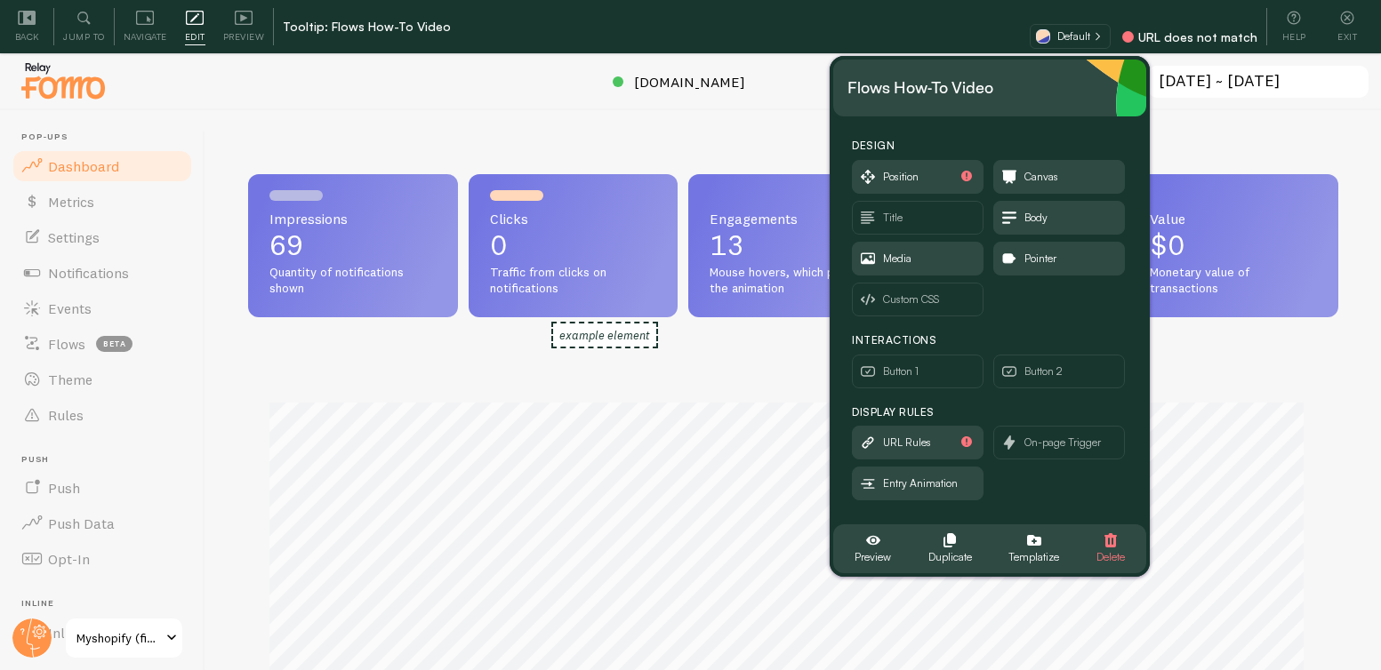
scroll to position [467, 1077]
click at [66, 344] on span "Flows" at bounding box center [66, 344] width 37 height 18
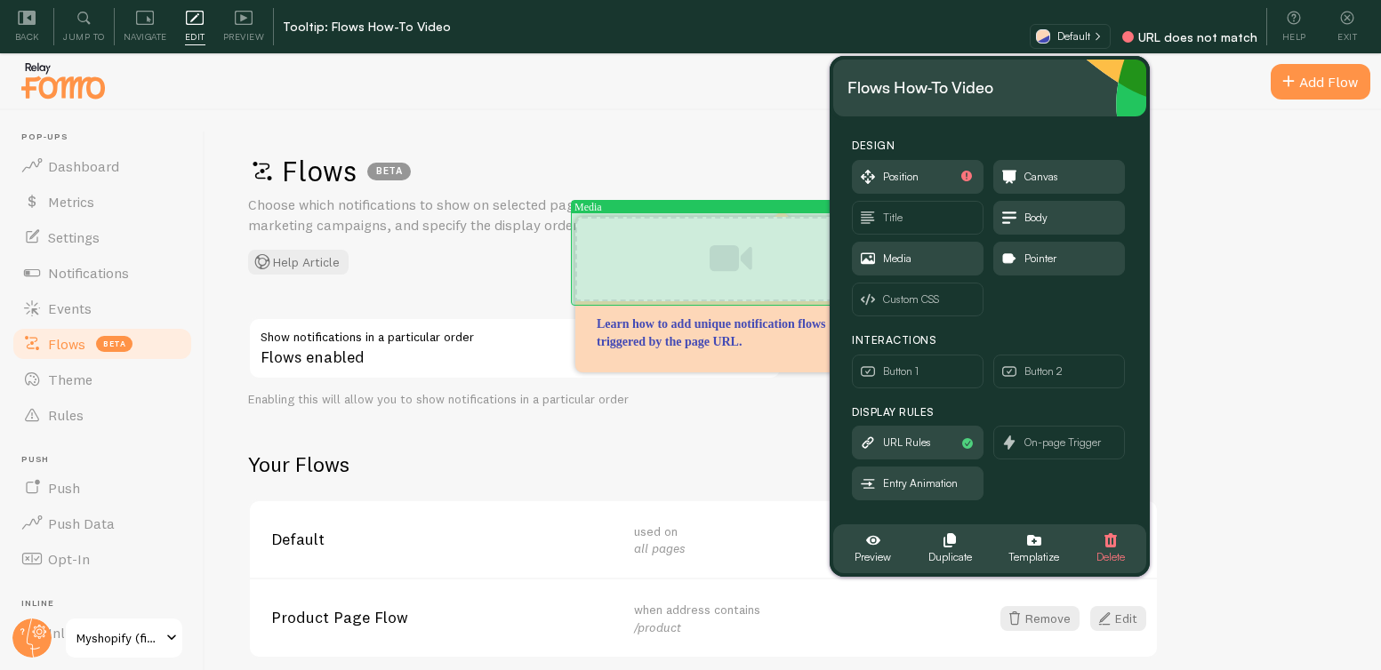
click at [752, 266] on div at bounding box center [730, 259] width 311 height 84
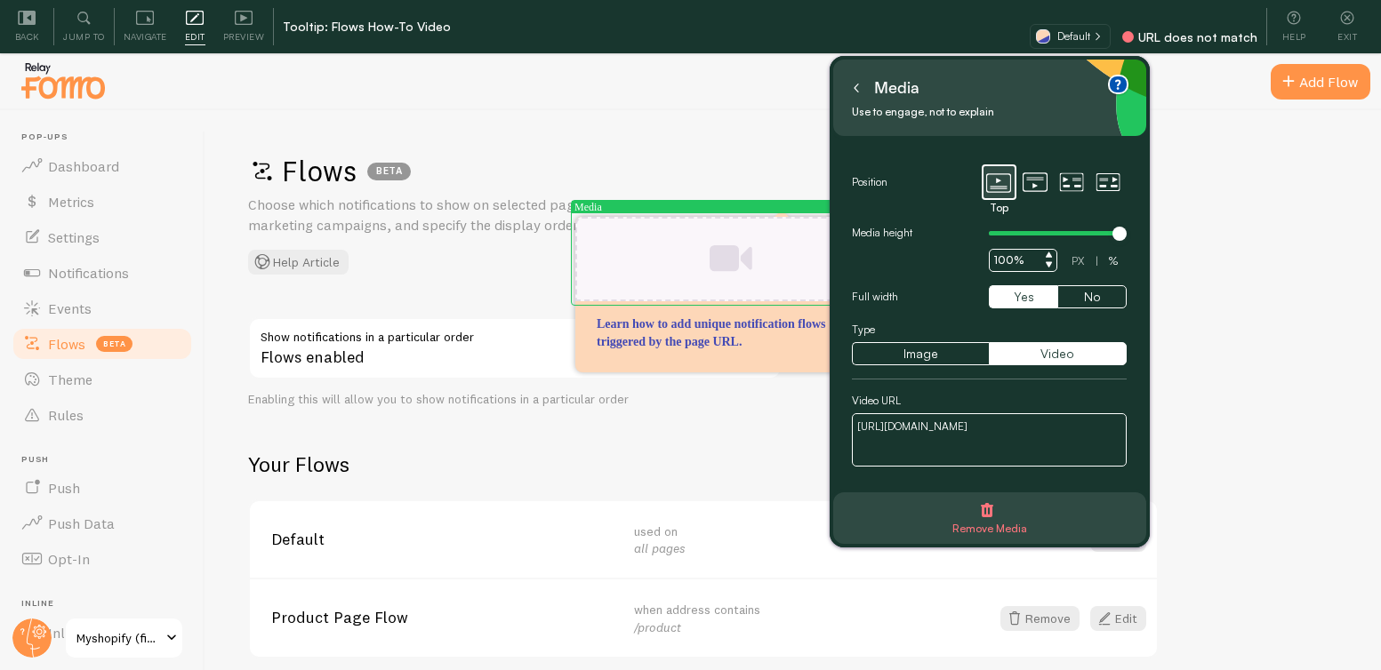
click at [990, 430] on textarea "https://tuscan-dinosaur.clueso.site/share/954e86d5-9024-4ec1-b114-16abecb0a6bf" at bounding box center [989, 439] width 275 height 53
click at [974, 440] on textarea "https://tuscan-dinosaur.clueso.site/share/954e86d5-9024-4ec1-b114-16abecb0a6bf" at bounding box center [989, 439] width 275 height 53
click at [975, 440] on textarea "https://tuscan-dinosaur.clueso.site/share/954e86d5-9024-4ec1-b114-16abecb0a6bf" at bounding box center [989, 439] width 275 height 53
paste textarea "youtu.be/CHKE7FdV1ew"
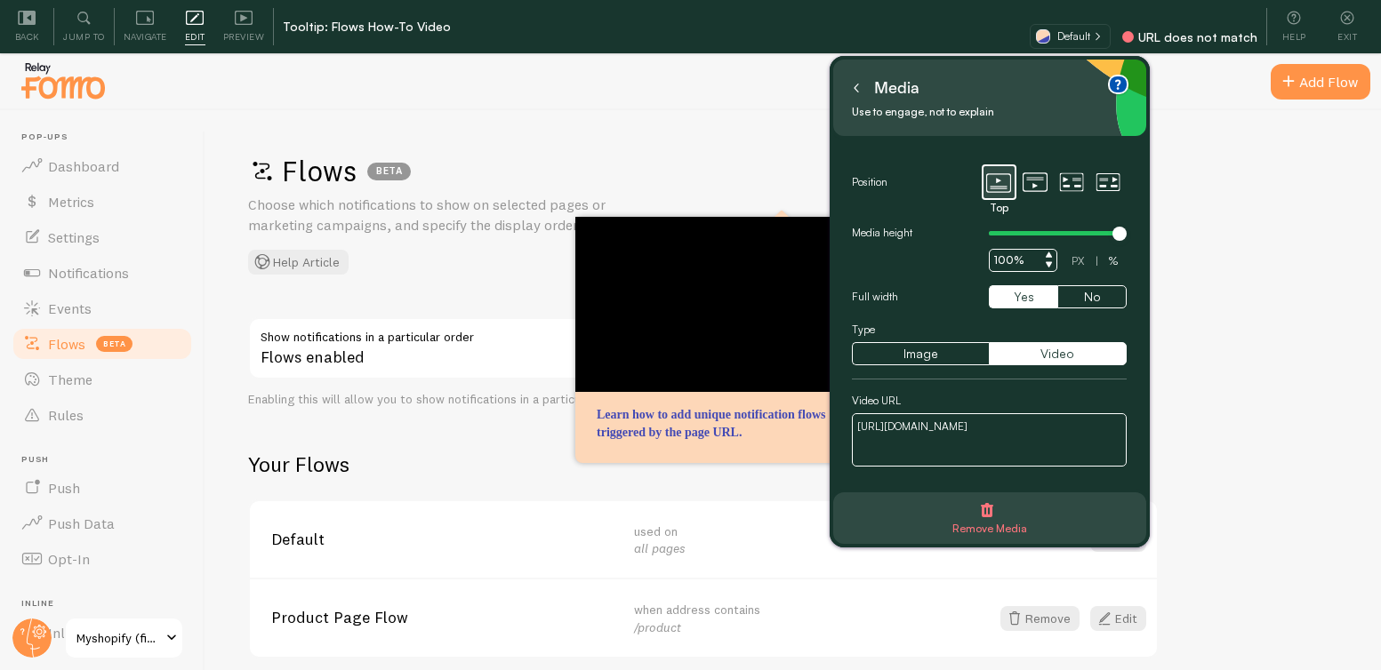
type textarea "https://youtu.be/CHKE7FdV1ew"
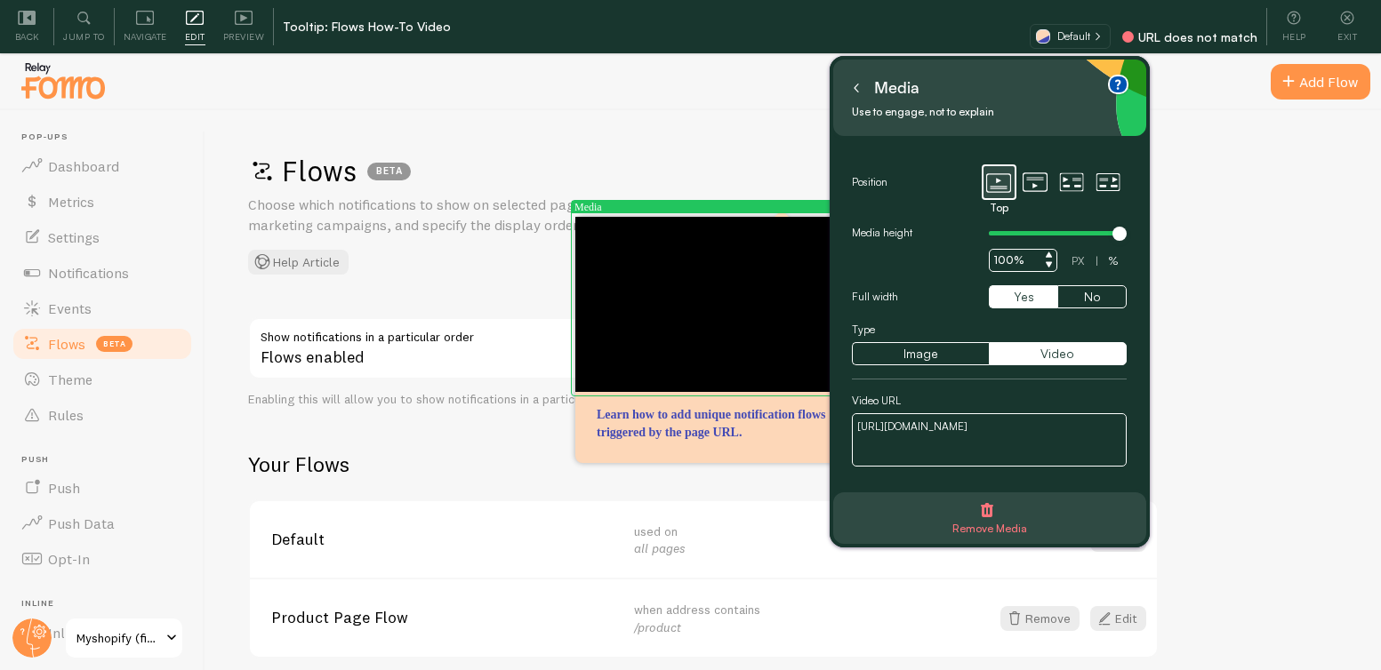
click at [858, 87] on icon at bounding box center [856, 88] width 9 height 9
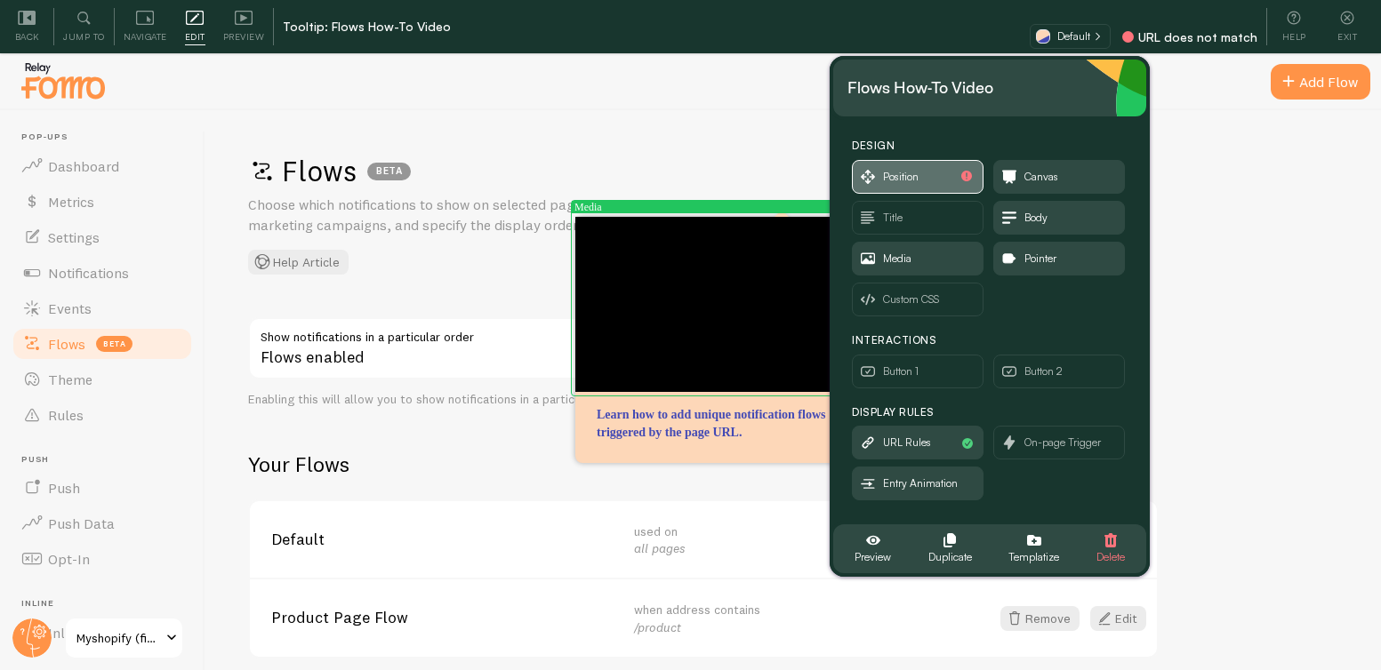
click at [916, 180] on span "Position" at bounding box center [901, 177] width 36 height 20
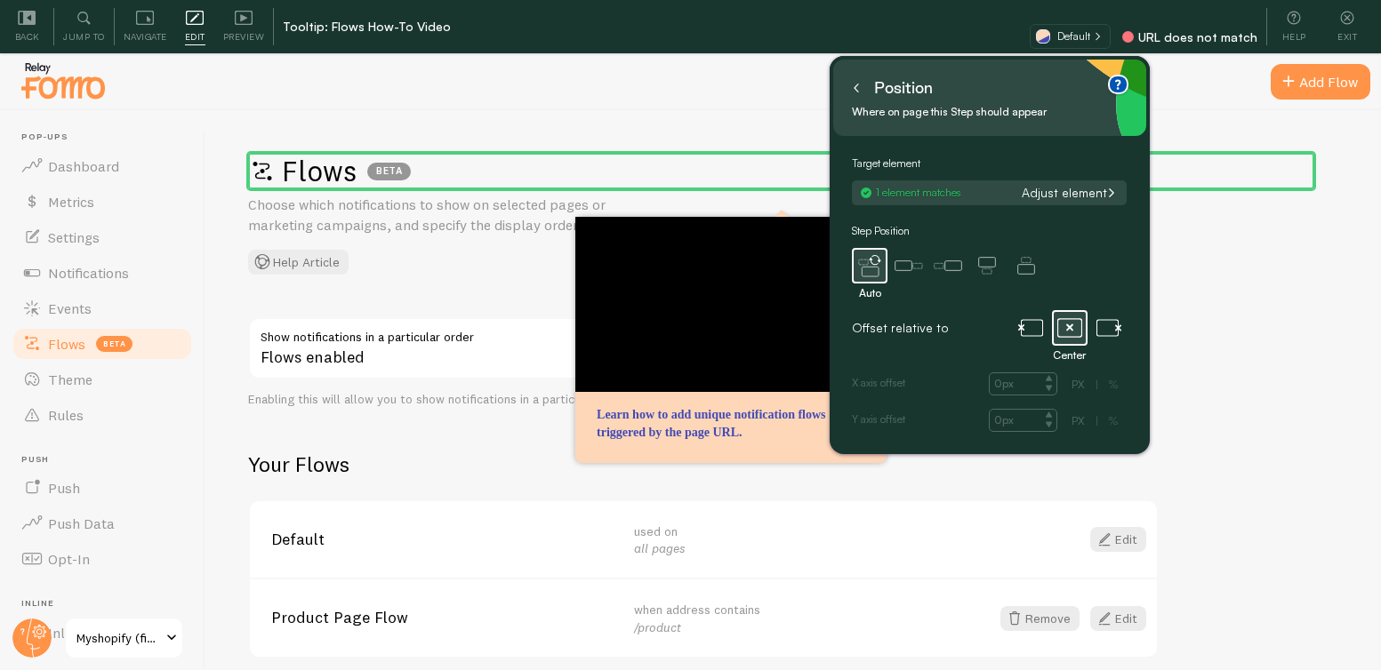
click at [861, 85] on button at bounding box center [856, 88] width 18 height 28
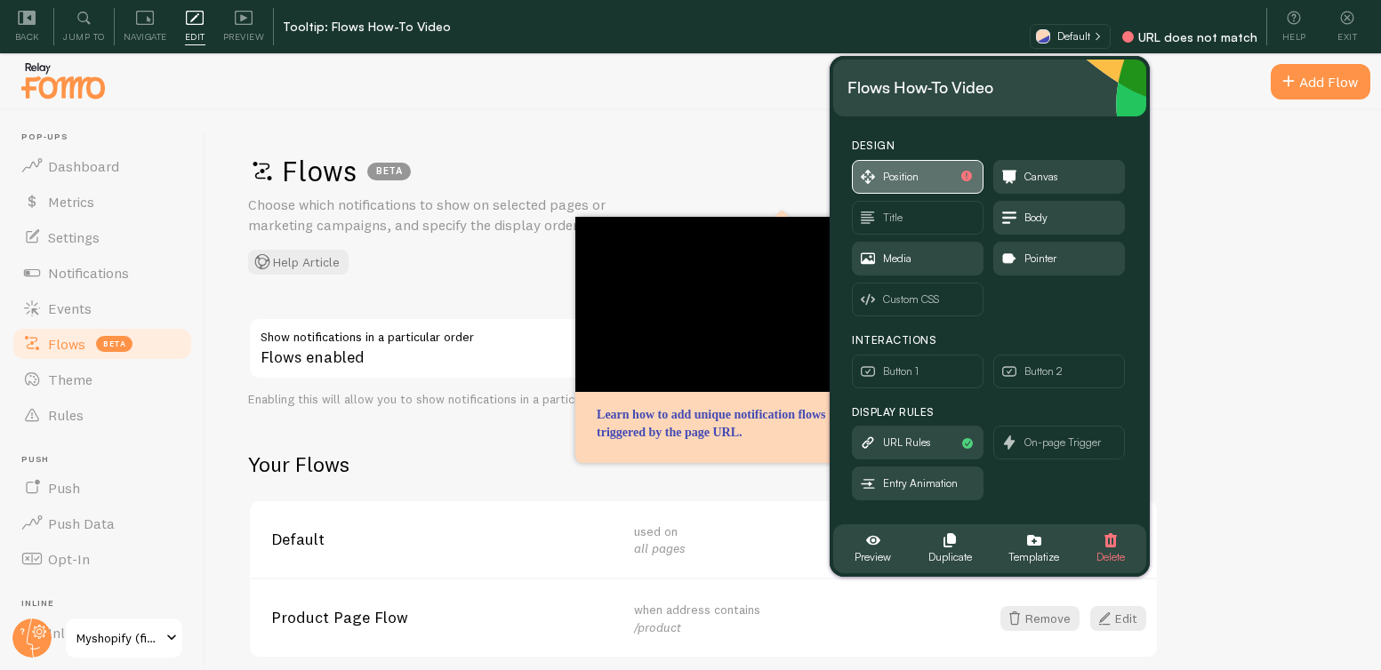
click at [918, 179] on span "Position" at bounding box center [901, 177] width 36 height 20
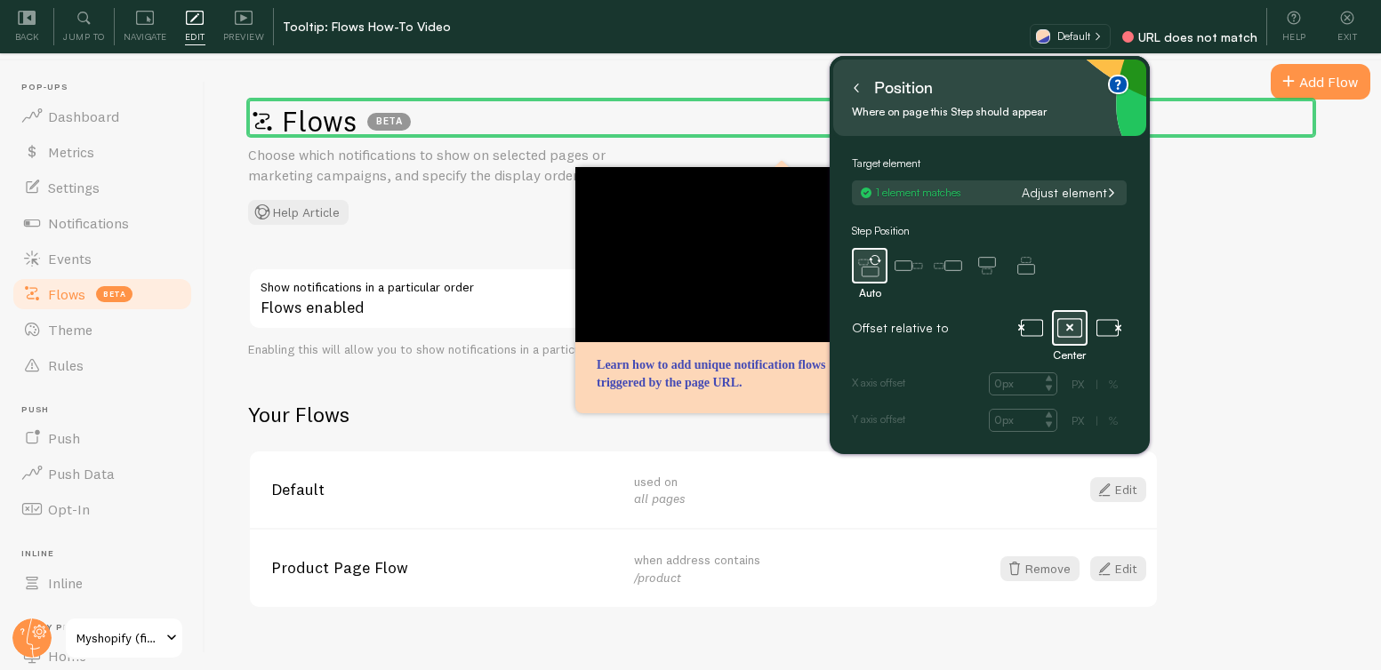
scroll to position [53, 0]
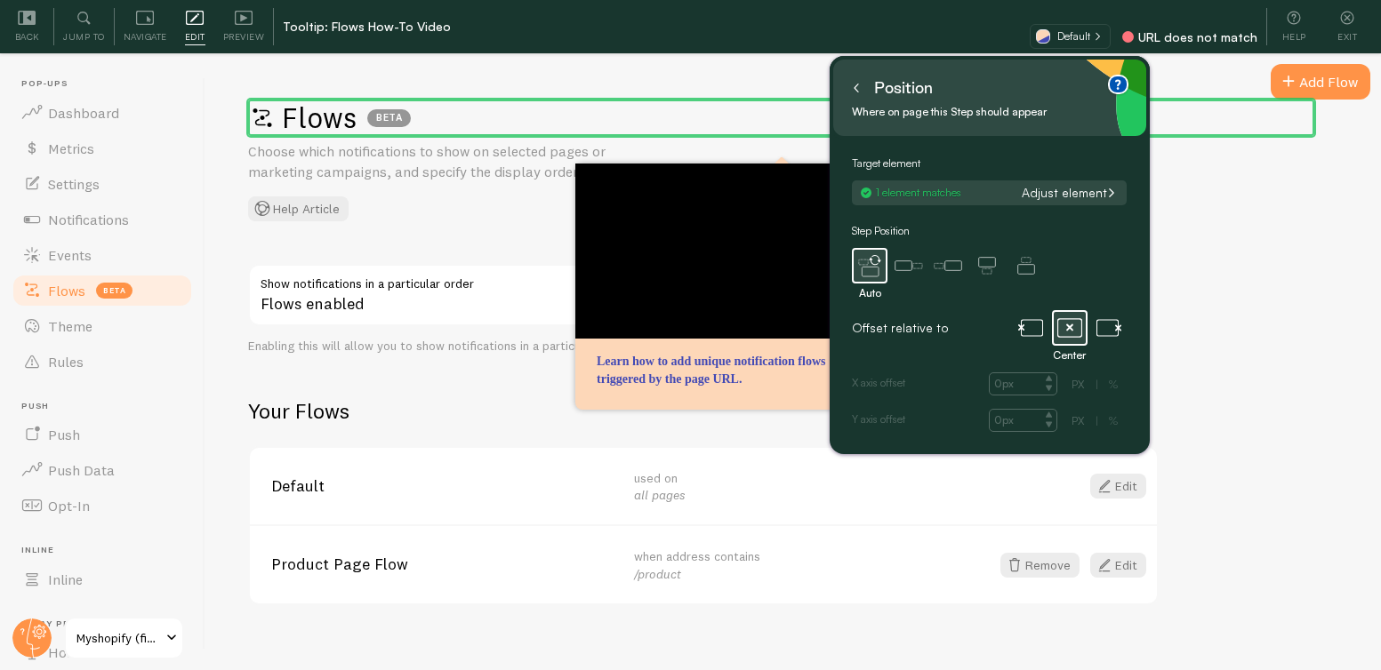
click at [1063, 180] on div "1 element matches Adjust element" at bounding box center [989, 192] width 275 height 25
click at [857, 84] on icon at bounding box center [856, 88] width 9 height 9
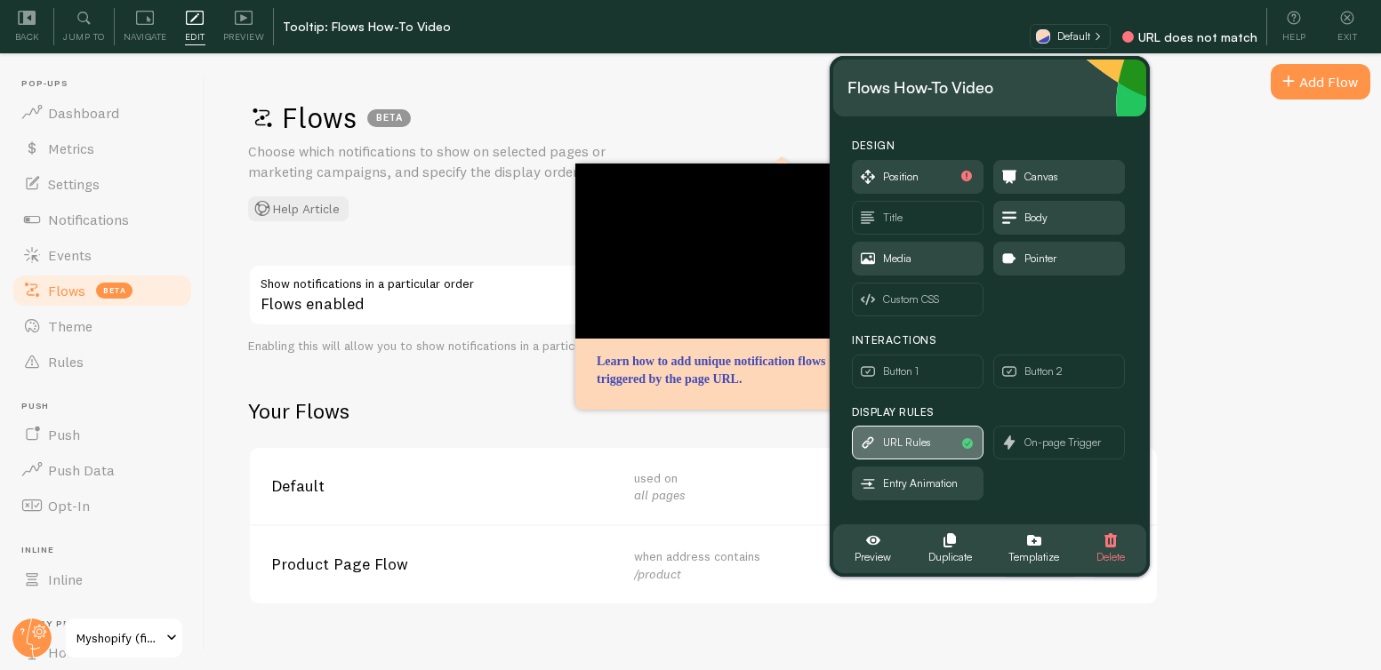
click at [906, 444] on span "URL Rules" at bounding box center [907, 443] width 48 height 20
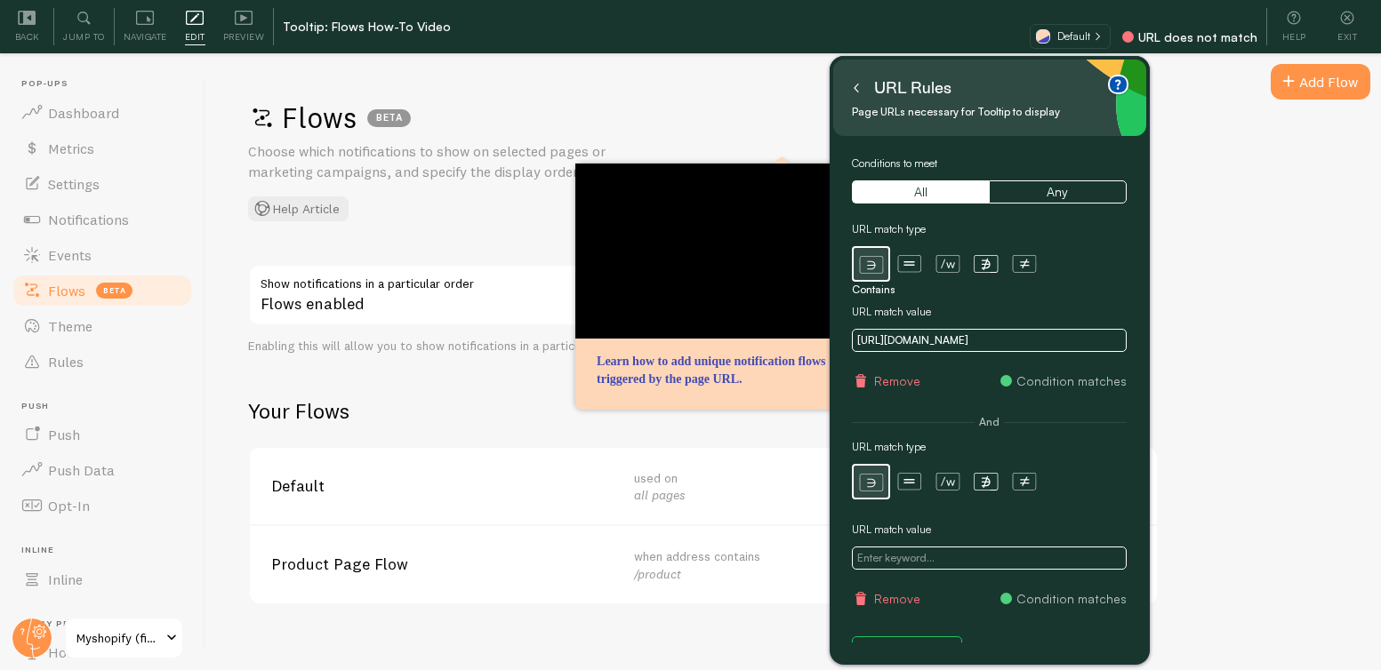
scroll to position [24, 0]
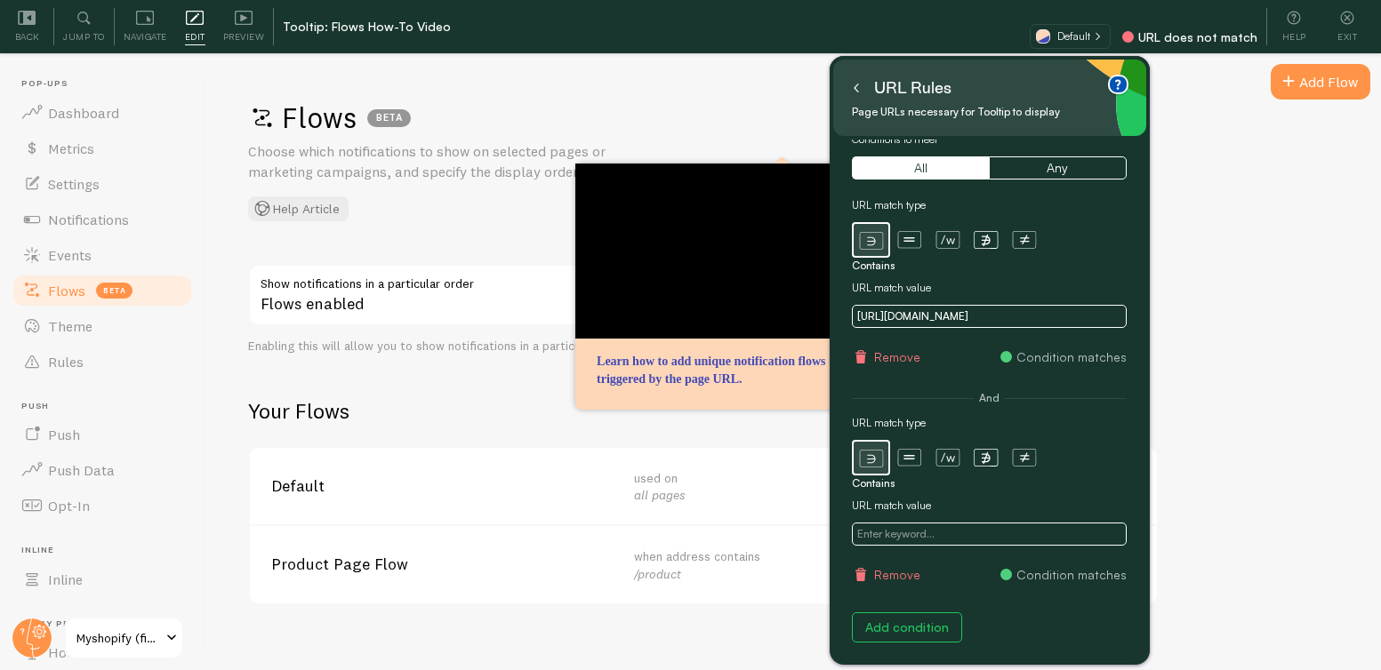
click at [905, 566] on button "Remove" at bounding box center [886, 575] width 68 height 18
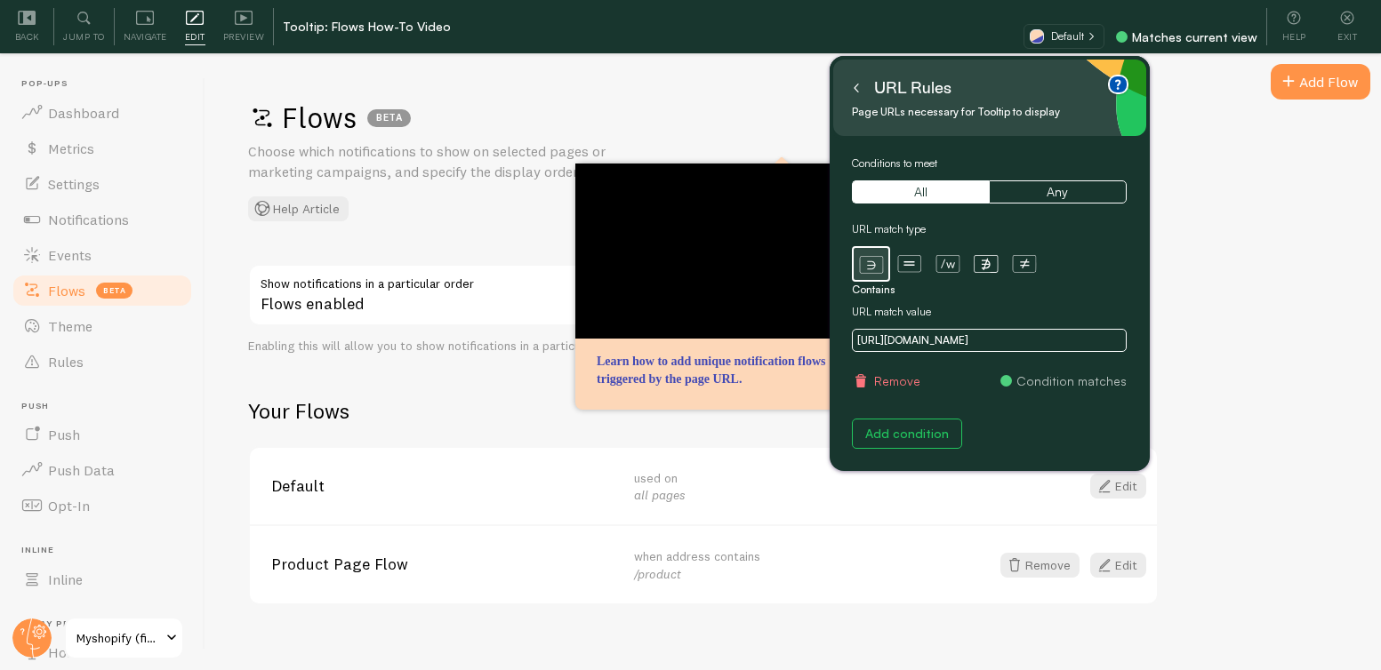
click at [849, 84] on button at bounding box center [856, 88] width 18 height 28
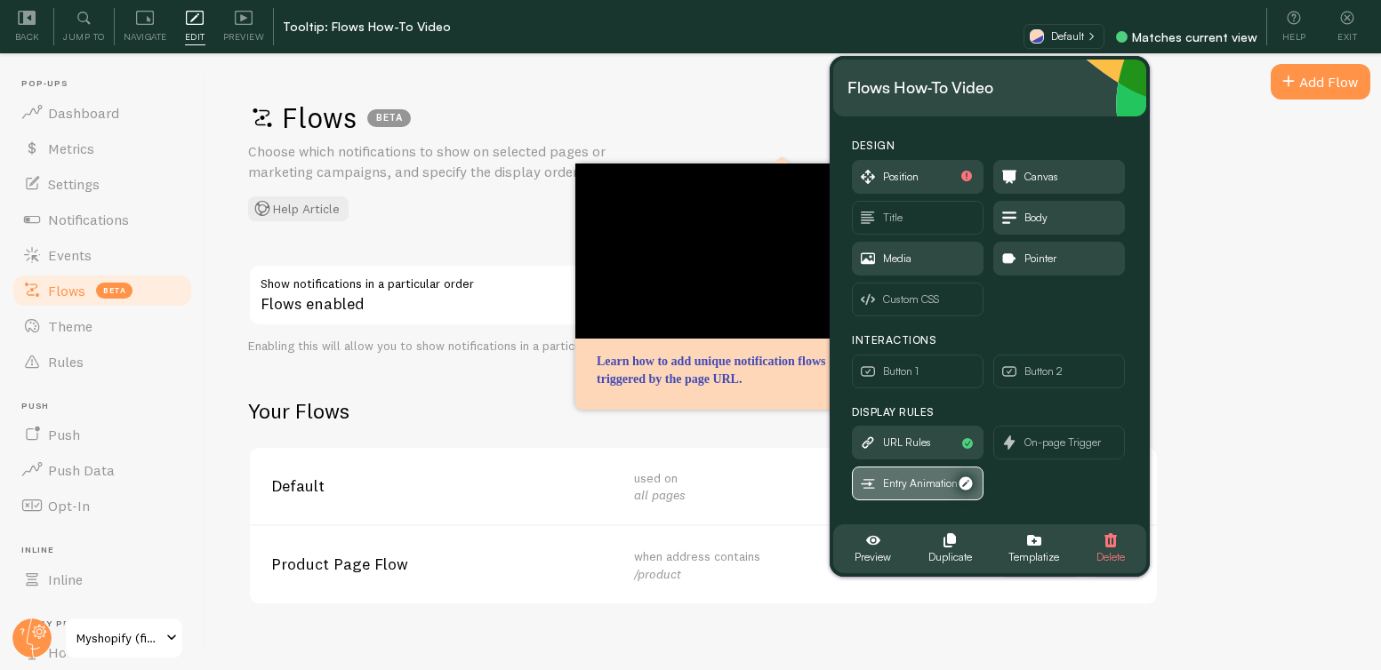
click at [917, 470] on span "Entry Animation" at bounding box center [918, 484] width 130 height 32
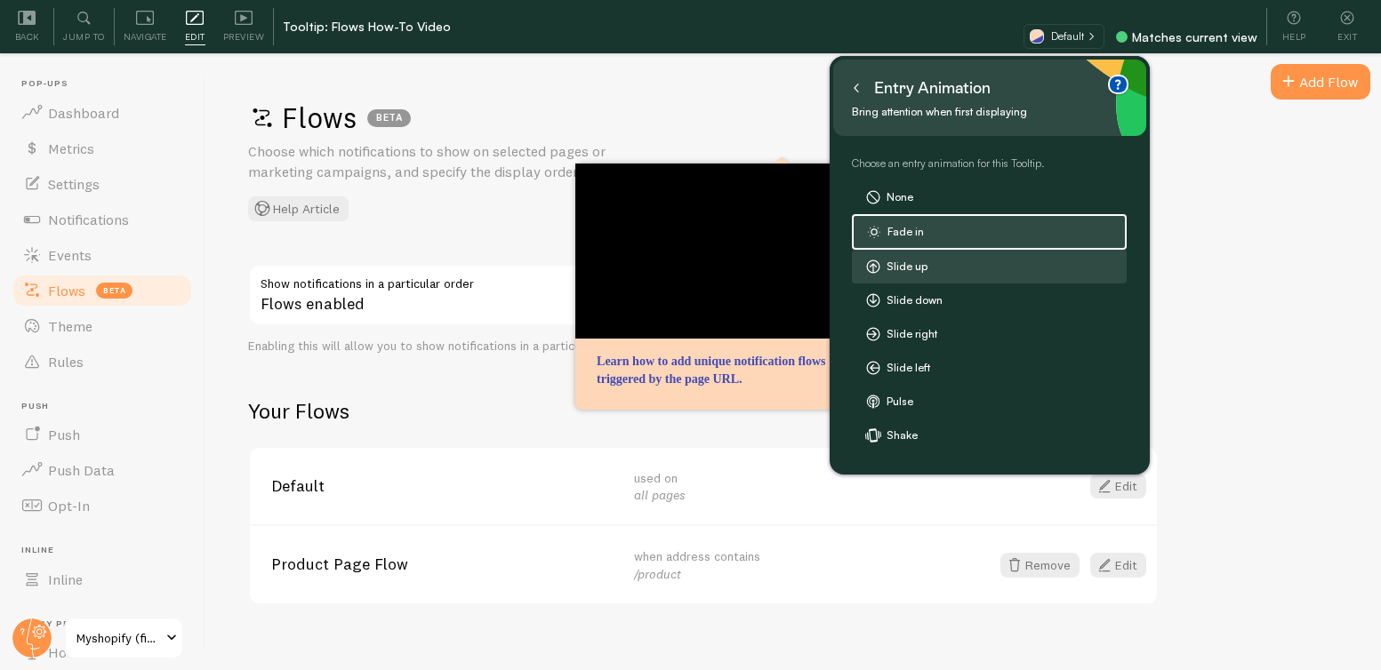
click at [914, 261] on label "Slide up" at bounding box center [989, 267] width 273 height 32
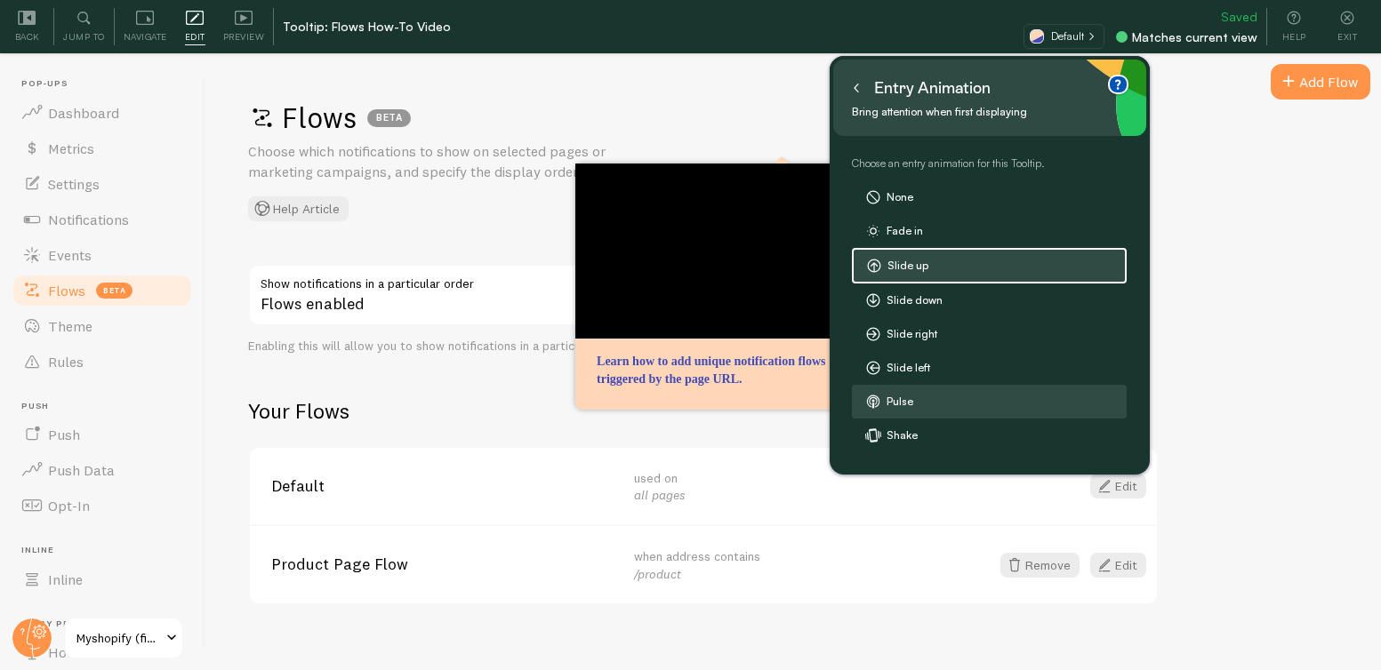
click at [901, 395] on label "Pulse" at bounding box center [989, 402] width 273 height 32
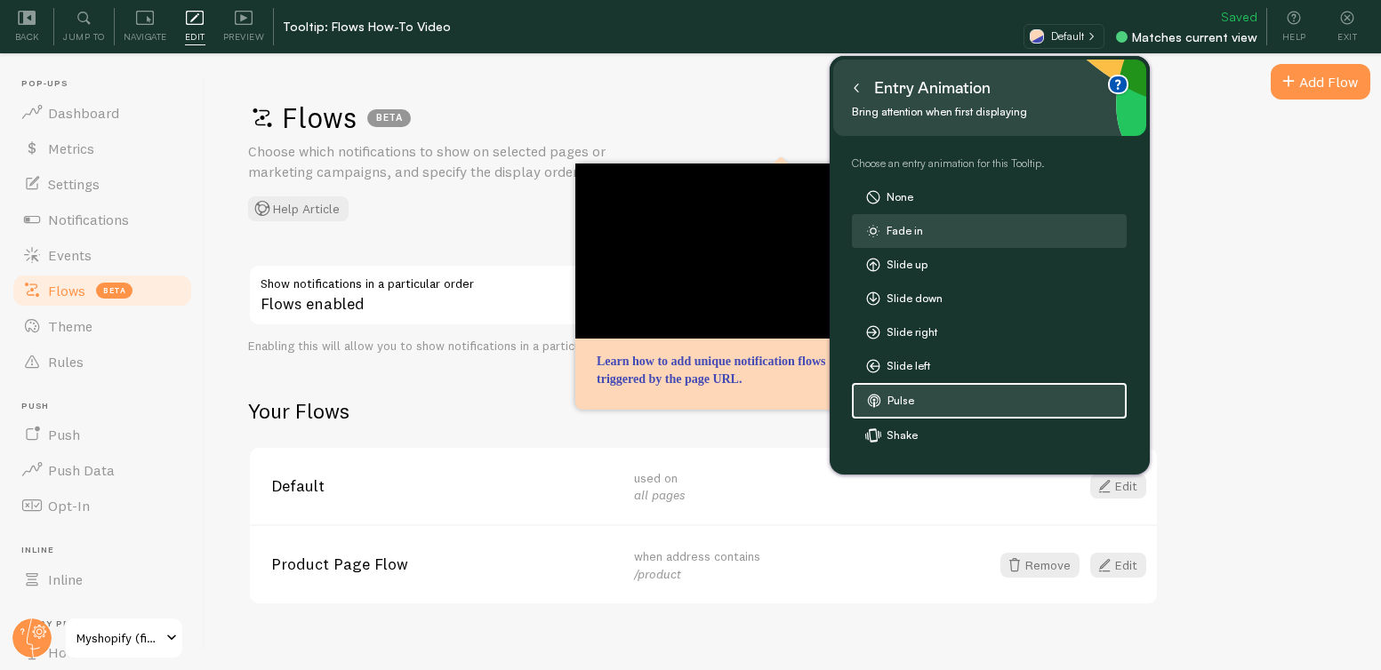
click at [919, 233] on label "Fade in" at bounding box center [989, 231] width 273 height 32
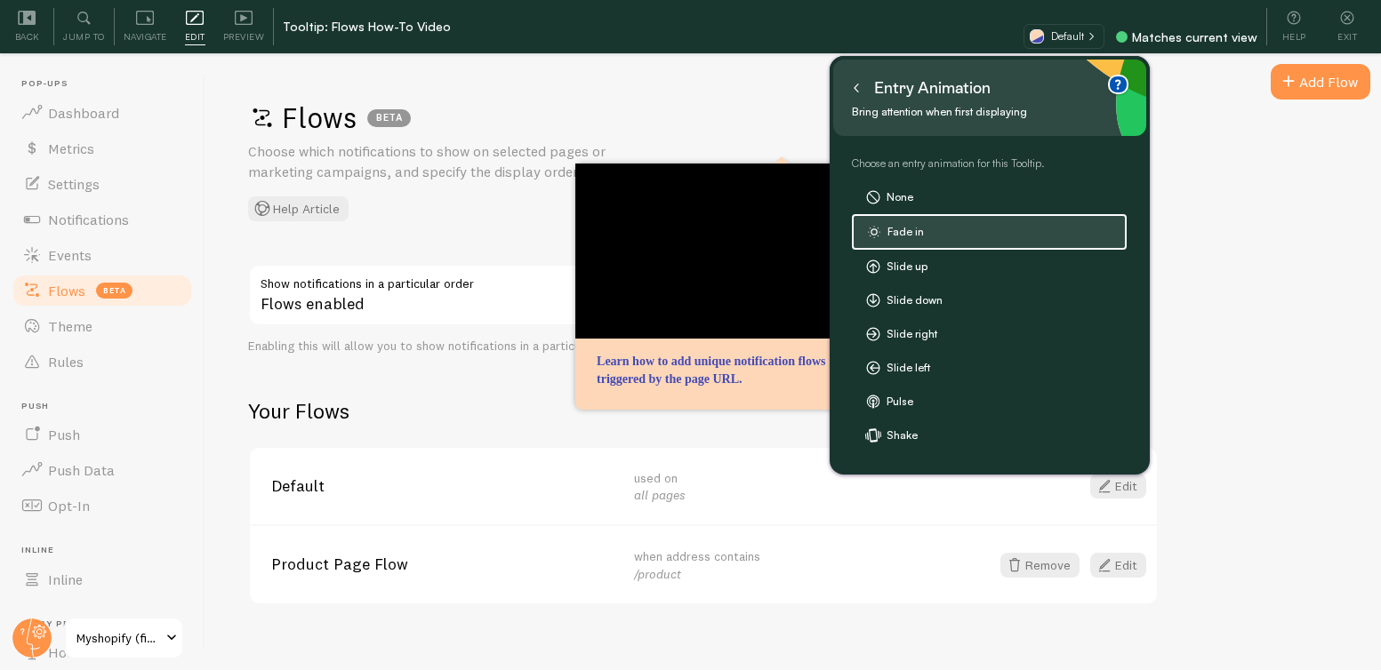
click at [854, 91] on icon at bounding box center [856, 88] width 9 height 9
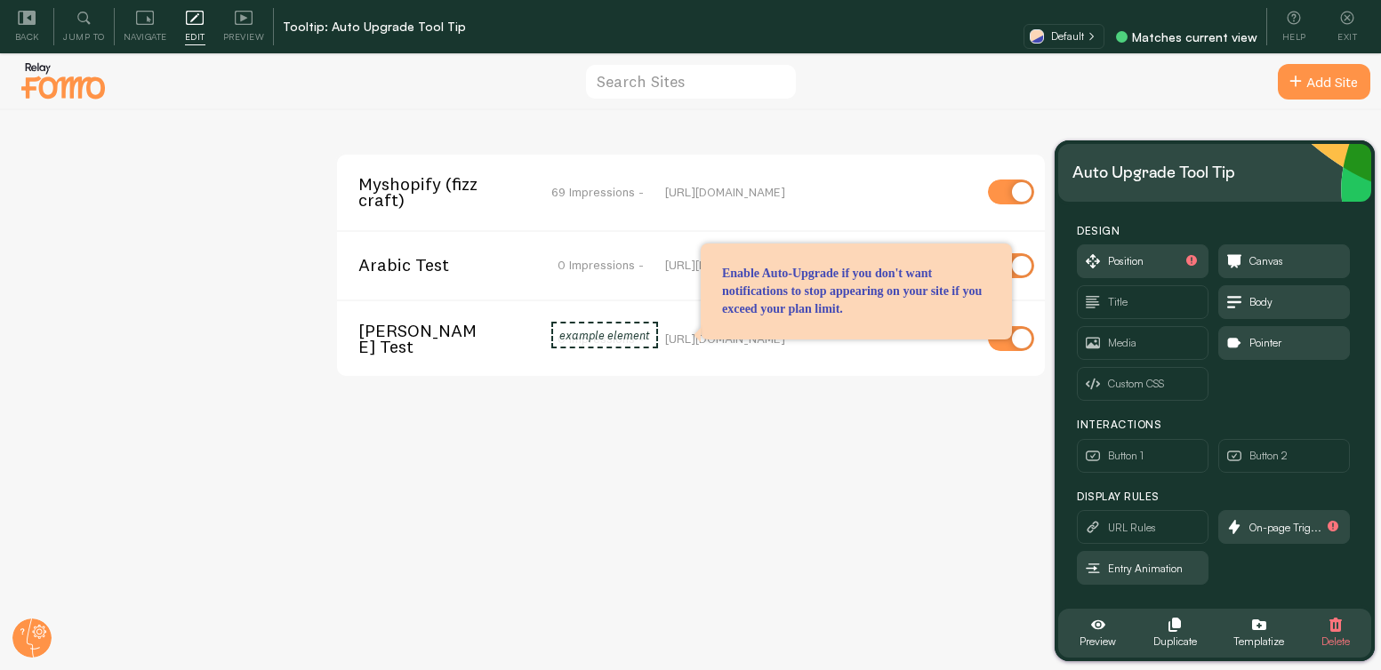
click at [388, 193] on span "Myshopify (fizzcraft)" at bounding box center [429, 192] width 143 height 33
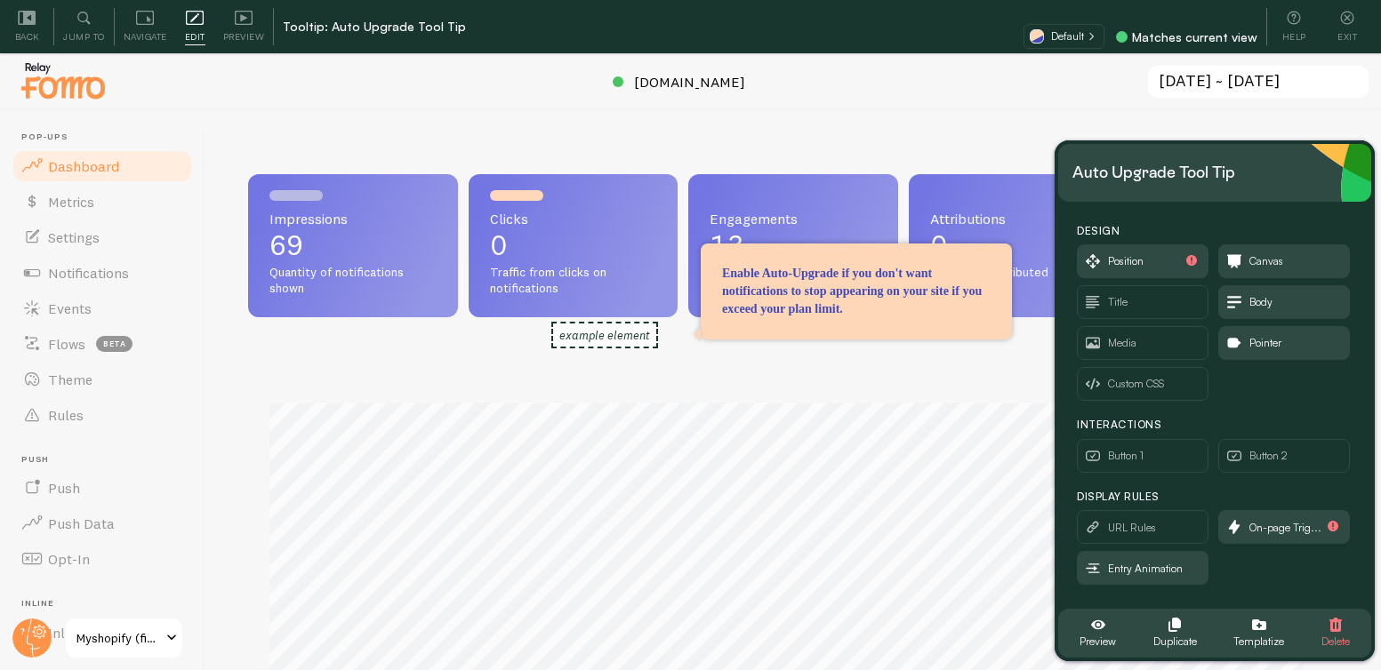
scroll to position [467, 1077]
click at [1284, 540] on span "On-page Trig..." at bounding box center [1284, 527] width 130 height 32
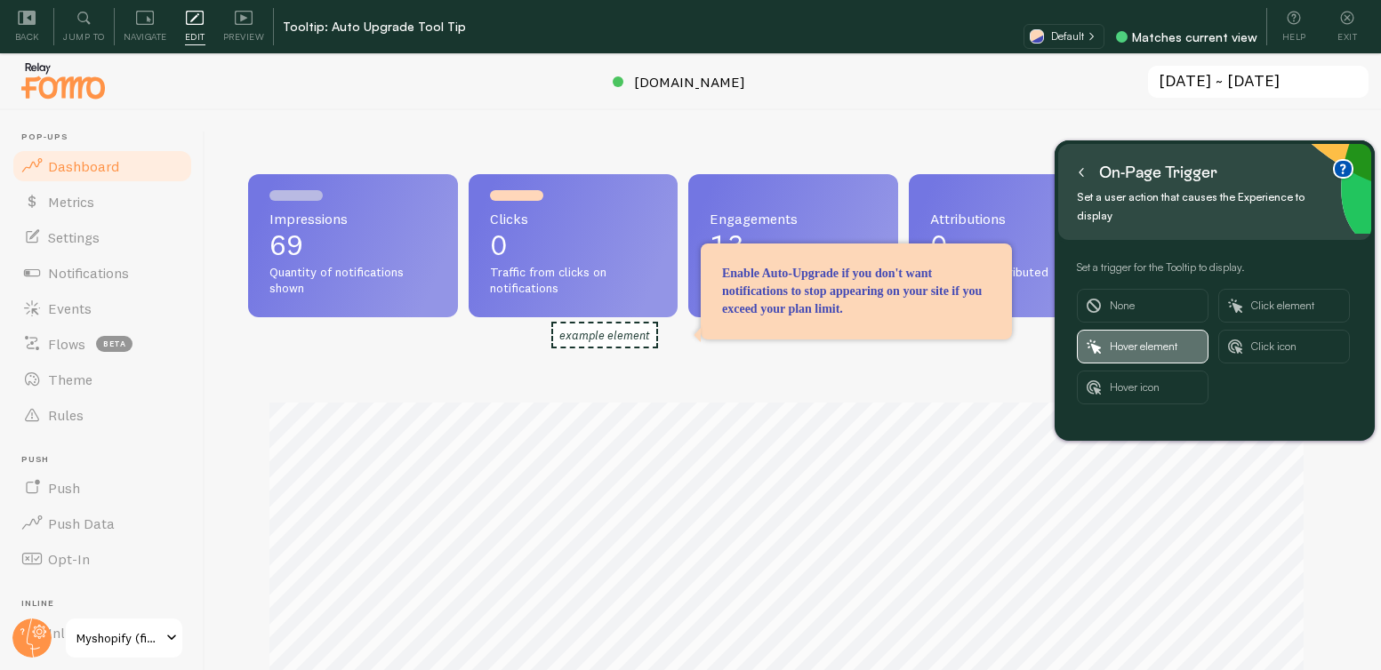
click at [1144, 331] on span "Hover element" at bounding box center [1153, 347] width 89 height 32
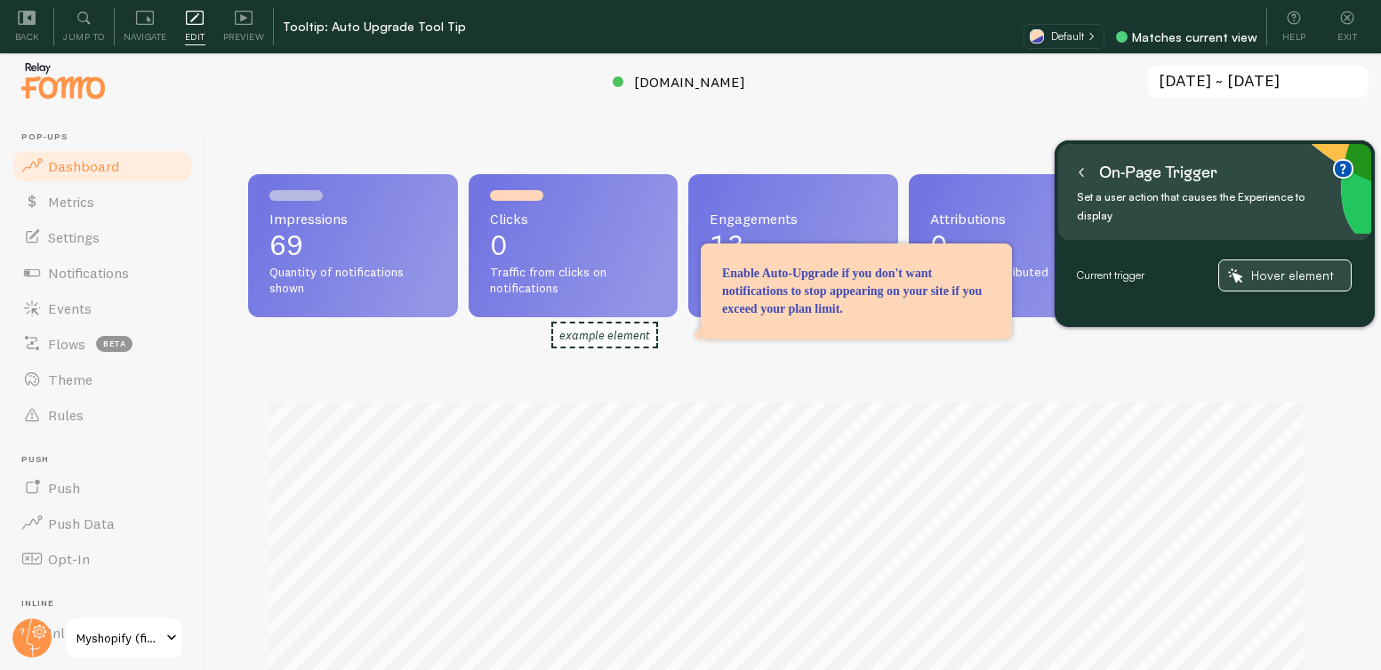
click at [1317, 268] on span "Hover element" at bounding box center [1296, 276] width 91 height 16
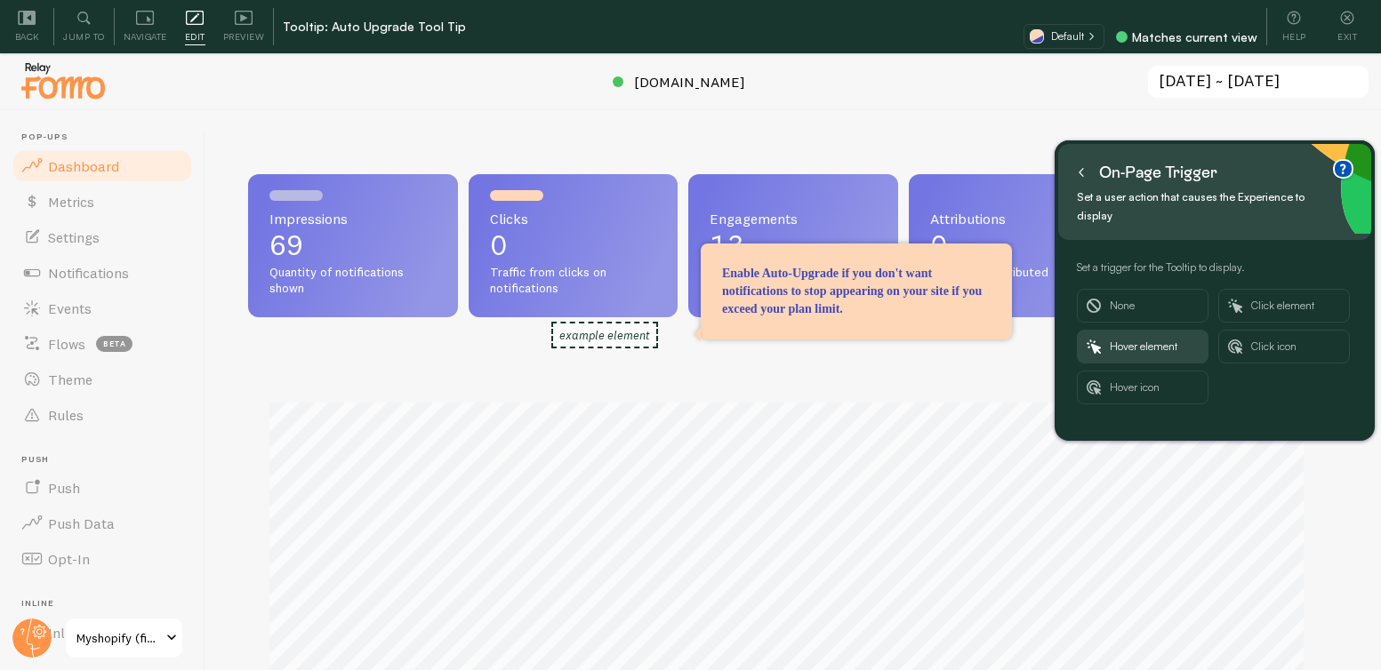
click at [1077, 174] on icon at bounding box center [1081, 172] width 9 height 9
click at [1085, 172] on icon at bounding box center [1081, 172] width 9 height 9
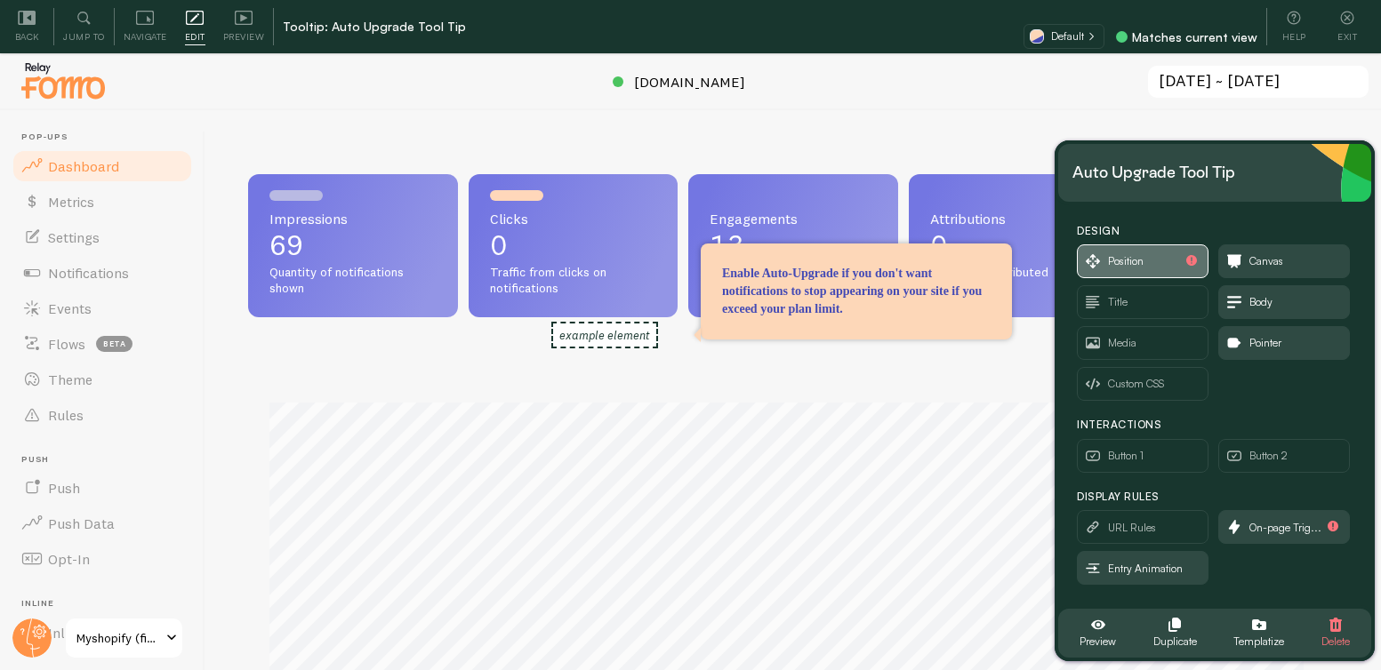
click at [1154, 261] on span "Position" at bounding box center [1142, 261] width 130 height 32
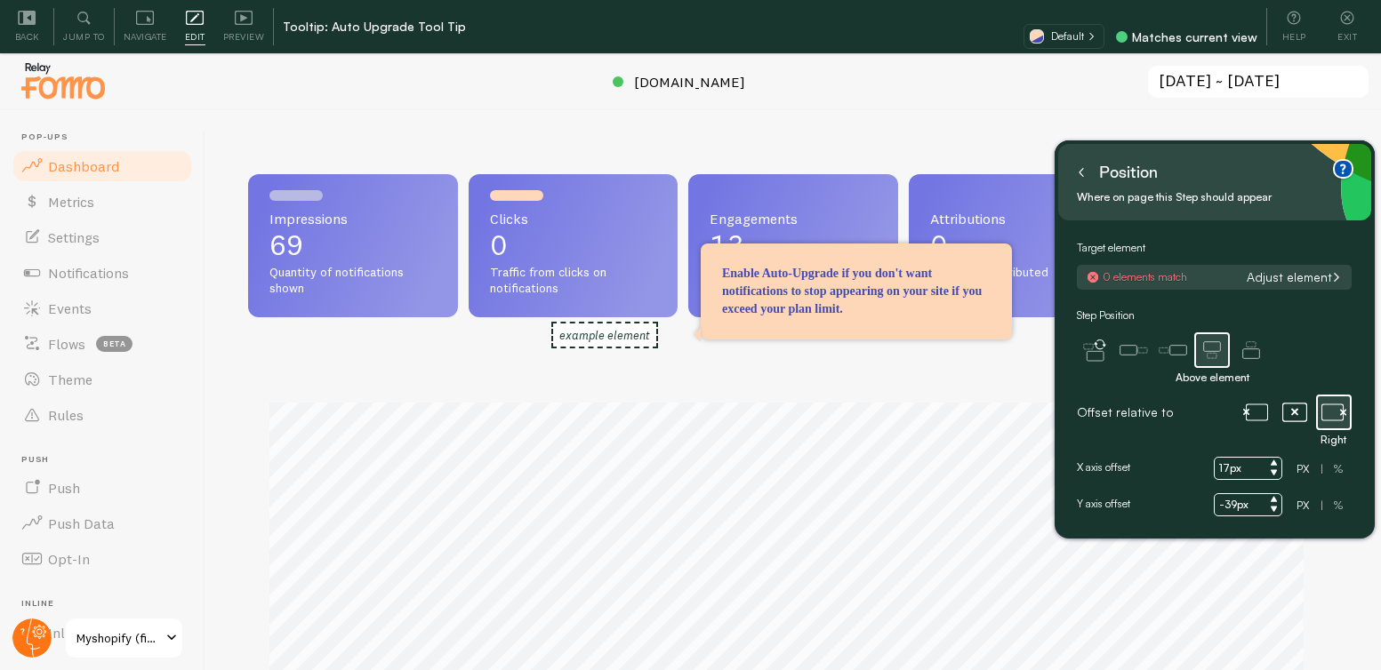
click at [27, 627] on circle at bounding box center [31, 638] width 39 height 39
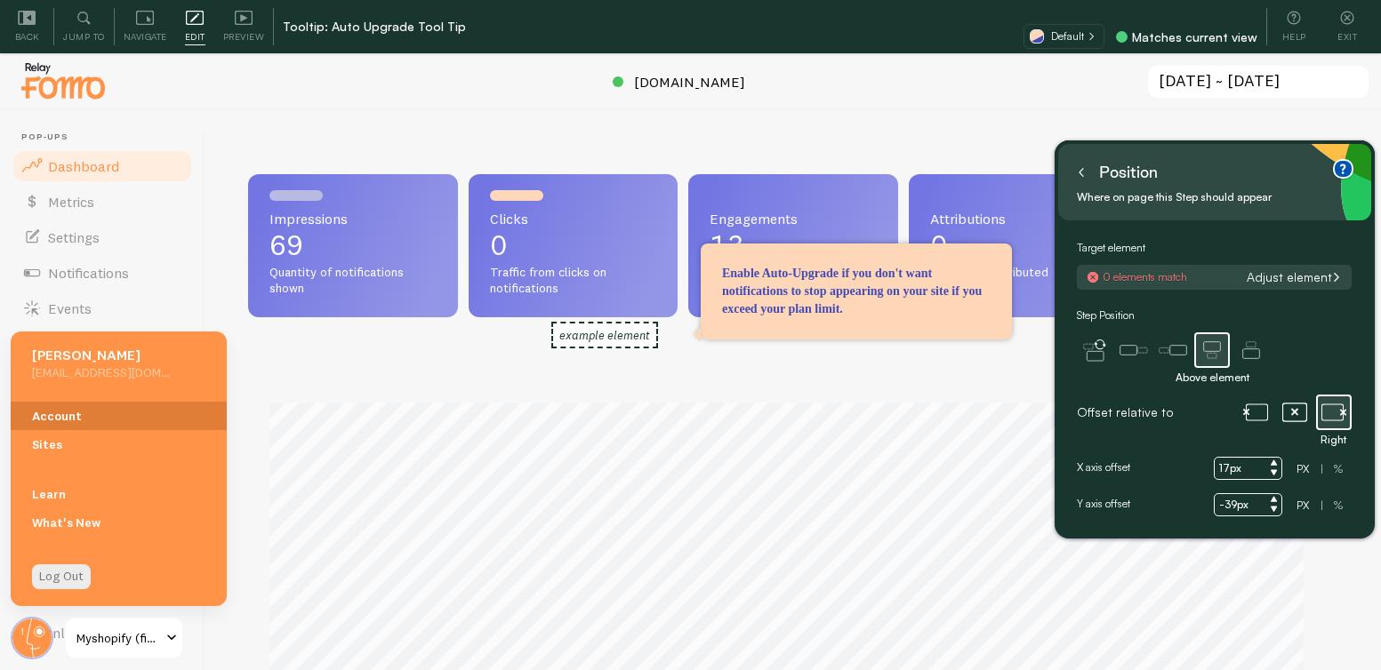
click at [76, 416] on link "Account" at bounding box center [119, 416] width 216 height 28
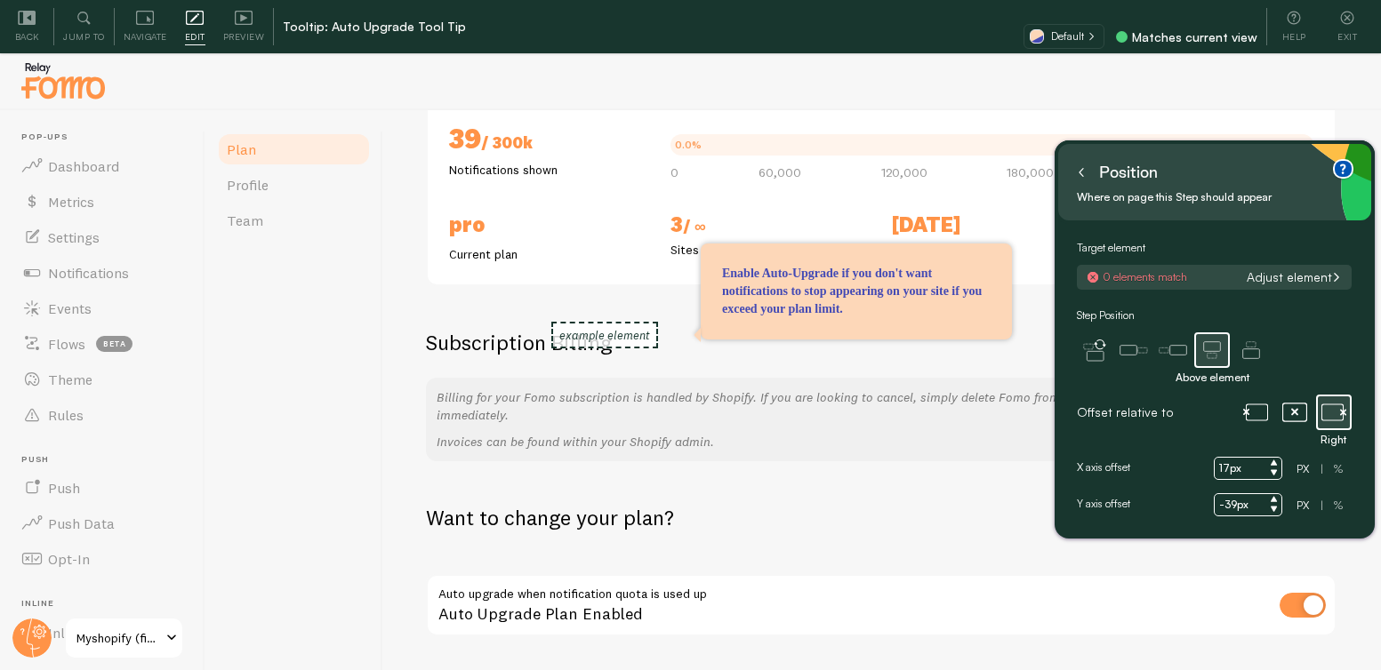
scroll to position [53, 0]
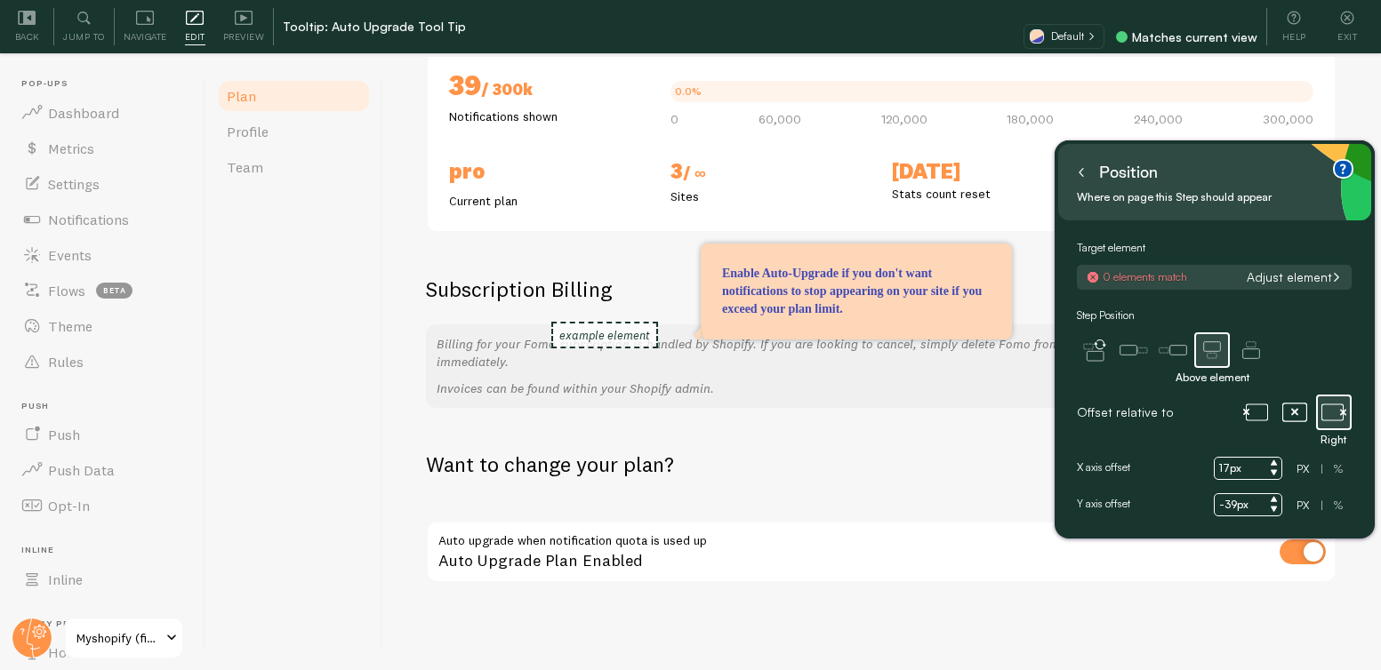
click at [1300, 273] on button "Adjust element" at bounding box center [1293, 277] width 106 height 16
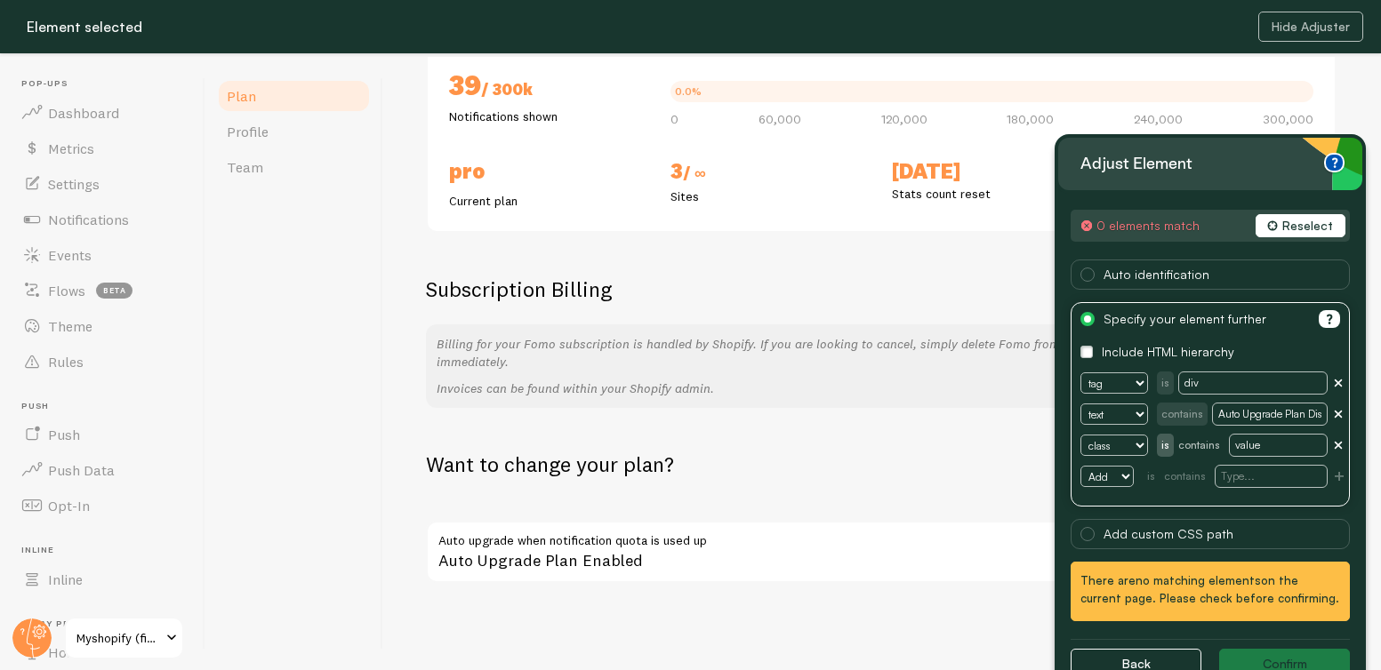
click at [1287, 227] on button "Reselect" at bounding box center [1300, 225] width 90 height 23
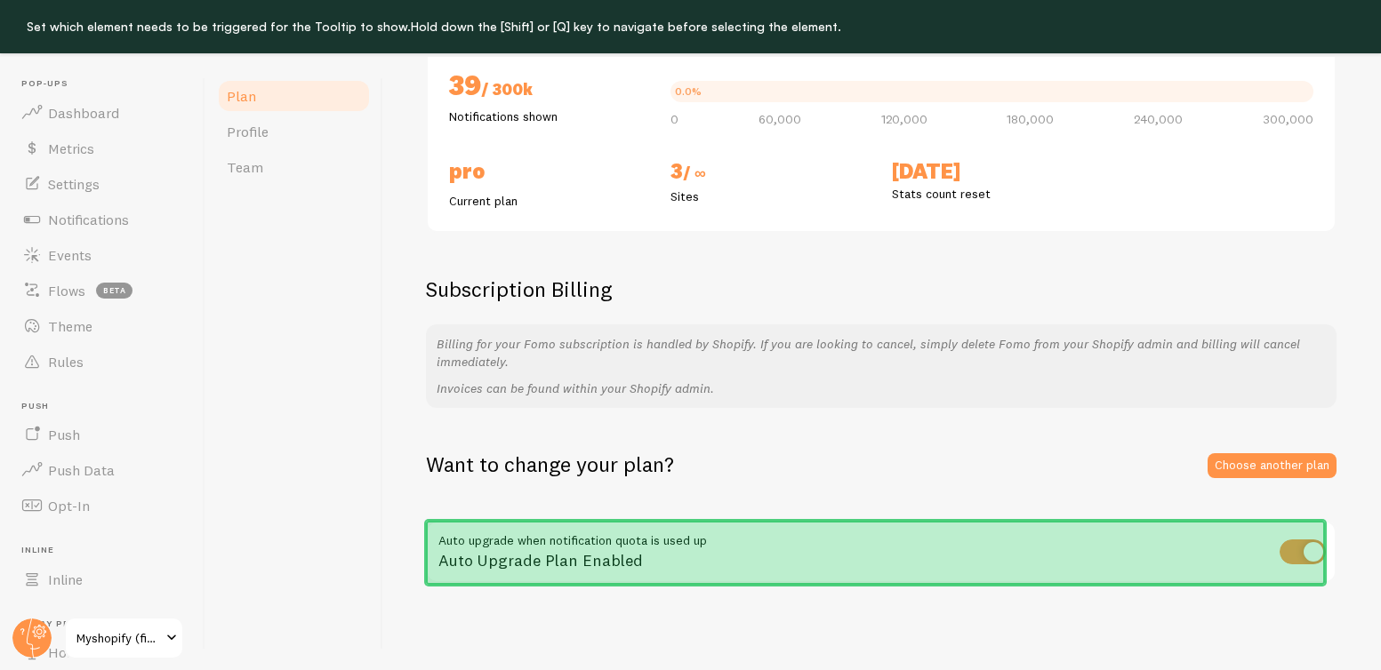
click at [787, 531] on div "Auto Upgrade Plan Enabled" at bounding box center [881, 553] width 910 height 65
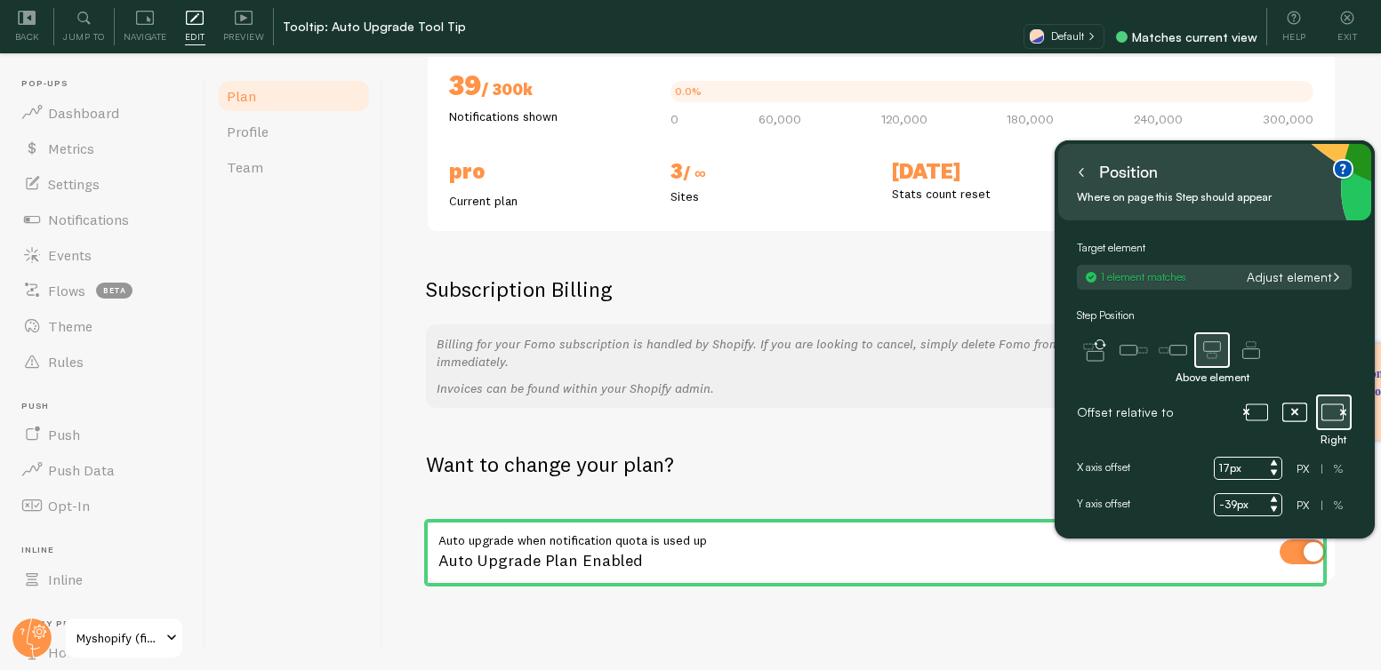
click at [1212, 355] on icon at bounding box center [1212, 350] width 36 height 36
click at [1297, 417] on icon at bounding box center [1294, 412] width 25 height 25
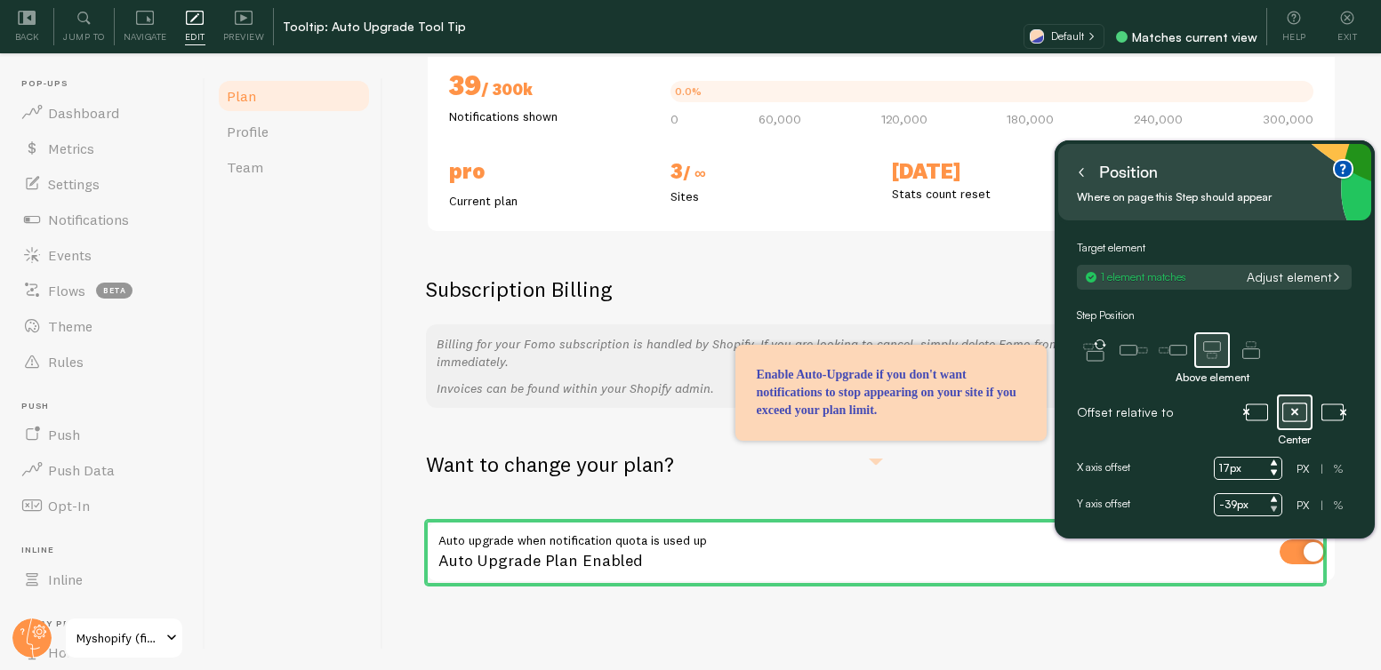
click at [1276, 508] on icon at bounding box center [1273, 509] width 6 height 5
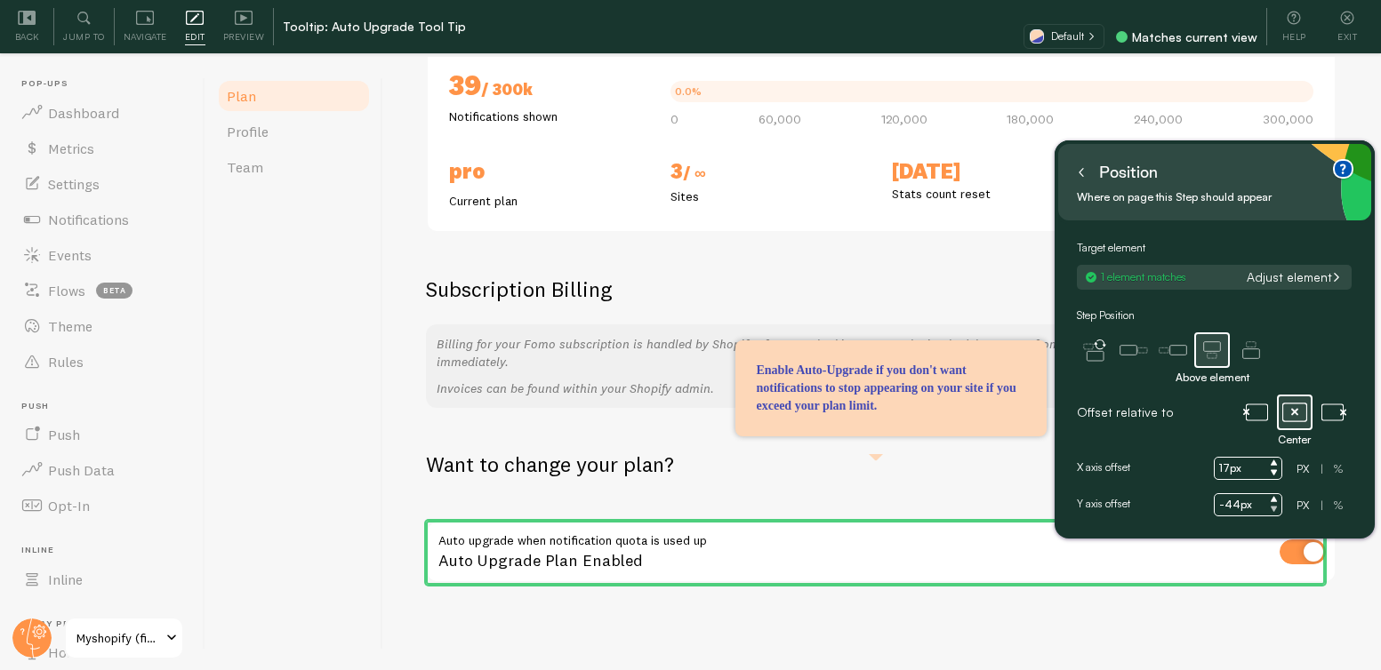
click at [1276, 508] on icon at bounding box center [1273, 509] width 6 height 5
click at [1275, 498] on icon at bounding box center [1273, 499] width 7 height 7
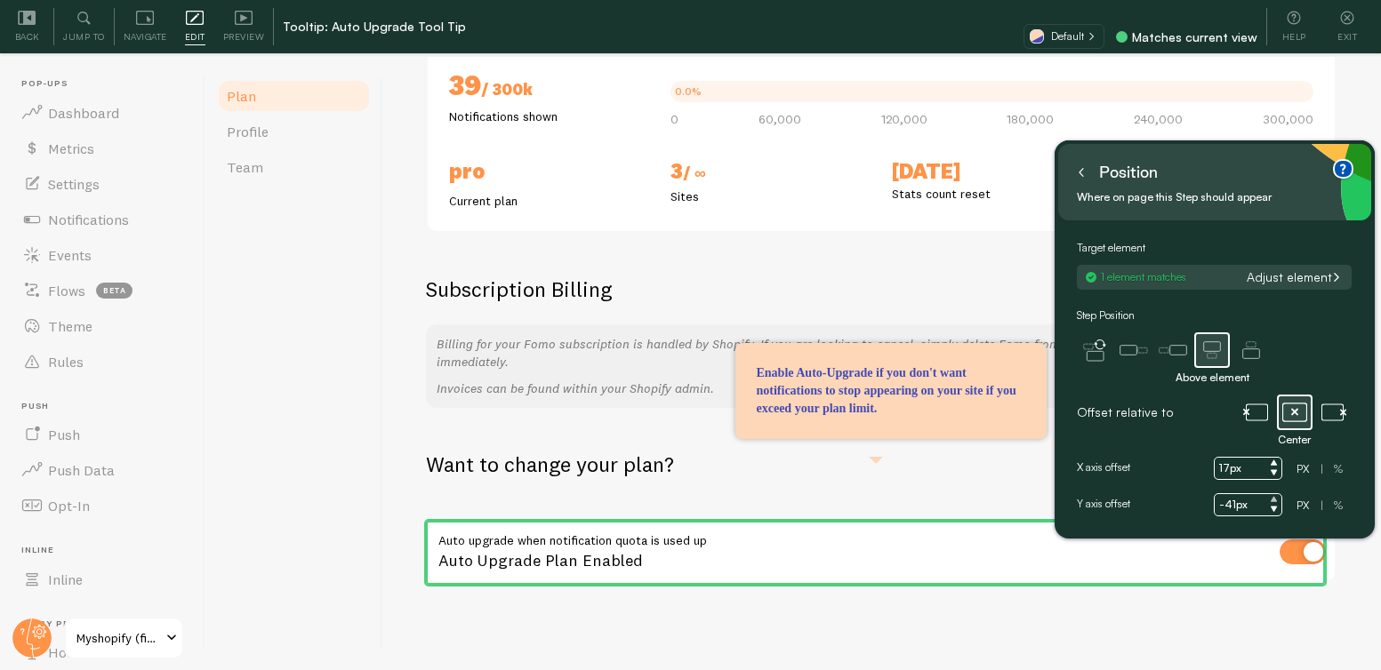
click at [1275, 498] on icon at bounding box center [1273, 499] width 7 height 7
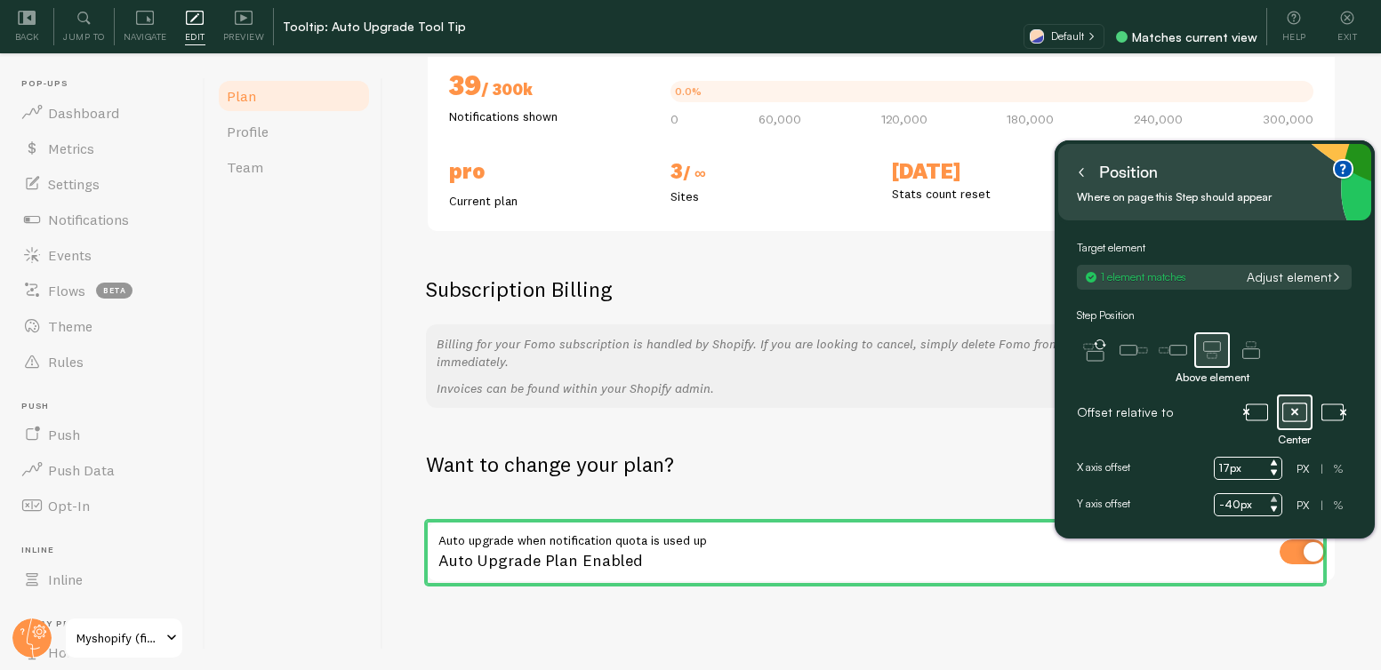
click at [1275, 498] on icon at bounding box center [1273, 499] width 7 height 7
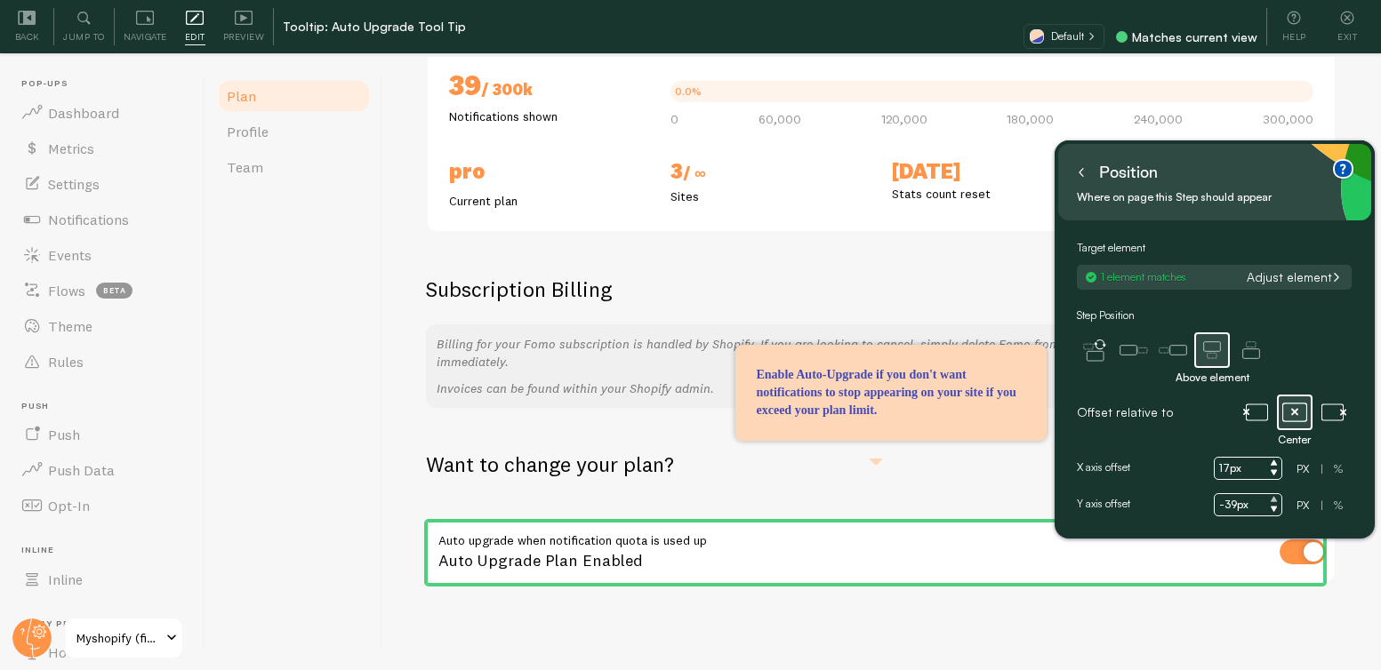
click at [1275, 498] on icon at bounding box center [1273, 499] width 7 height 7
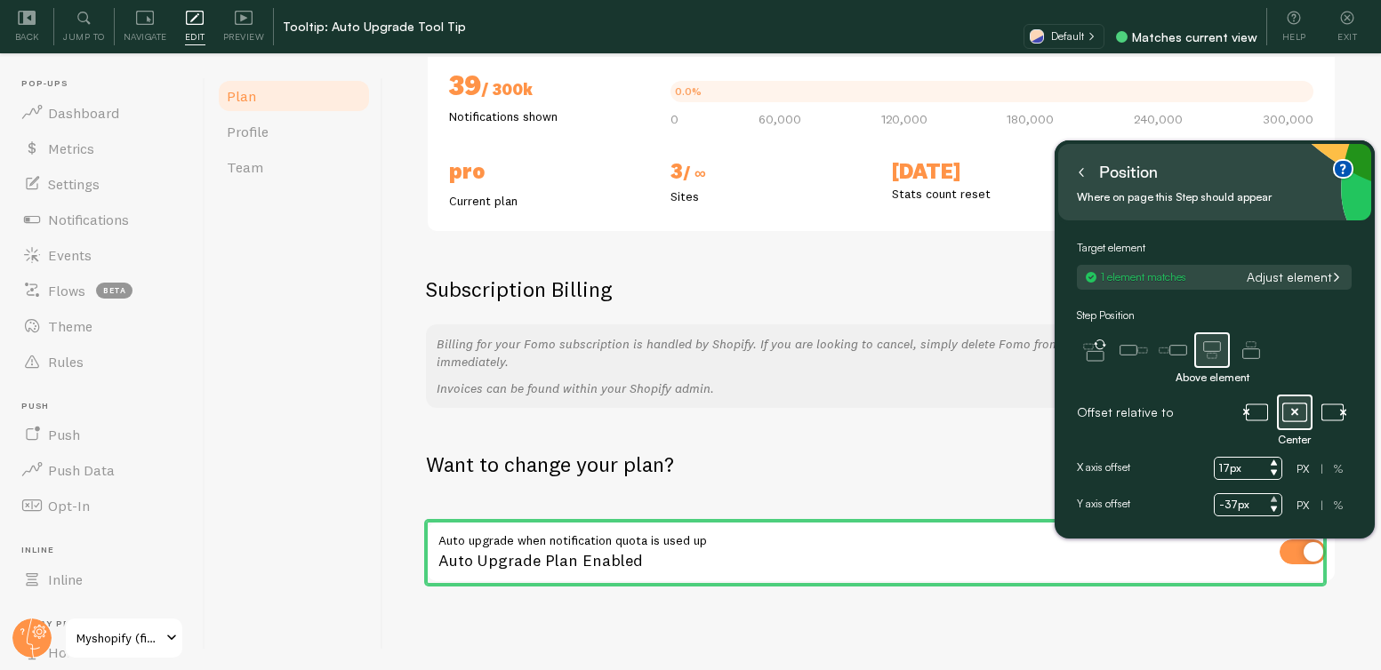
click at [1275, 498] on icon at bounding box center [1273, 499] width 7 height 7
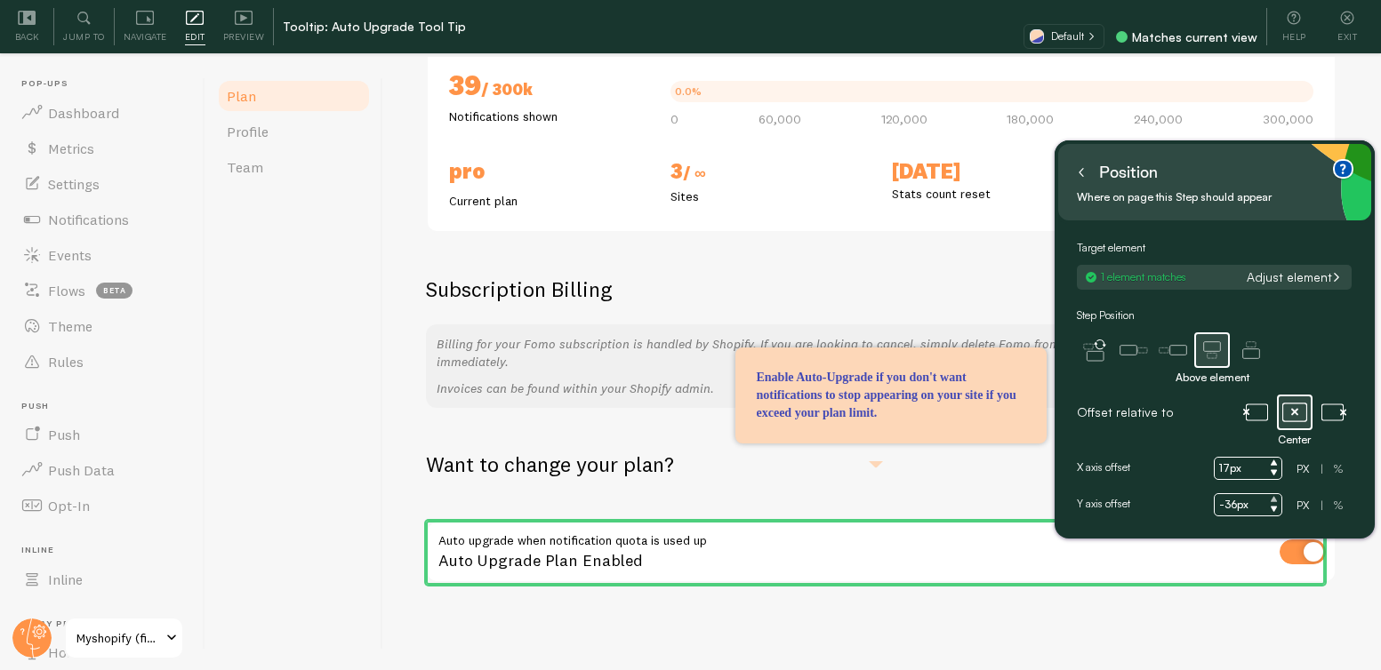
click at [1275, 498] on icon at bounding box center [1273, 499] width 7 height 7
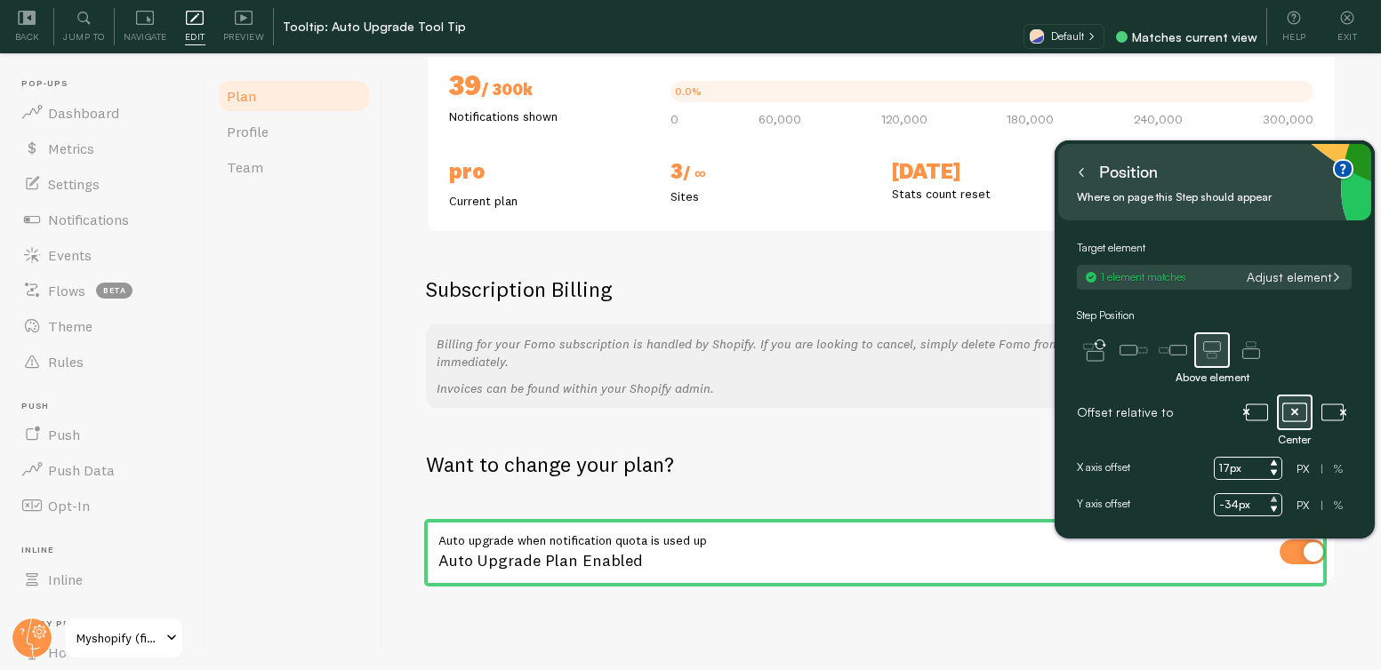
click at [1275, 498] on icon at bounding box center [1273, 499] width 7 height 7
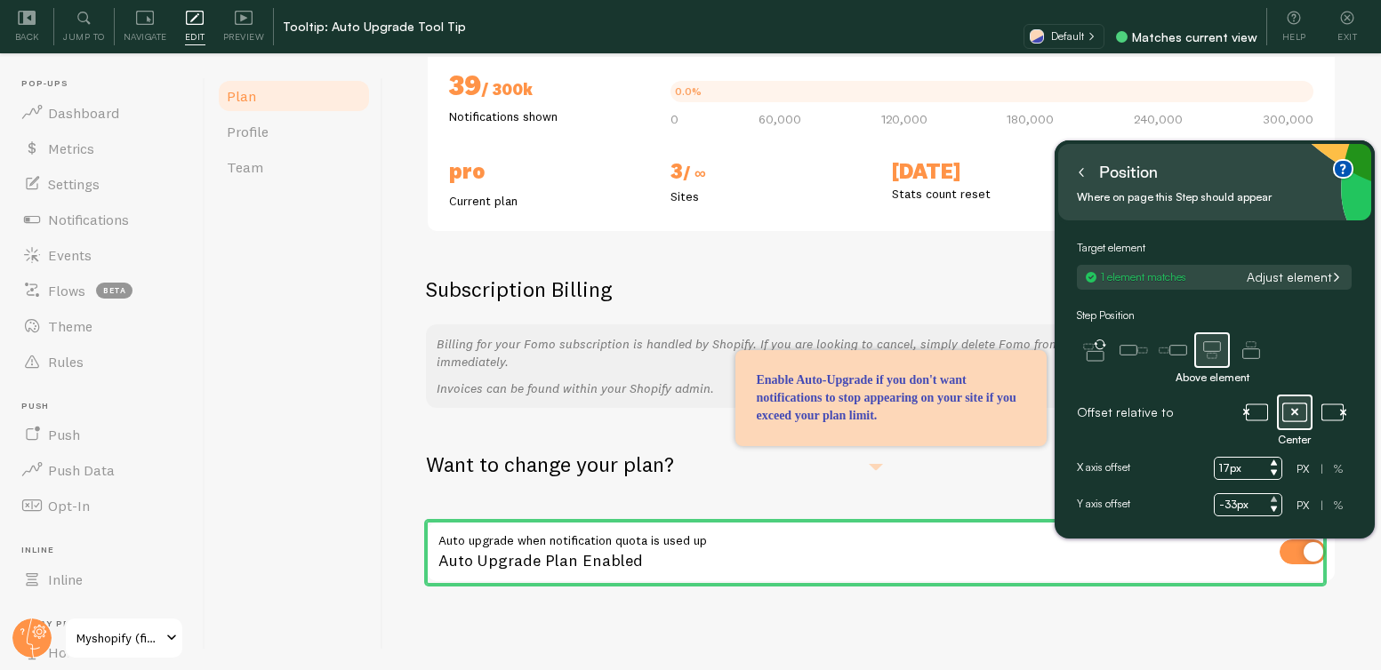
click at [1275, 498] on icon at bounding box center [1273, 499] width 7 height 7
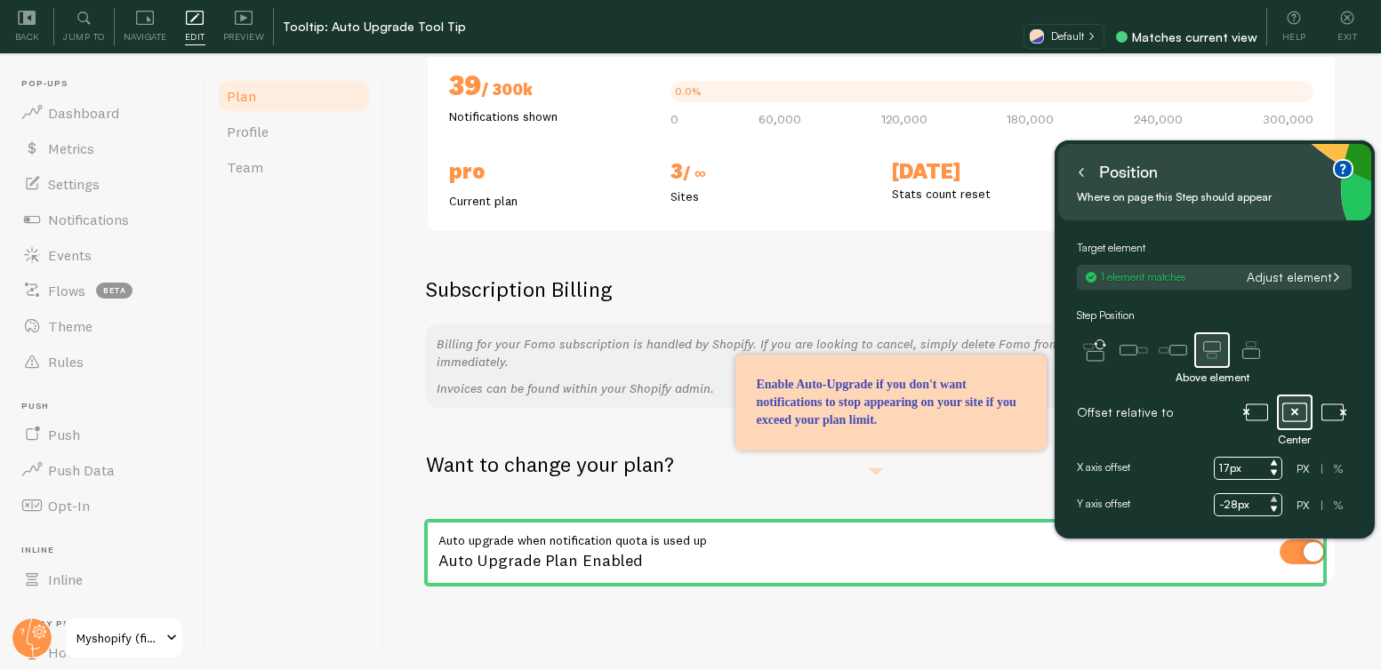
click at [1275, 498] on icon at bounding box center [1273, 499] width 7 height 7
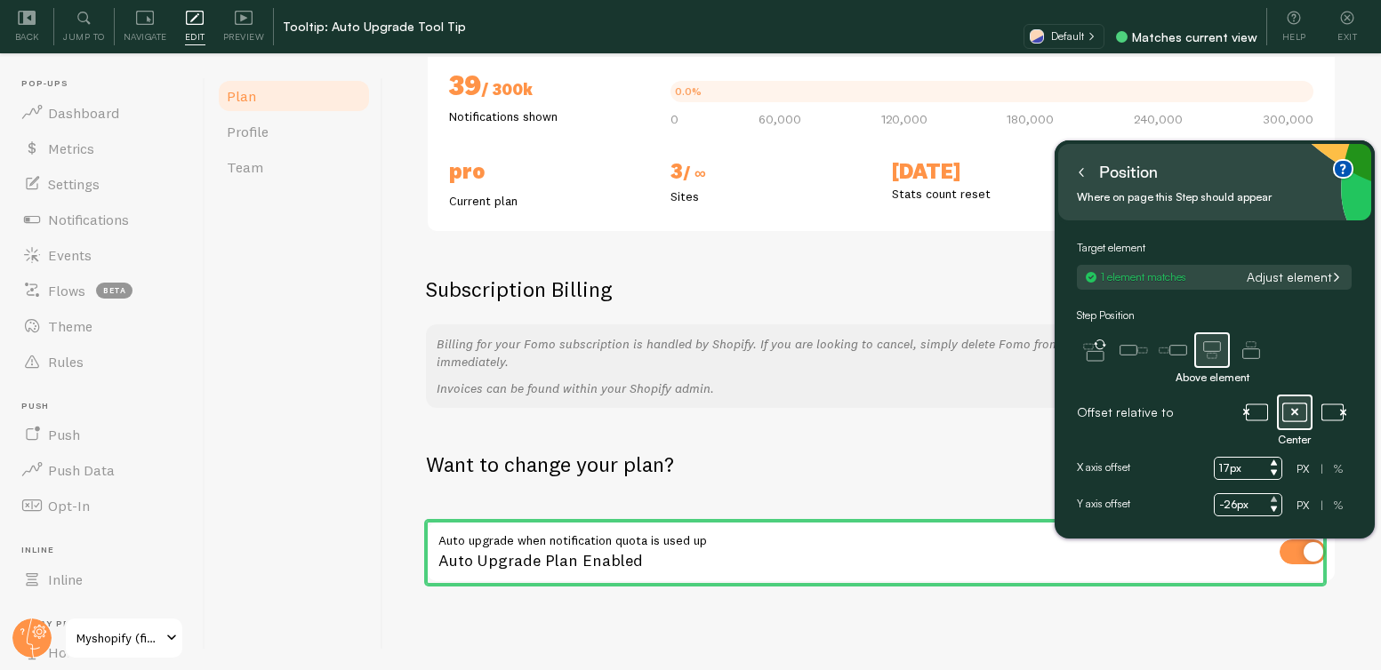
click at [1275, 498] on icon at bounding box center [1273, 499] width 7 height 7
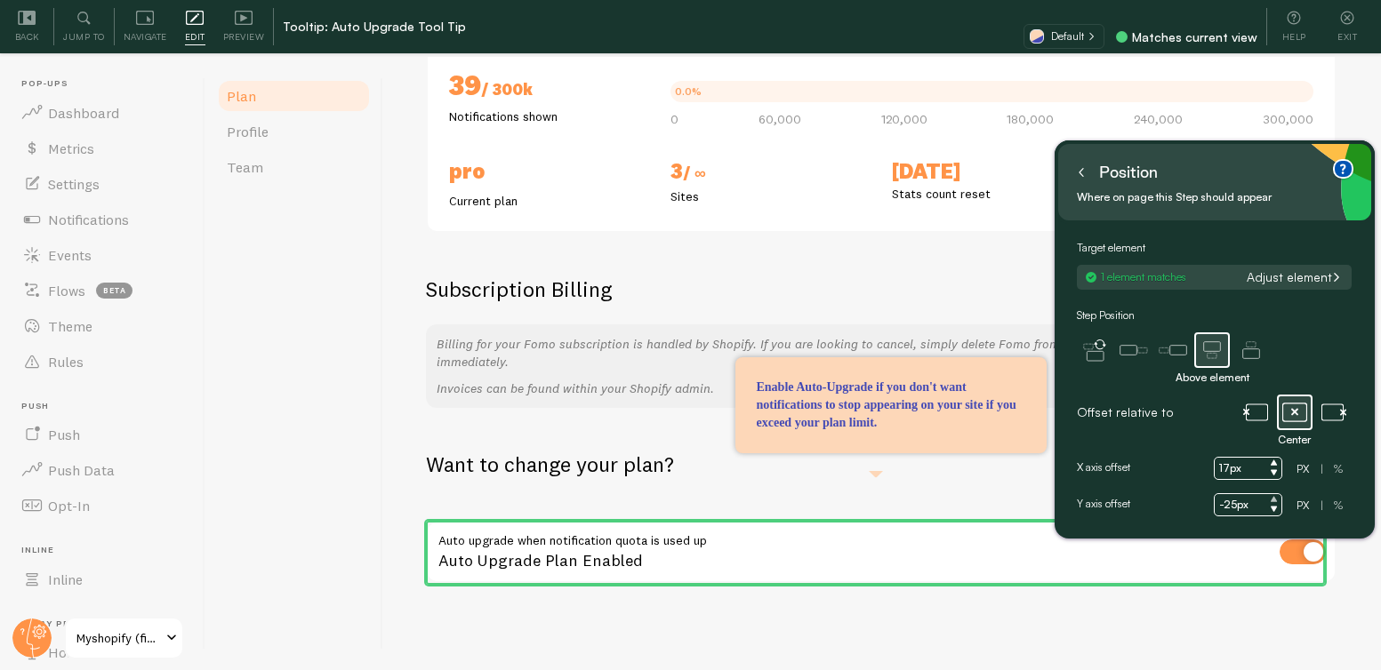
click at [1275, 498] on icon at bounding box center [1273, 499] width 7 height 7
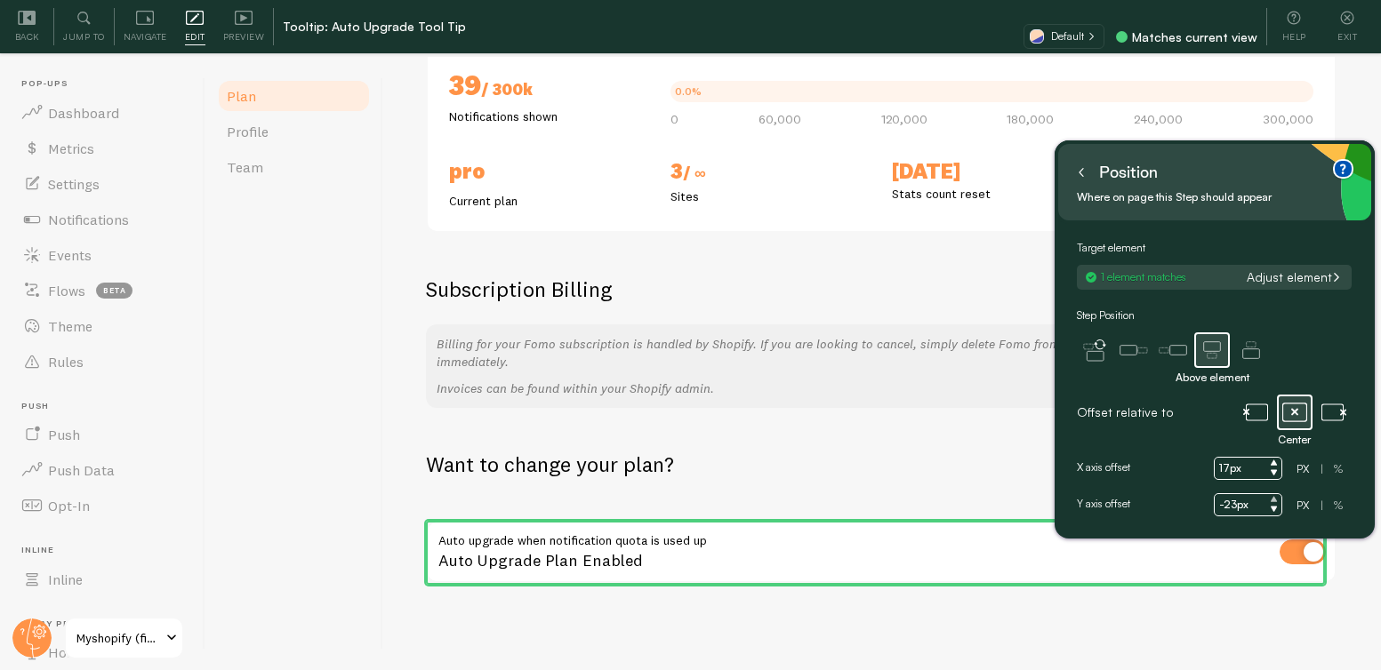
click at [1275, 498] on icon at bounding box center [1273, 499] width 7 height 7
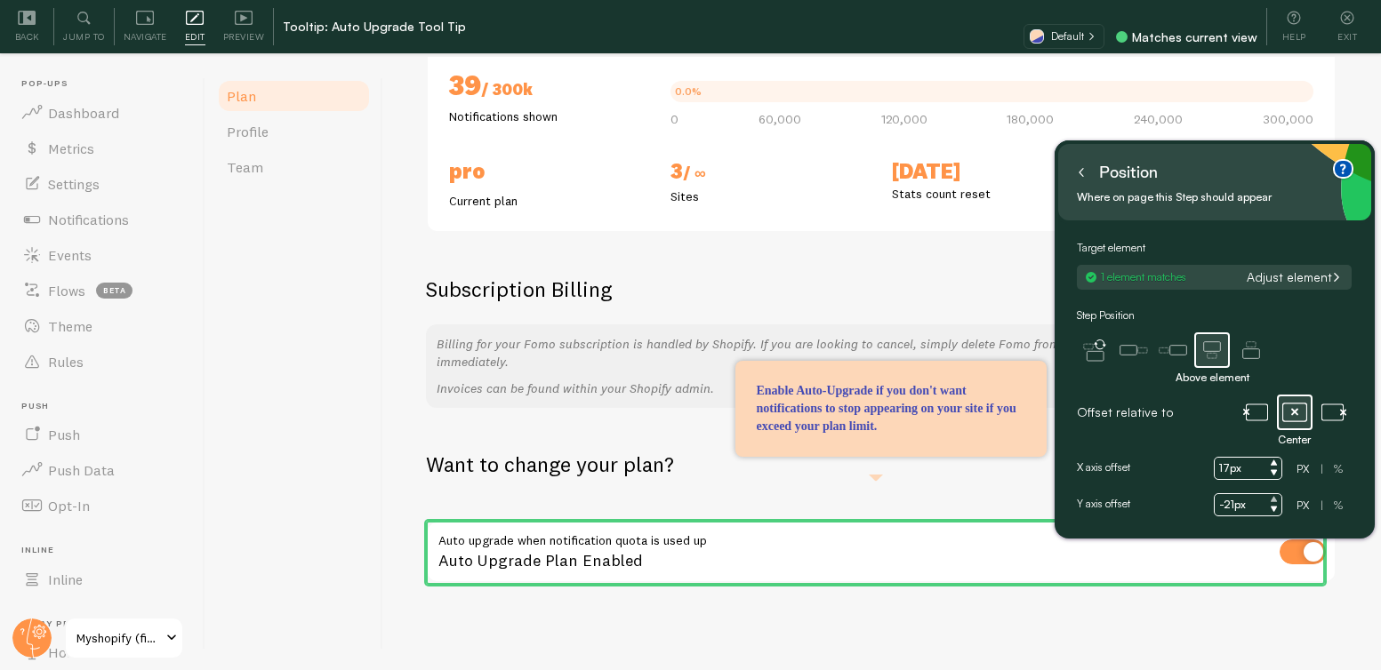
click at [1275, 498] on icon at bounding box center [1273, 499] width 7 height 7
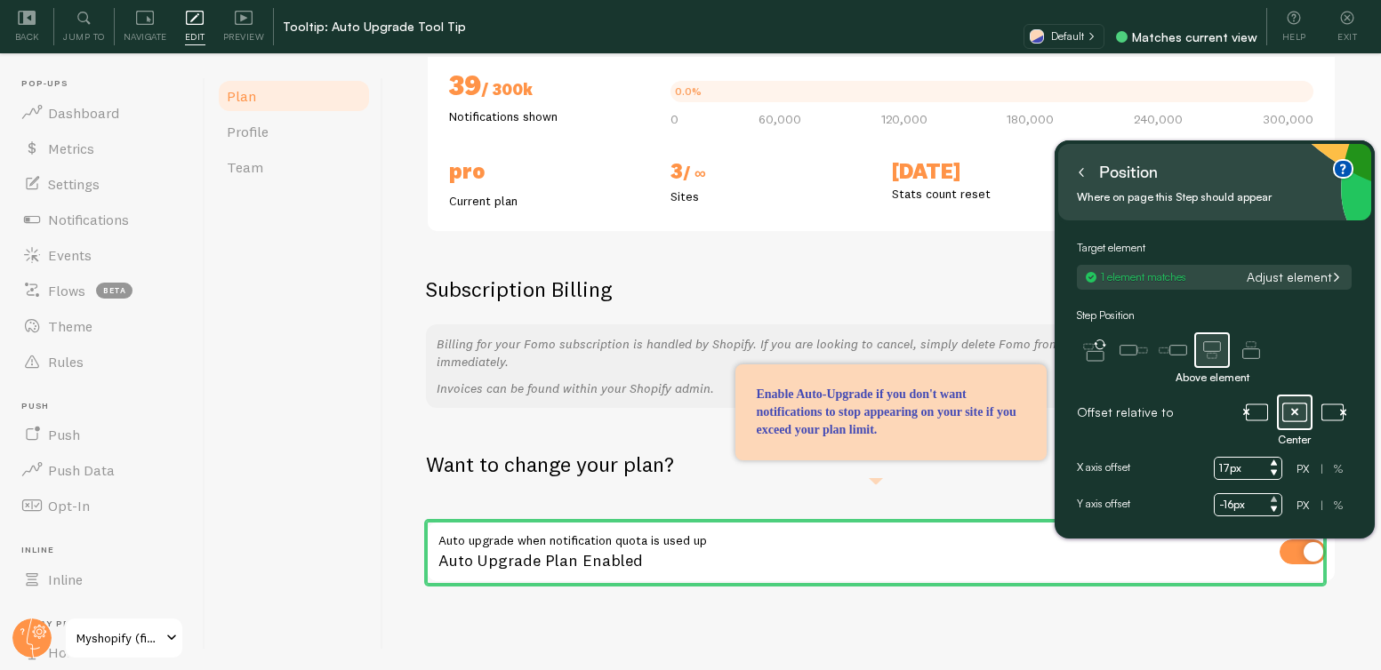
click at [1275, 498] on icon at bounding box center [1273, 499] width 7 height 7
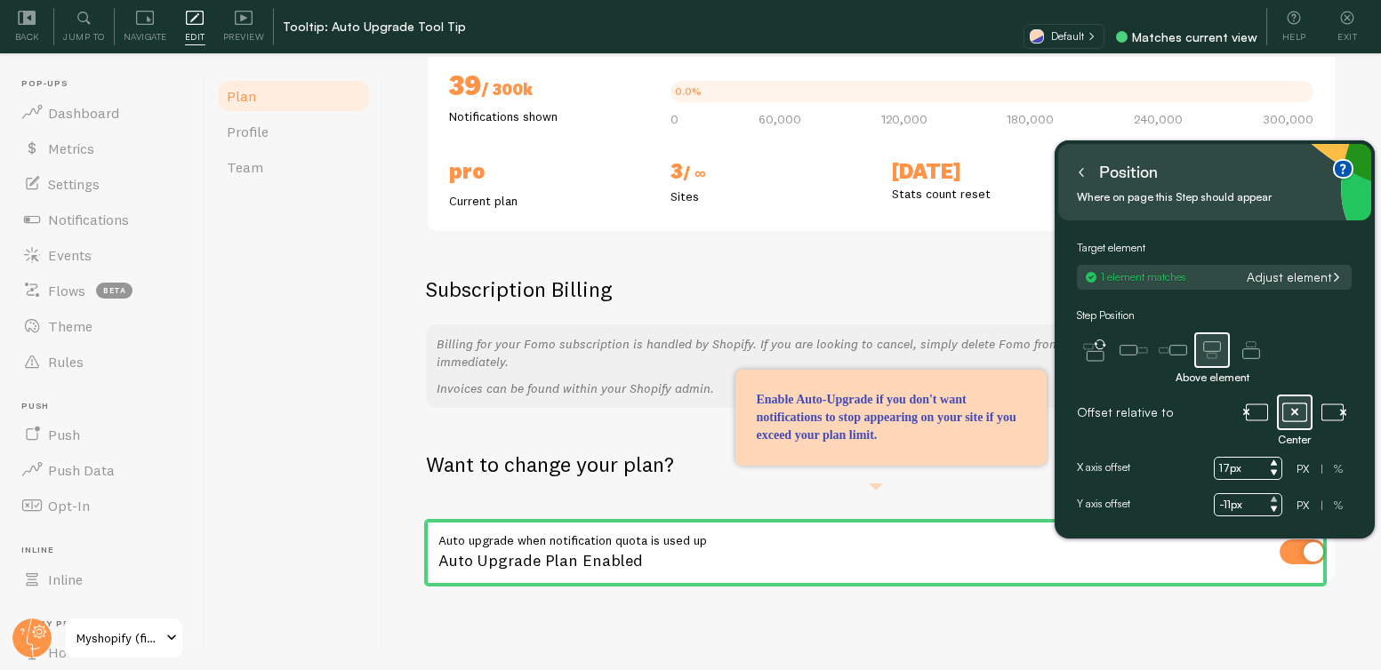
click at [1275, 498] on icon at bounding box center [1273, 499] width 7 height 7
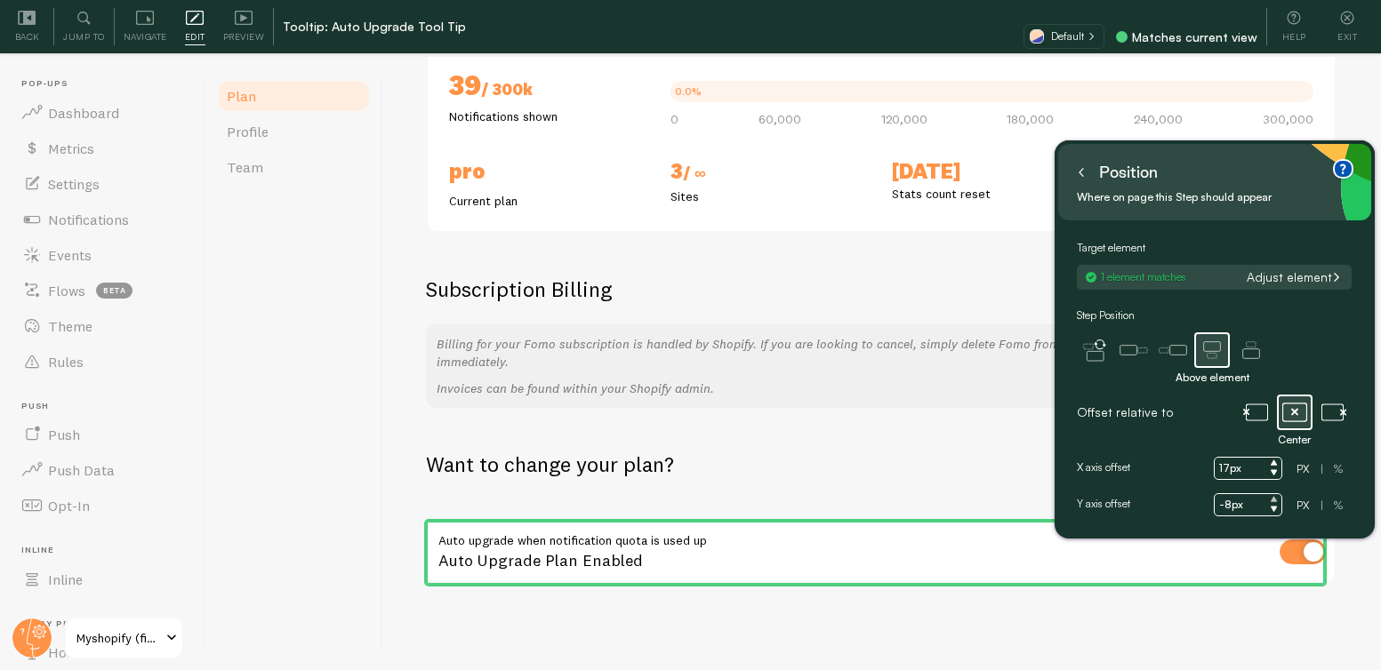
click at [1275, 498] on icon at bounding box center [1273, 499] width 7 height 7
type input "-7px"
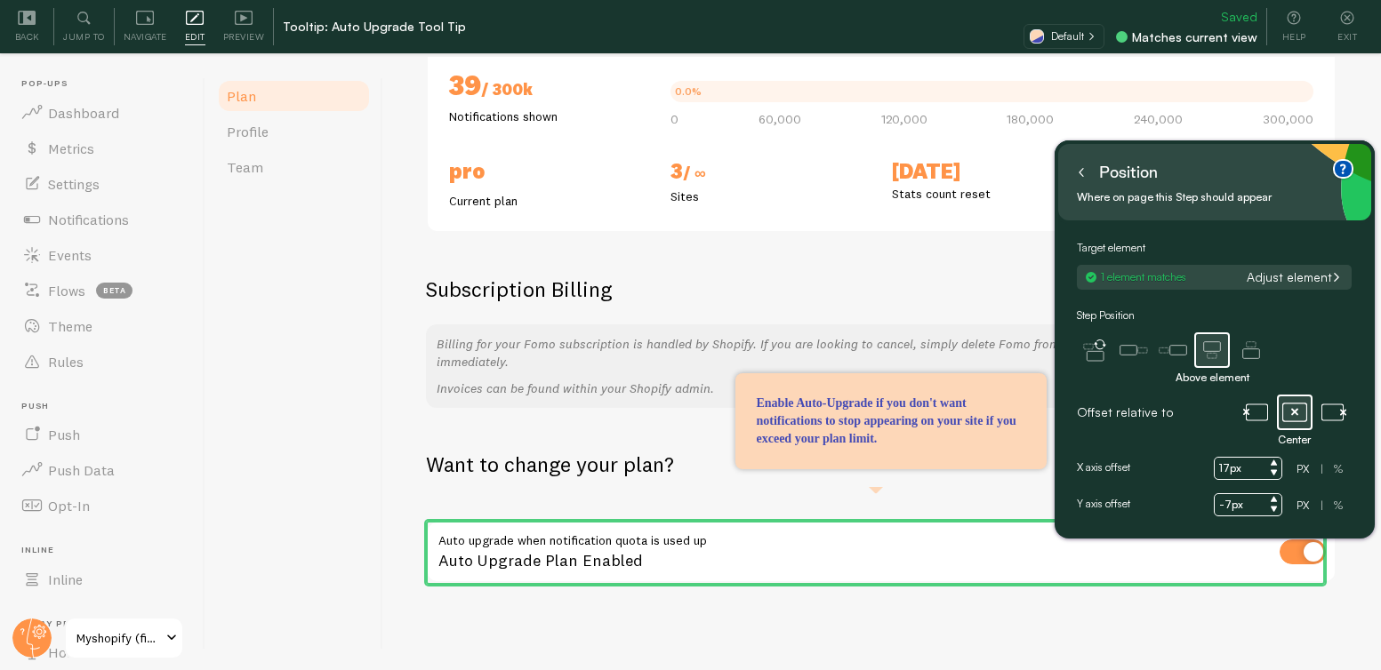
click at [1085, 176] on icon at bounding box center [1081, 172] width 9 height 9
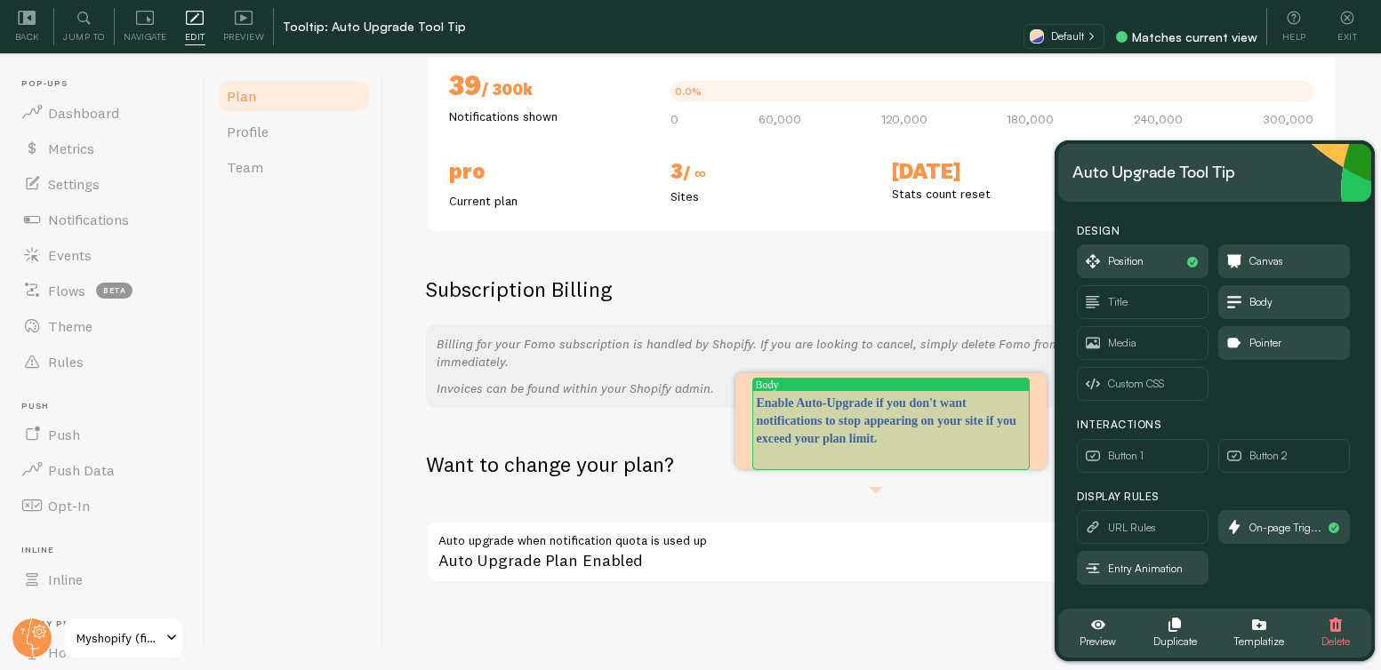
click at [918, 435] on p "Enable Auto-Upgrade if you don't want notifications to stop appearing on your s…" at bounding box center [891, 421] width 268 height 53
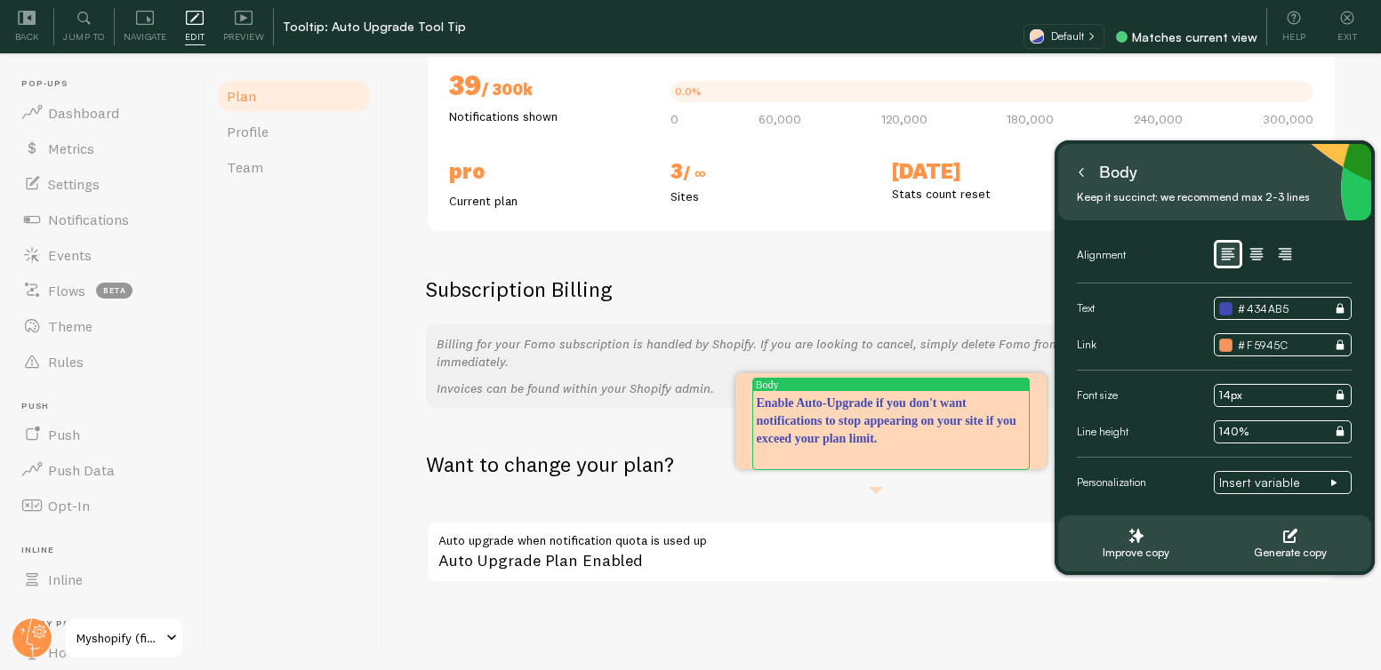
click at [1077, 174] on icon at bounding box center [1081, 172] width 9 height 9
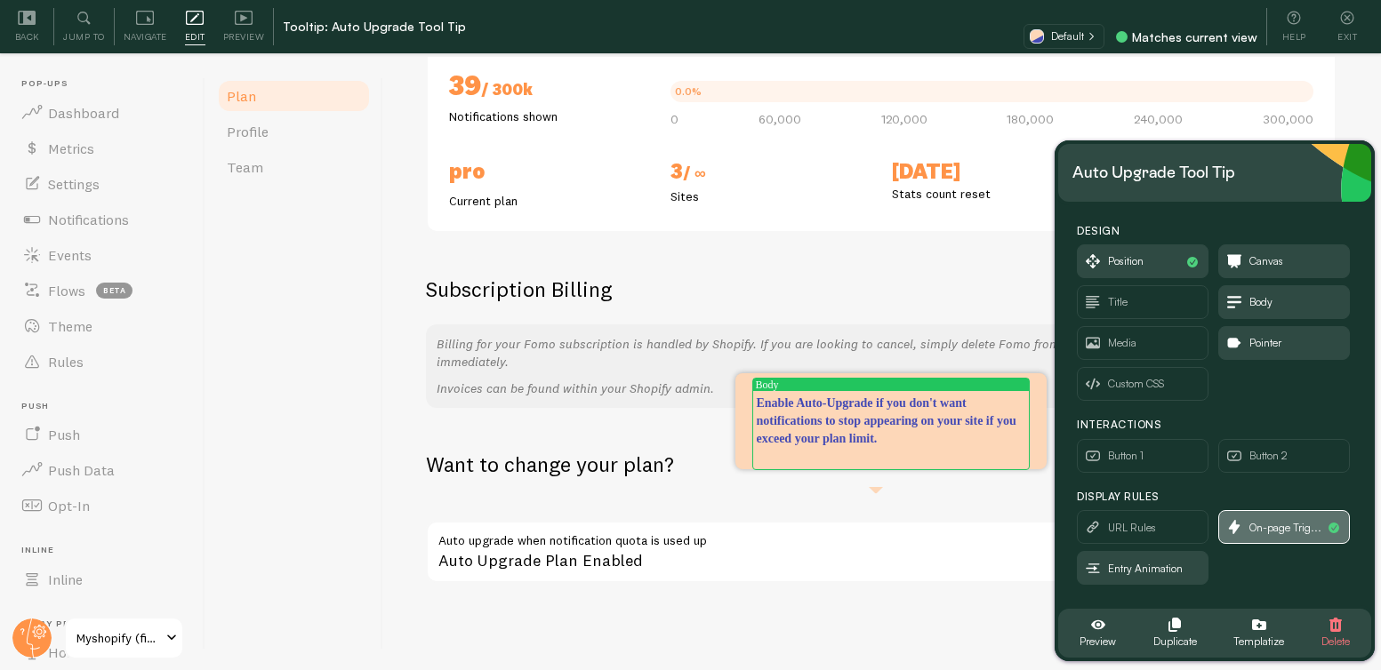
click at [1274, 535] on span "On-page Trig..." at bounding box center [1285, 528] width 72 height 20
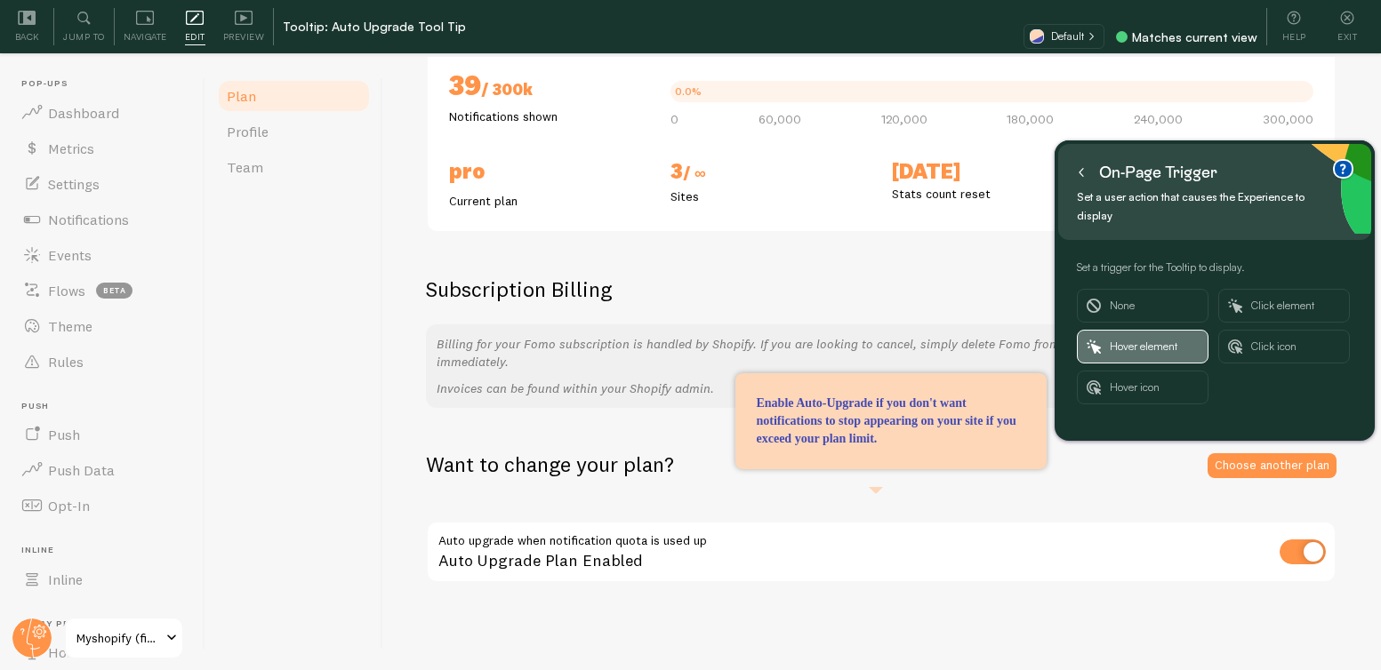
click at [1162, 335] on span "Hover element" at bounding box center [1153, 347] width 89 height 32
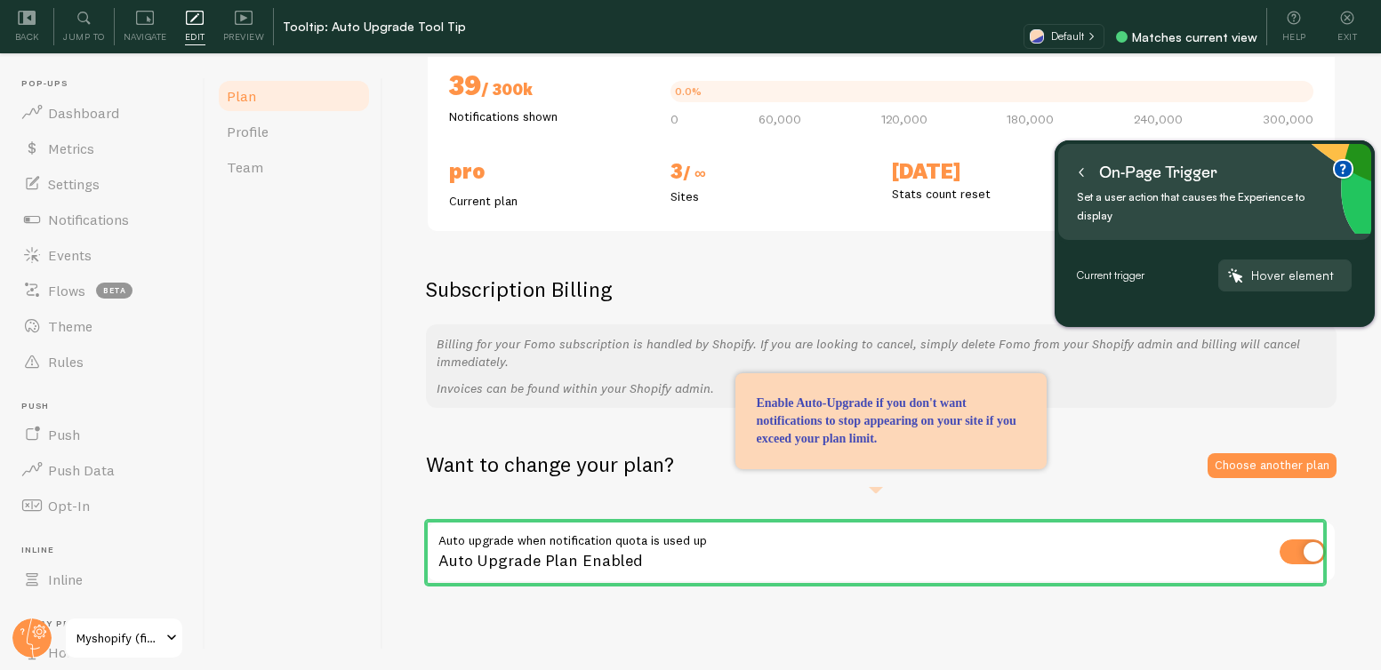
click at [1080, 170] on icon at bounding box center [1081, 172] width 9 height 9
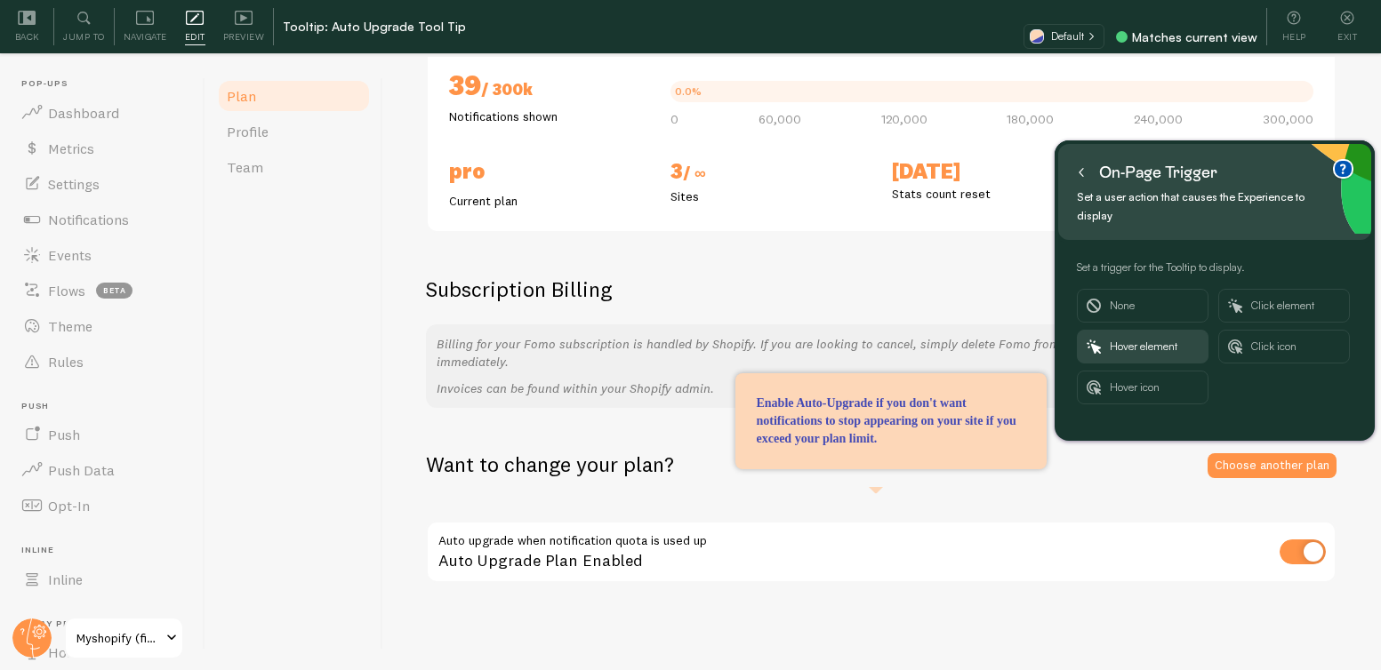
click at [1081, 171] on icon at bounding box center [1081, 173] width 4 height 8
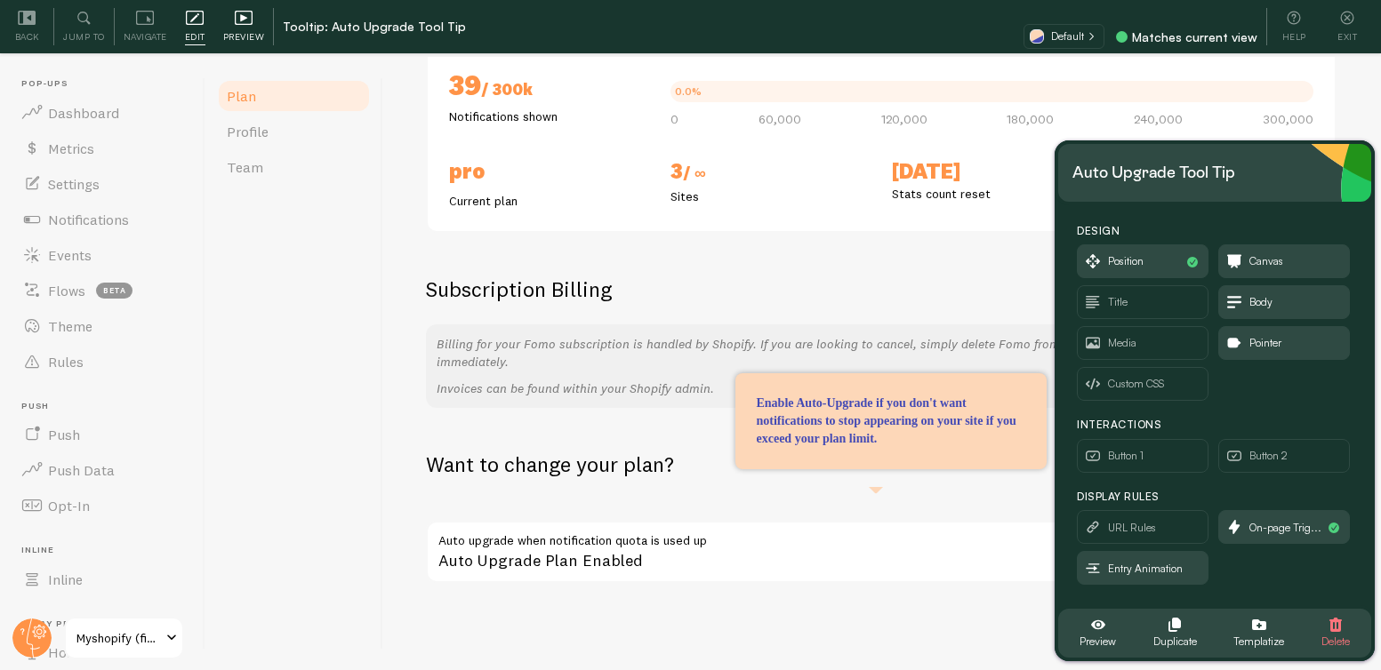
click at [241, 28] on span "Preview" at bounding box center [244, 36] width 42 height 17
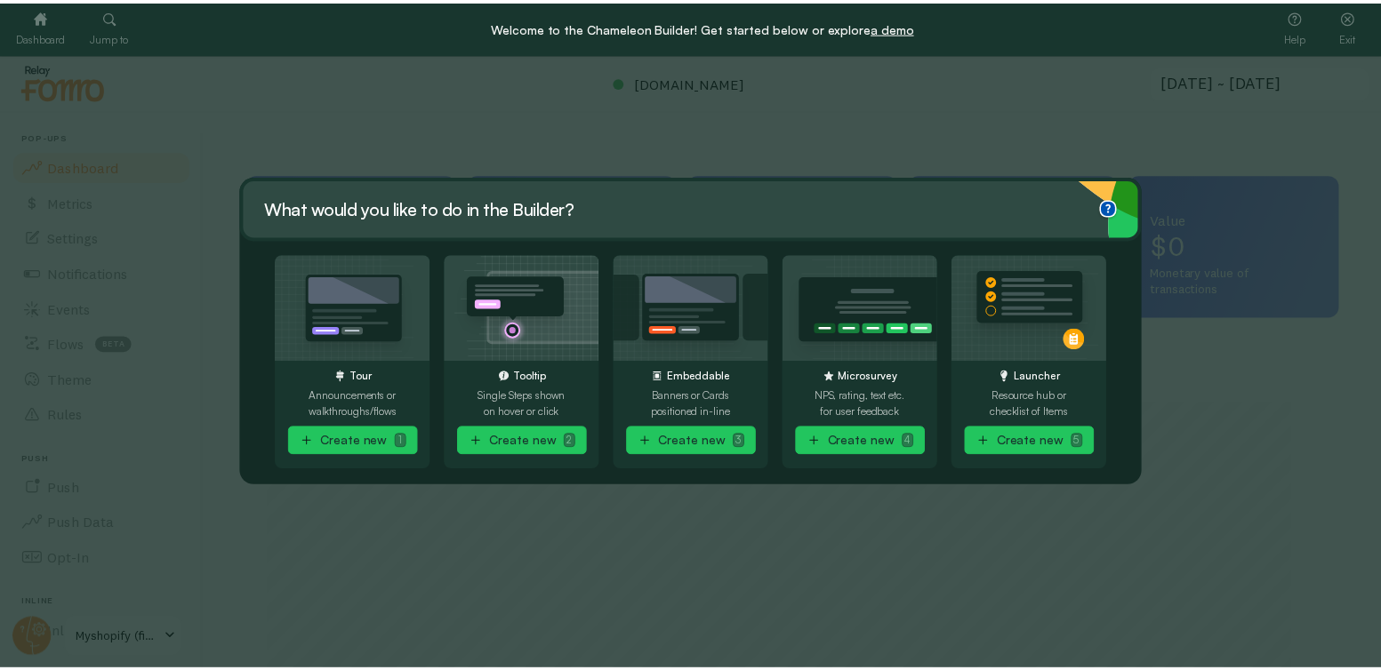
scroll to position [888495, 887886]
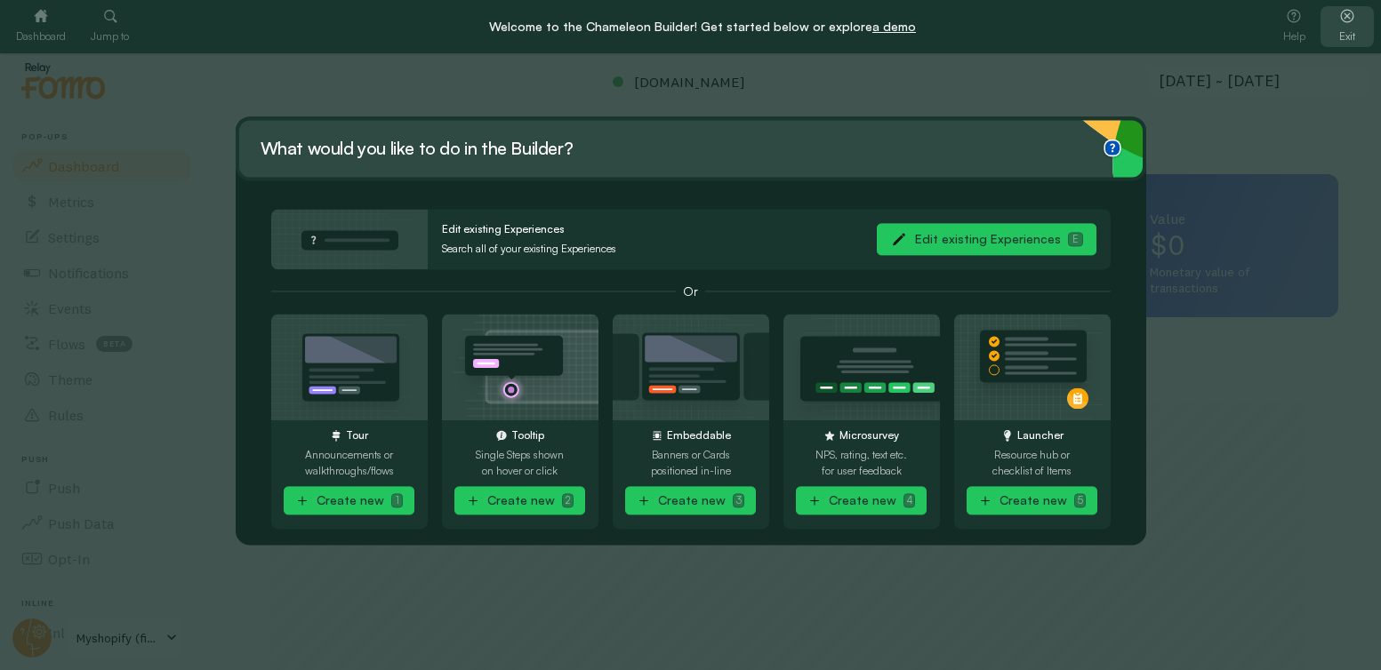
click at [1341, 23] on icon at bounding box center [1347, 16] width 18 height 18
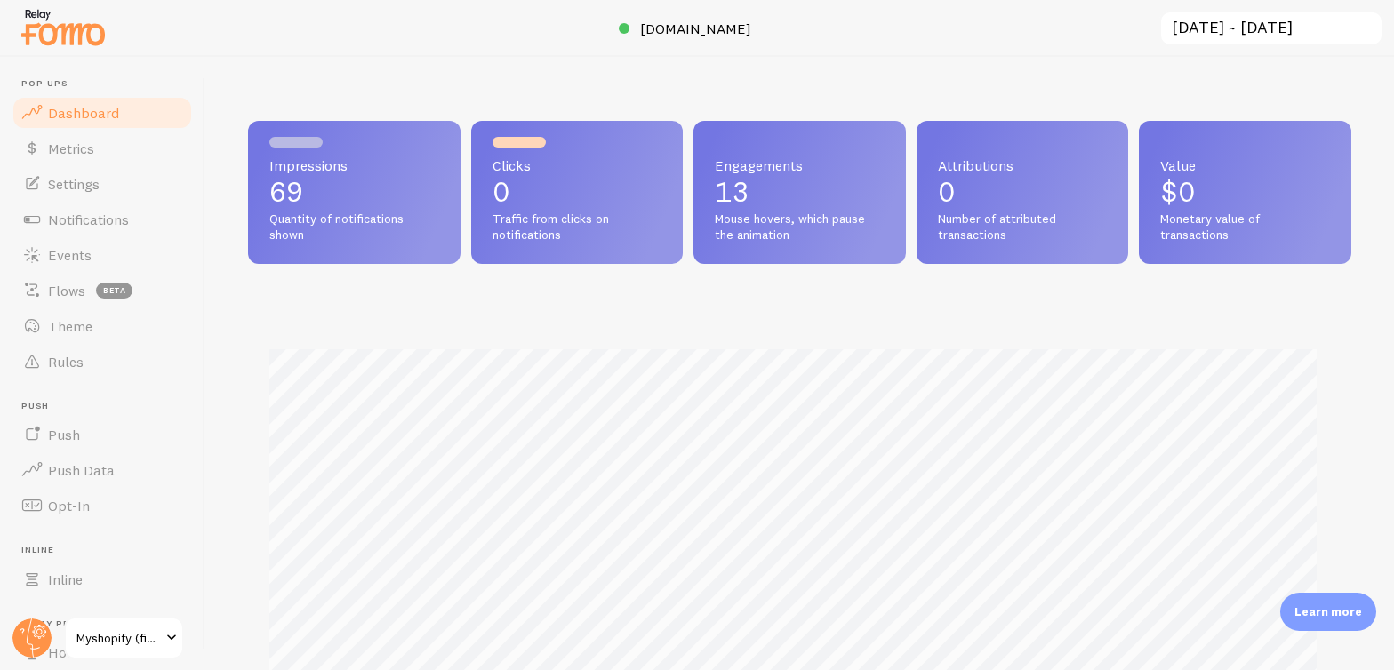
scroll to position [424, 0]
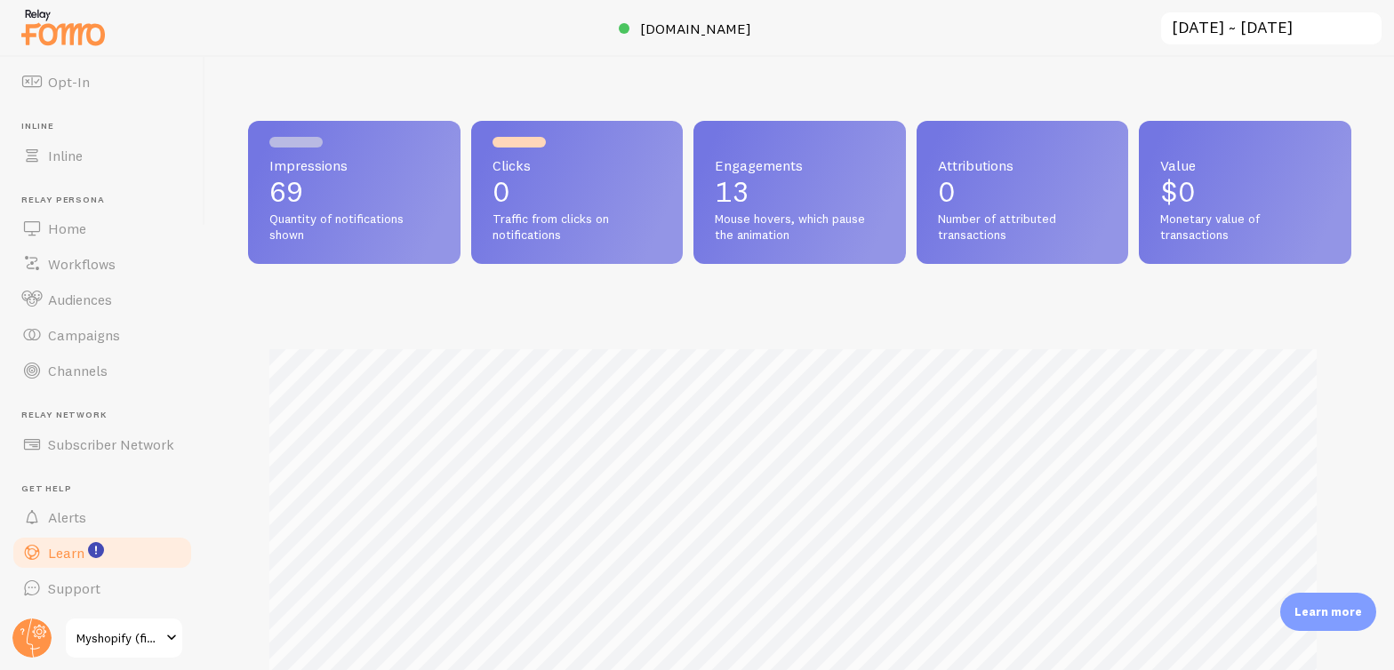
click at [69, 550] on span "Learn" at bounding box center [66, 553] width 36 height 18
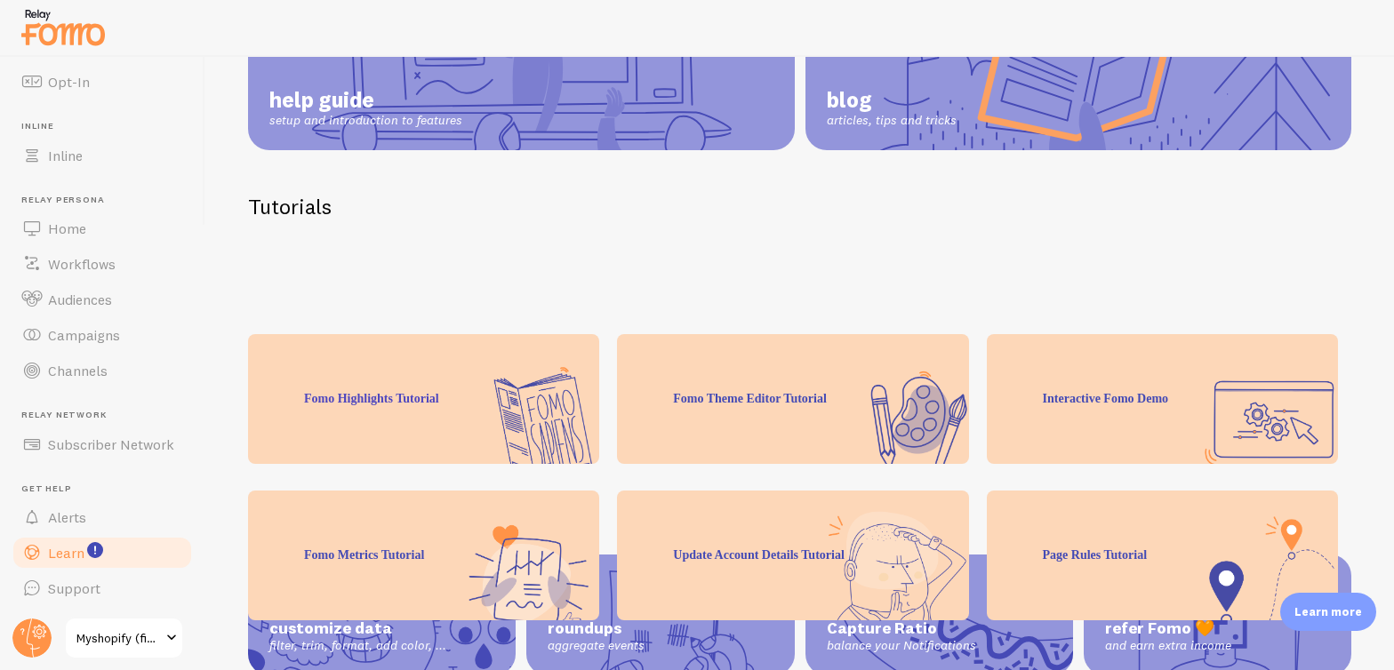
scroll to position [316, 0]
